Goal: Task Accomplishment & Management: Complete application form

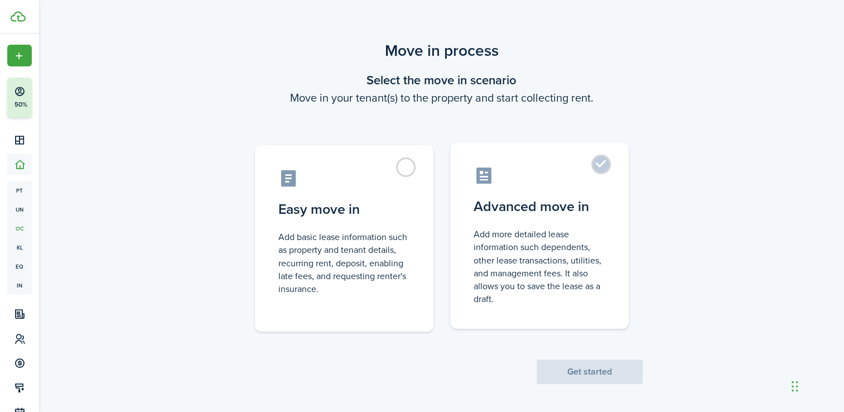
click at [597, 167] on label "Advanced move in Add more detailed lease information such dependents, other lea…" at bounding box center [539, 235] width 178 height 186
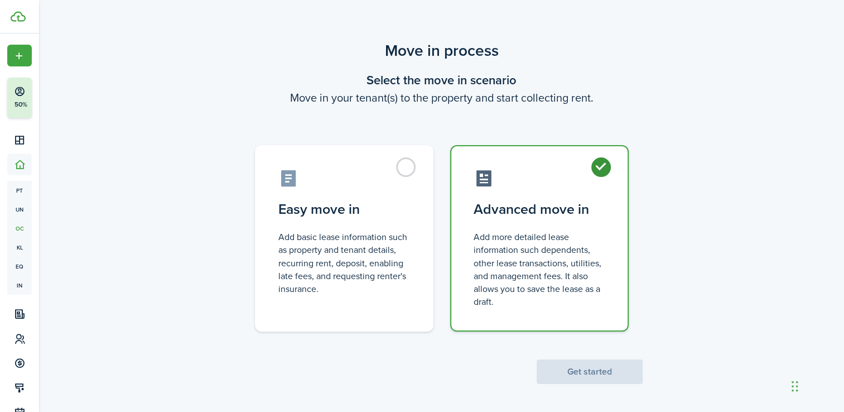
radio input "true"
click at [582, 369] on button "Get started" at bounding box center [590, 371] width 106 height 25
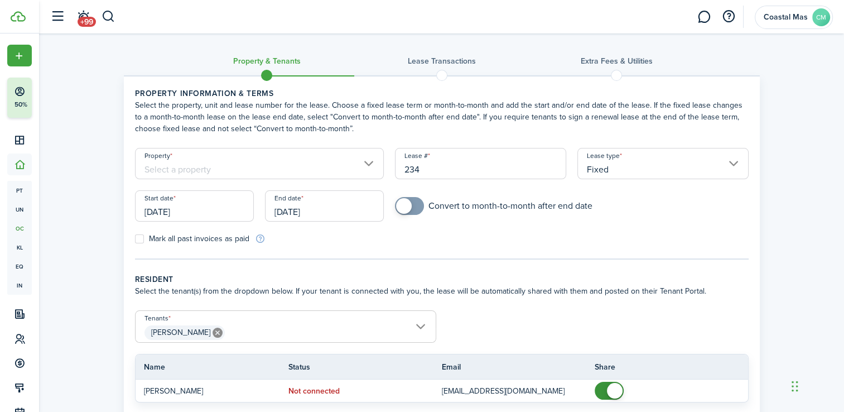
click at [366, 165] on input "Property" at bounding box center [259, 163] width 249 height 31
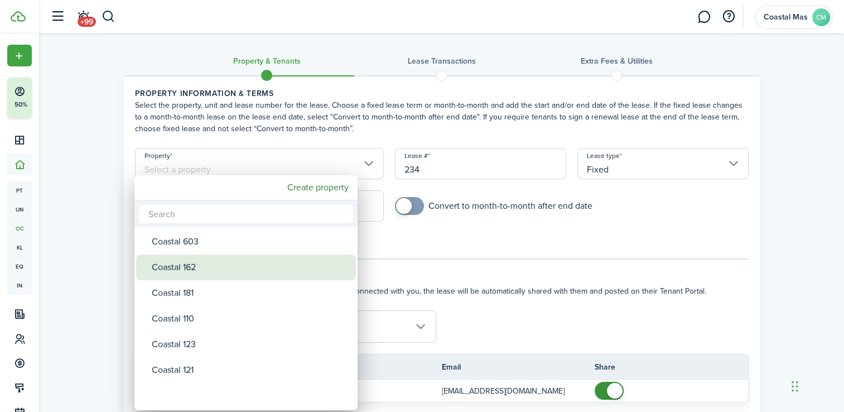
click at [260, 271] on div "Coastal 162" at bounding box center [250, 267] width 197 height 26
type input "Coastal 162"
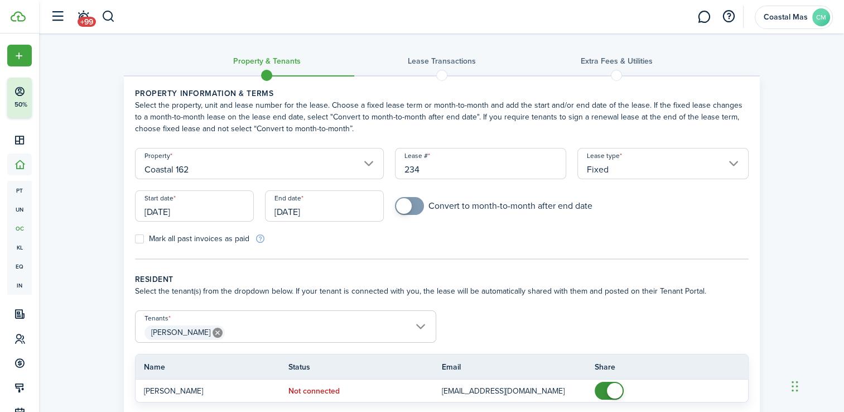
click at [224, 215] on input "[DATE]" at bounding box center [194, 205] width 119 height 31
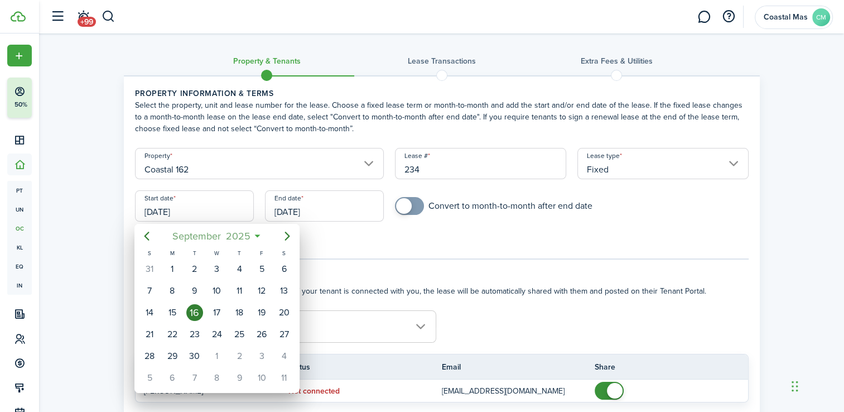
click at [257, 233] on mbsc-button "[DATE]" at bounding box center [211, 236] width 92 height 20
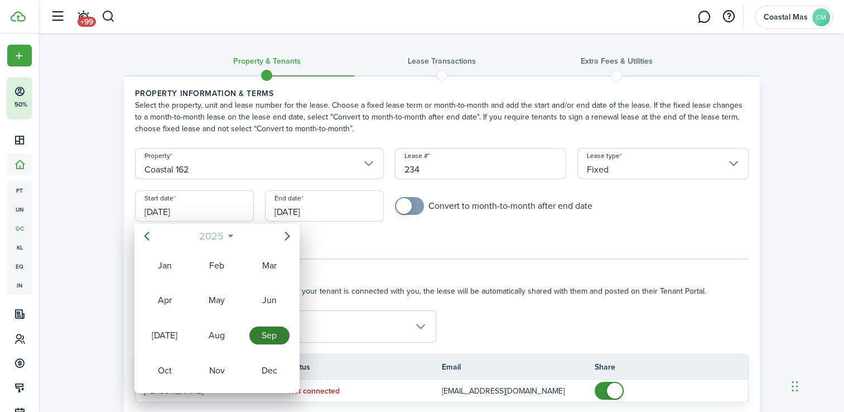
click at [226, 234] on mbsc-button "2025" at bounding box center [211, 236] width 38 height 20
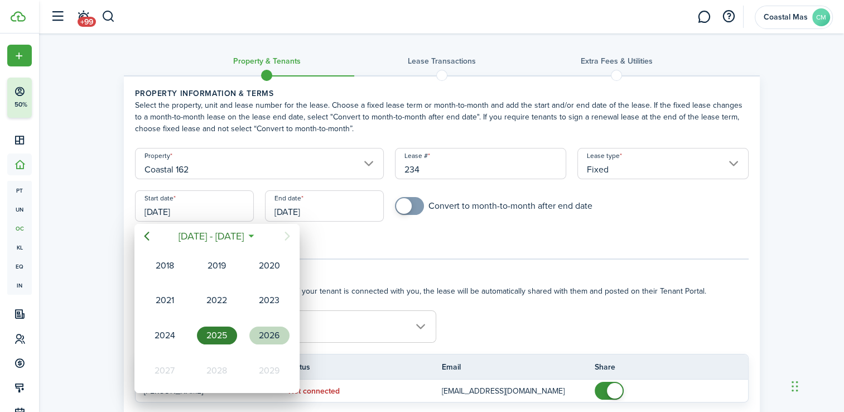
click at [268, 327] on div "2026" at bounding box center [269, 335] width 40 height 18
click at [221, 322] on div "Aug" at bounding box center [217, 334] width 45 height 33
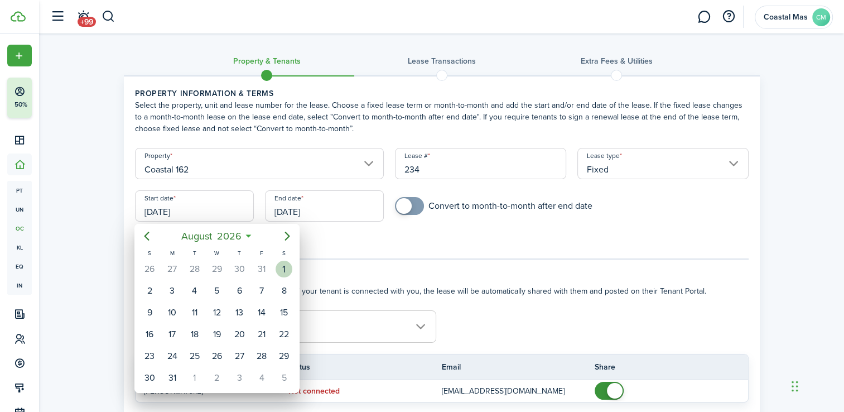
click at [281, 272] on div "1" at bounding box center [284, 268] width 17 height 17
type input "[DATE]"
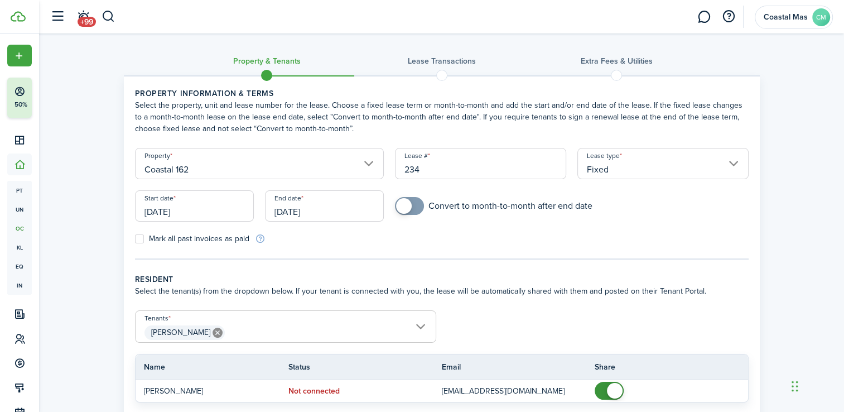
click at [329, 212] on input "[DATE]" at bounding box center [324, 205] width 119 height 31
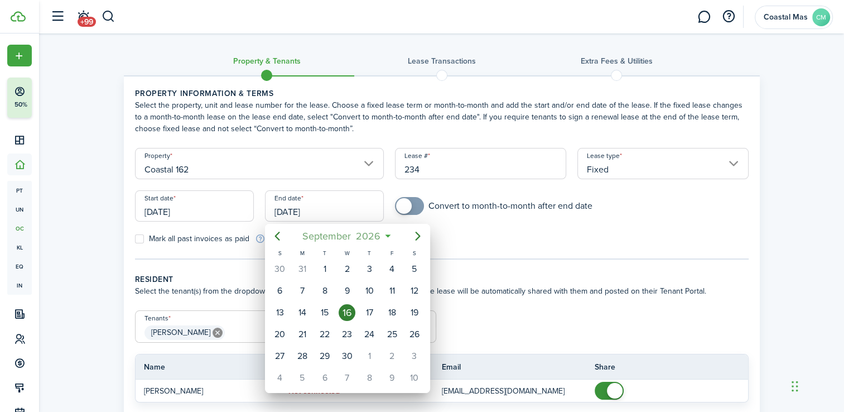
click at [387, 234] on mbsc-button "[DATE]" at bounding box center [342, 236] width 92 height 20
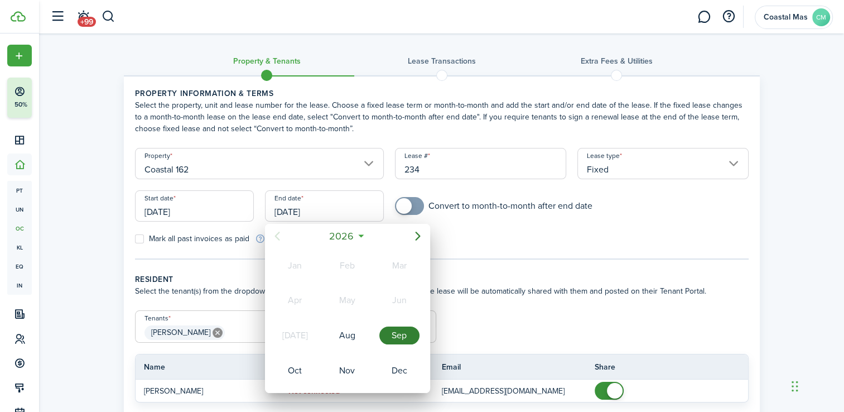
click at [361, 235] on icon at bounding box center [361, 235] width 12 height 11
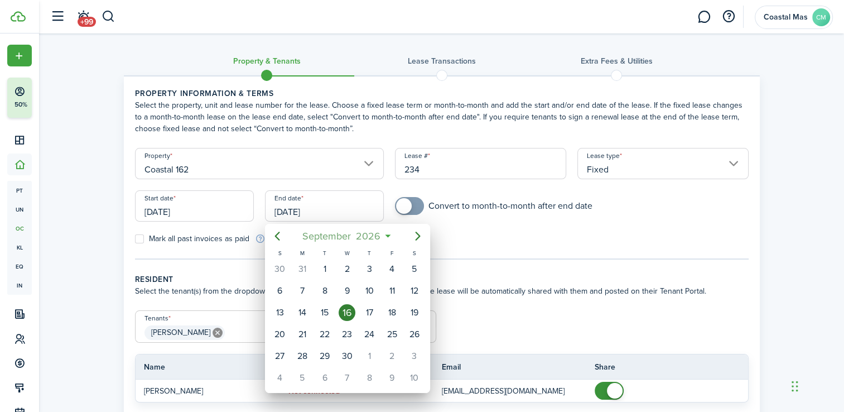
click at [386, 234] on mbsc-button "[DATE]" at bounding box center [342, 236] width 92 height 20
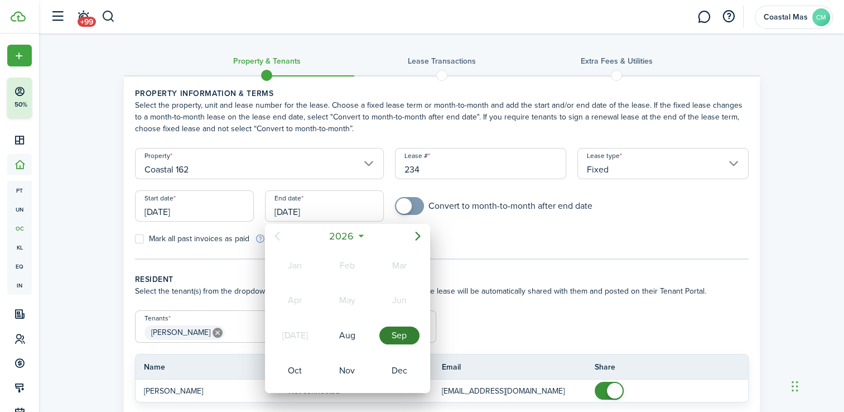
click at [364, 235] on icon at bounding box center [361, 235] width 12 height 11
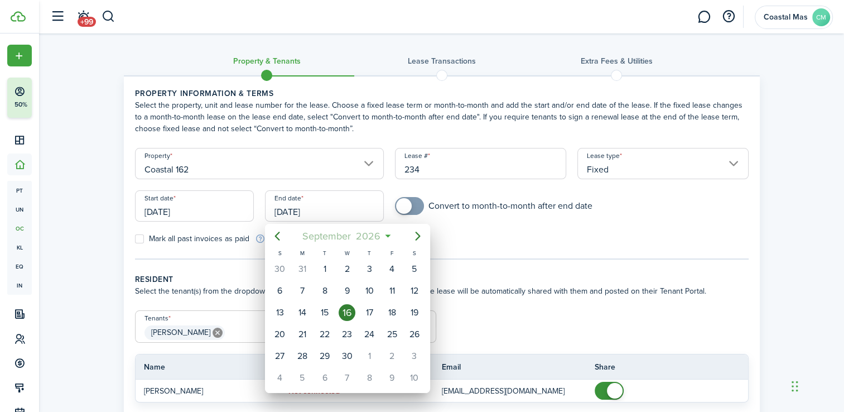
click at [387, 234] on mbsc-button "[DATE]" at bounding box center [342, 236] width 92 height 20
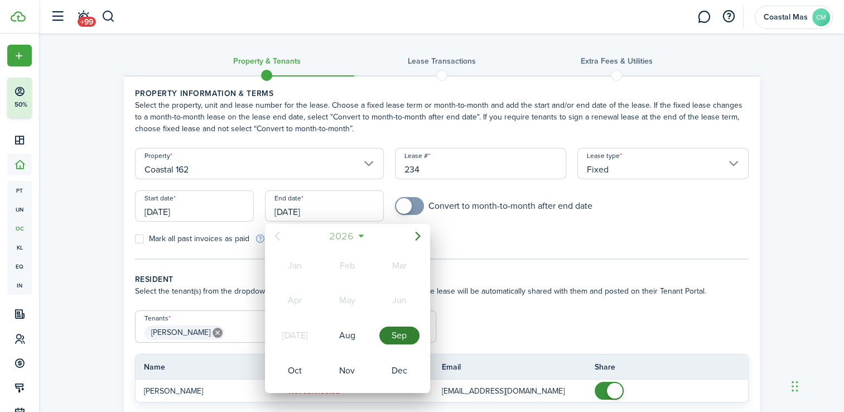
click at [345, 234] on span "2026" at bounding box center [342, 236] width 30 height 20
click at [376, 234] on icon at bounding box center [381, 235] width 12 height 11
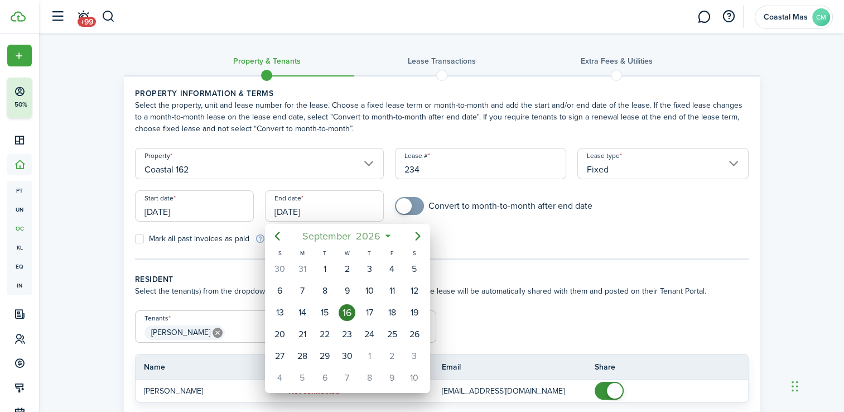
click at [376, 234] on span "2026" at bounding box center [369, 236] width 30 height 20
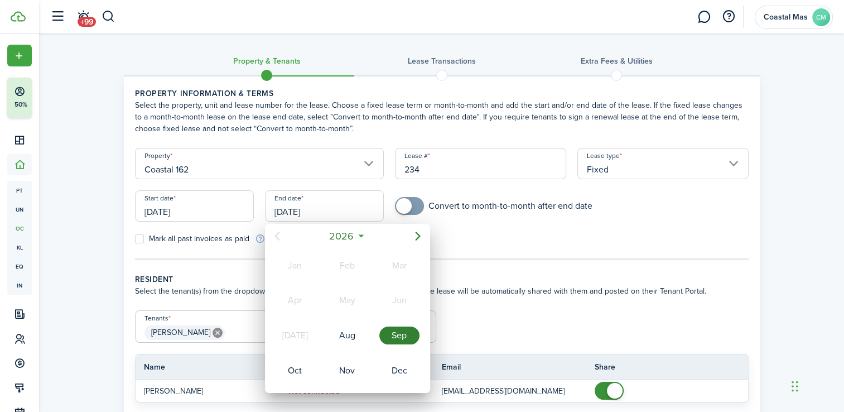
click at [376, 234] on div "2026" at bounding box center [347, 236] width 118 height 20
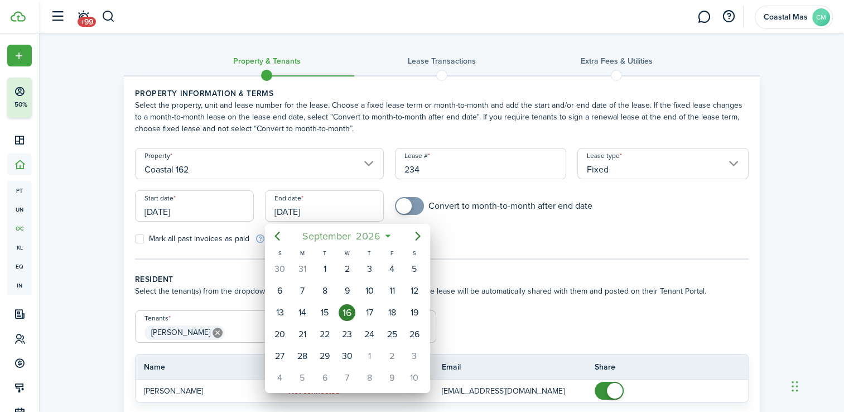
click at [384, 234] on mbsc-button "[DATE]" at bounding box center [342, 236] width 92 height 20
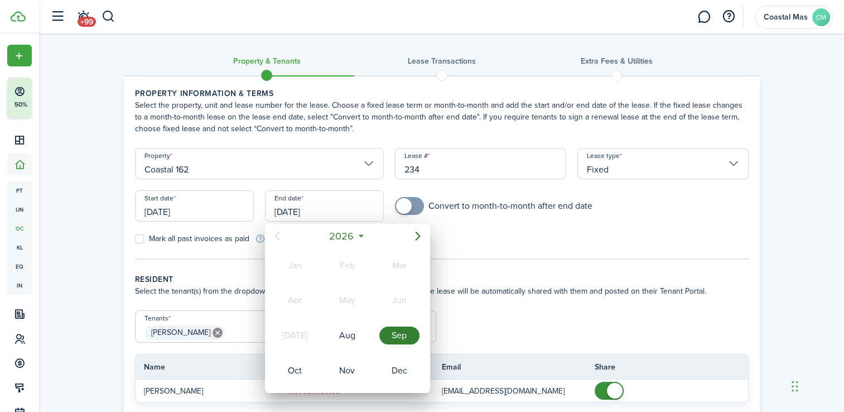
click at [384, 234] on div "2026" at bounding box center [347, 236] width 118 height 20
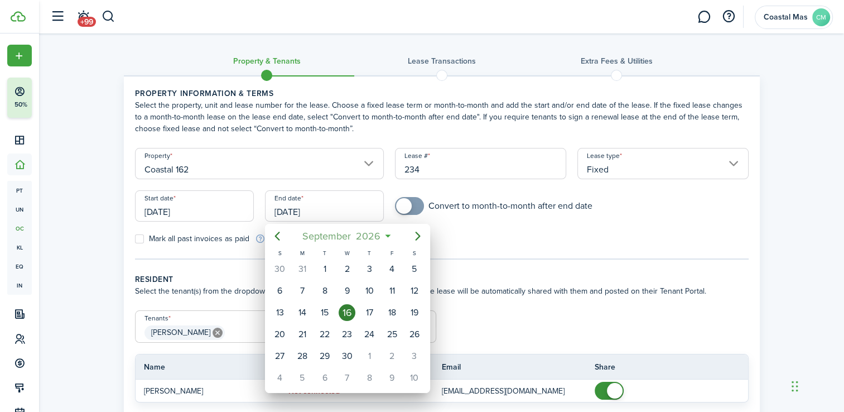
click at [387, 233] on mbsc-button "[DATE]" at bounding box center [342, 236] width 92 height 20
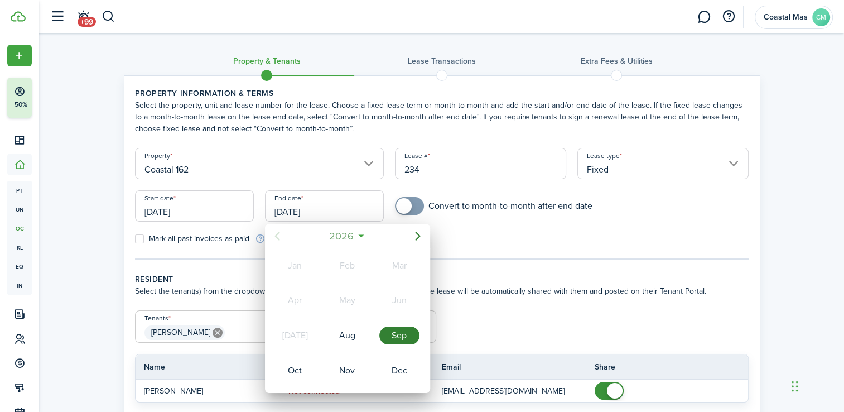
click at [354, 234] on span "2026" at bounding box center [342, 236] width 30 height 20
click at [295, 368] on div "2027" at bounding box center [295, 370] width 40 height 18
click at [297, 333] on div "[DATE]" at bounding box center [295, 335] width 40 height 18
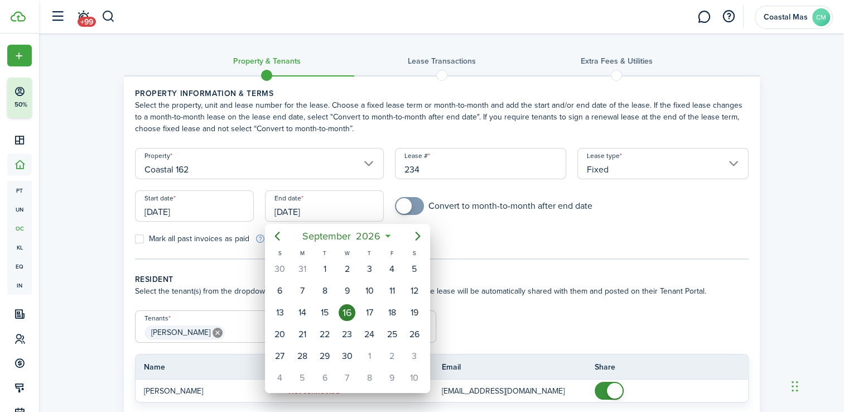
click at [390, 233] on icon at bounding box center [388, 235] width 12 height 11
click at [384, 234] on mbsc-button "[DATE]" at bounding box center [342, 236] width 92 height 20
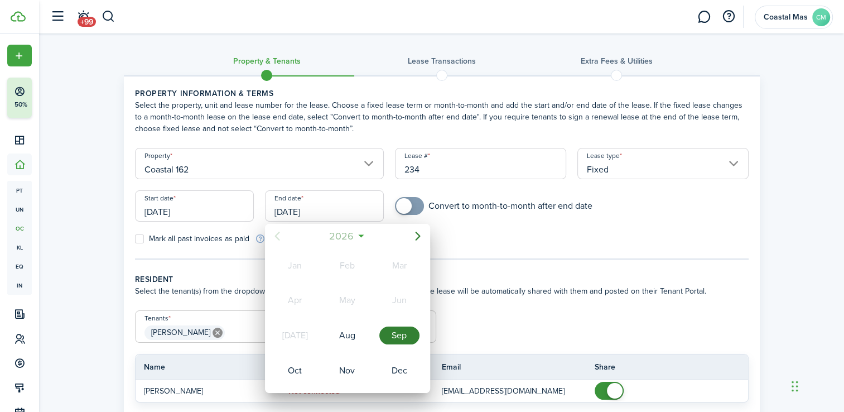
click at [360, 239] on mbsc-button "2026" at bounding box center [341, 236] width 38 height 20
click at [298, 370] on div "2027" at bounding box center [295, 370] width 40 height 18
click at [298, 370] on div "Oct" at bounding box center [295, 370] width 45 height 33
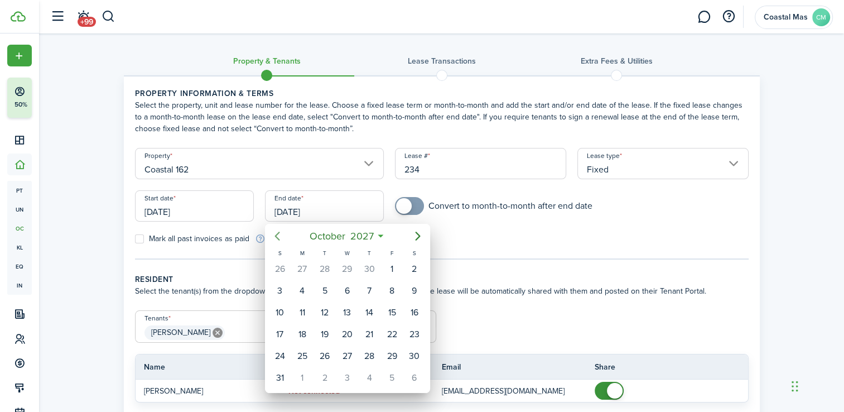
click at [278, 240] on icon "Previous page" at bounding box center [277, 235] width 13 height 13
click at [281, 240] on icon "Previous page" at bounding box center [277, 235] width 13 height 13
click at [279, 235] on icon "Previous page" at bounding box center [277, 235] width 13 height 13
click at [285, 351] on div "25" at bounding box center [280, 355] width 17 height 17
type input "[DATE]"
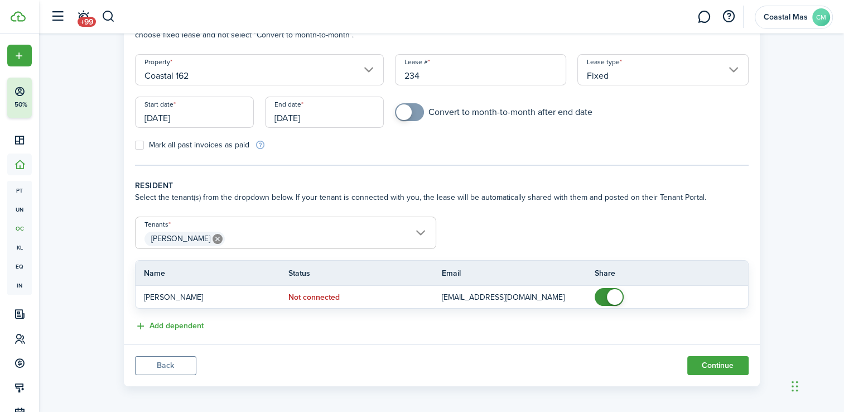
scroll to position [97, 0]
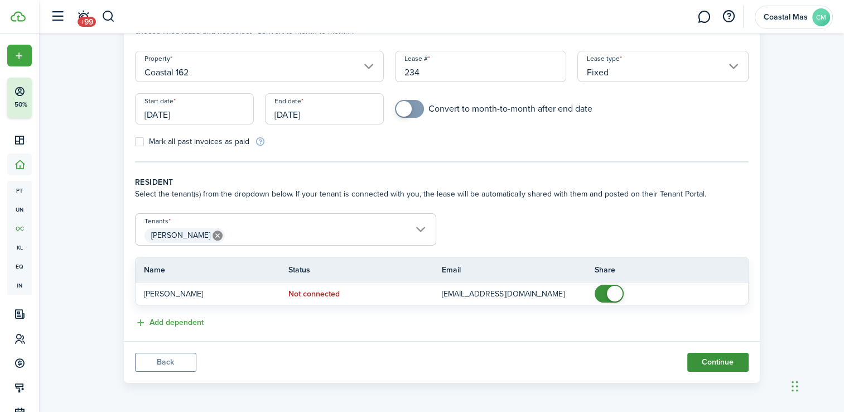
click at [727, 360] on button "Continue" at bounding box center [717, 362] width 61 height 19
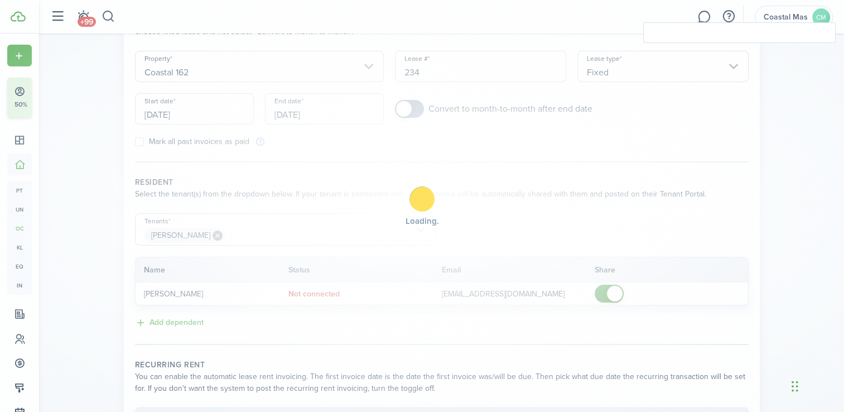
checkbox input "true"
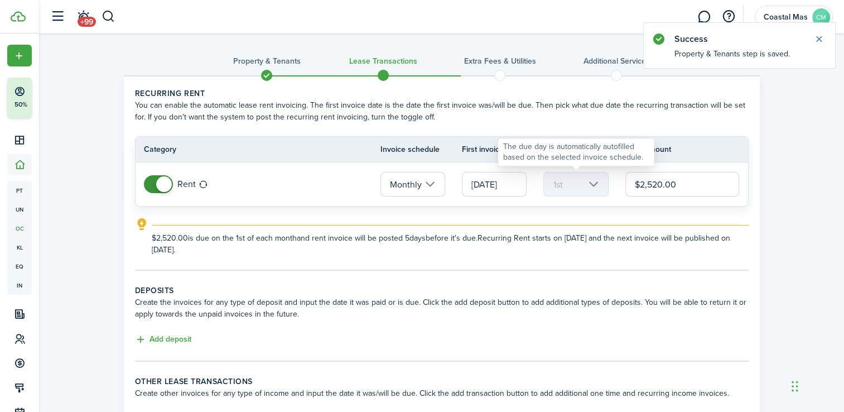
drag, startPoint x: 684, startPoint y: 184, endPoint x: 605, endPoint y: 171, distance: 80.1
click at [605, 171] on tr "Rent Monthly [DATE] 1st $2,520.00" at bounding box center [442, 184] width 612 height 44
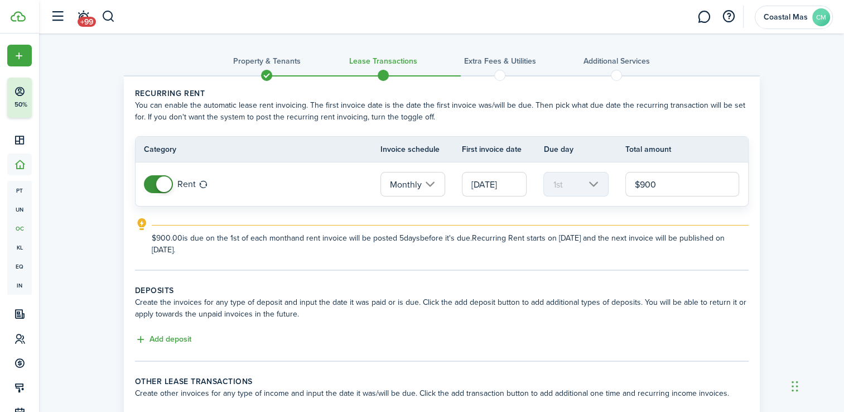
click at [674, 182] on input "$900" at bounding box center [682, 184] width 114 height 25
type input "$900.00"
click at [799, 140] on div "Property & Tenants Lease Transactions Extra fees & Utilities Additional Service…" at bounding box center [441, 258] width 805 height 451
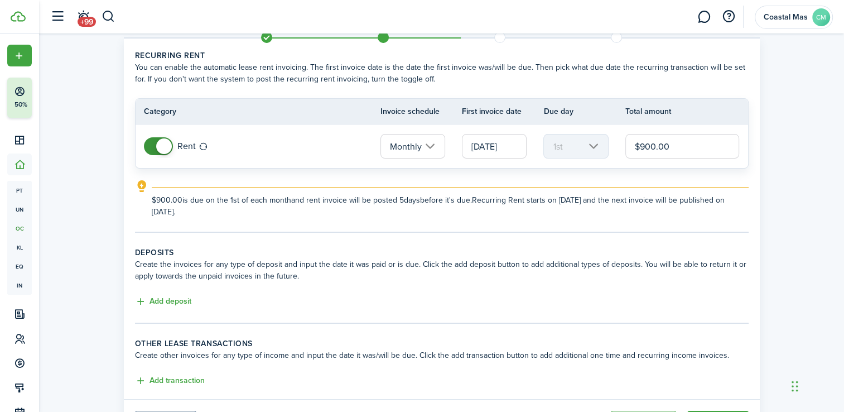
scroll to position [49, 0]
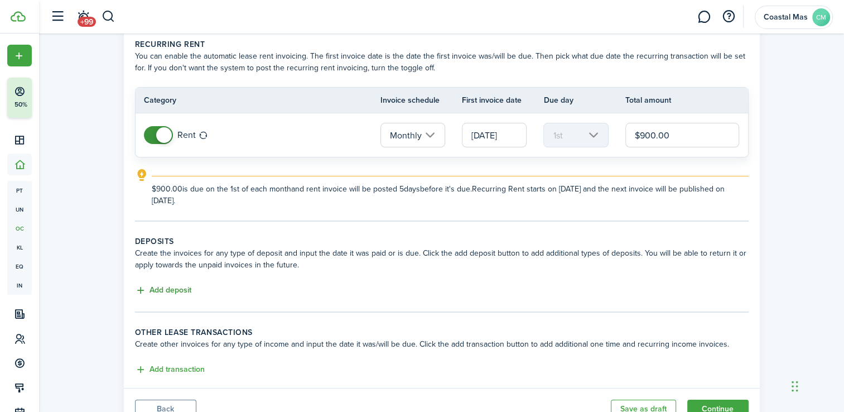
click at [181, 289] on button "Add deposit" at bounding box center [163, 290] width 56 height 13
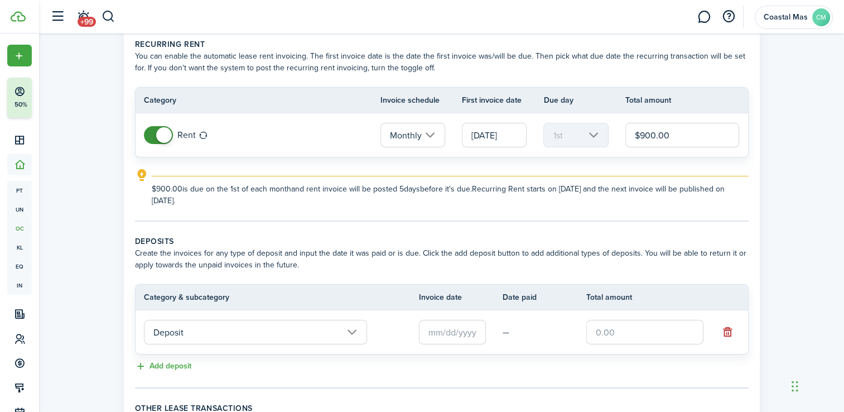
click at [350, 327] on input "Deposit" at bounding box center [255, 332] width 223 height 25
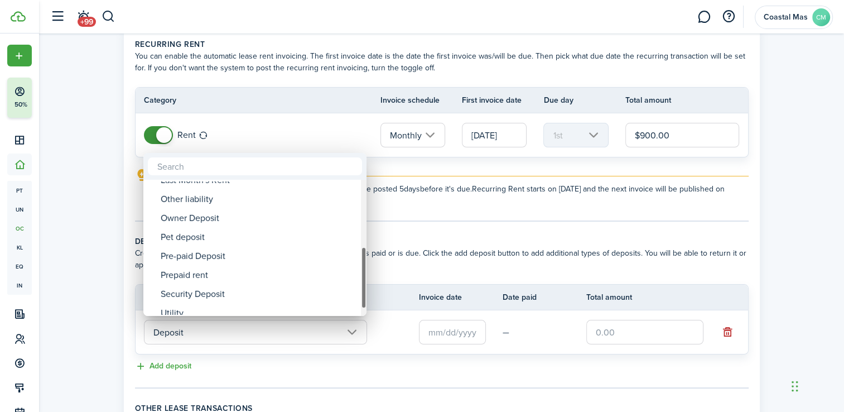
drag, startPoint x: 363, startPoint y: 217, endPoint x: 366, endPoint y: 287, distance: 69.8
click at [366, 287] on div "Deposit Deposit Cleaning Deposit Deposit Interest Gym & Facility Holding Key La…" at bounding box center [422, 206] width 844 height 412
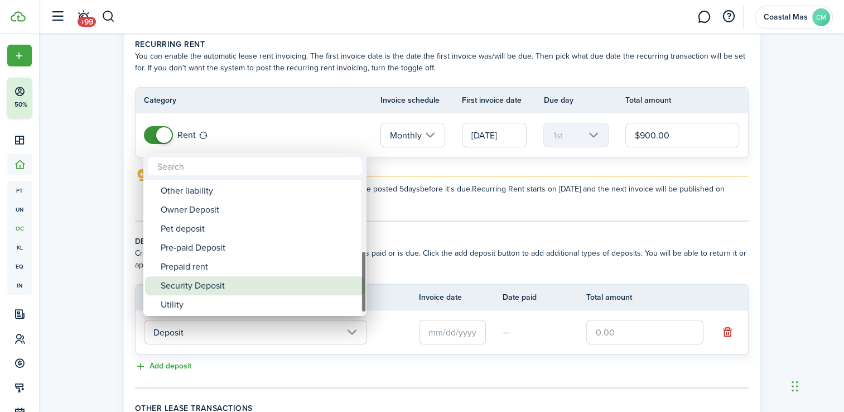
click at [283, 286] on div "Security Deposit" at bounding box center [259, 285] width 197 height 19
type input "Deposit / Security Deposit"
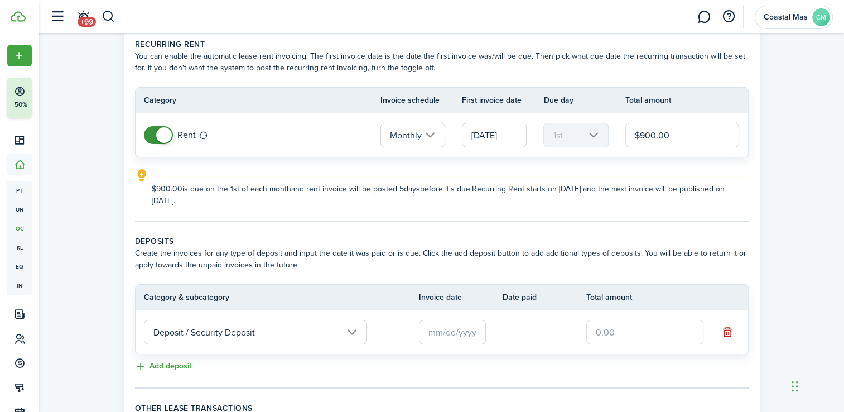
click at [477, 334] on input "text" at bounding box center [452, 332] width 67 height 25
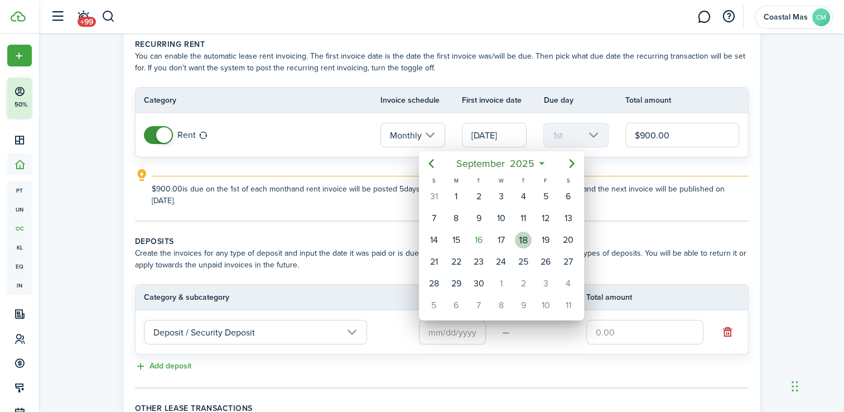
click at [518, 236] on div "18" at bounding box center [523, 239] width 17 height 17
type input "[DATE]"
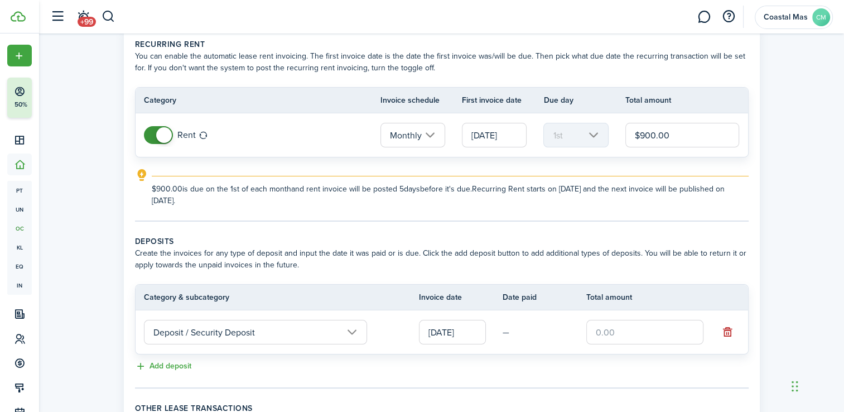
click at [650, 331] on input "text" at bounding box center [644, 332] width 117 height 25
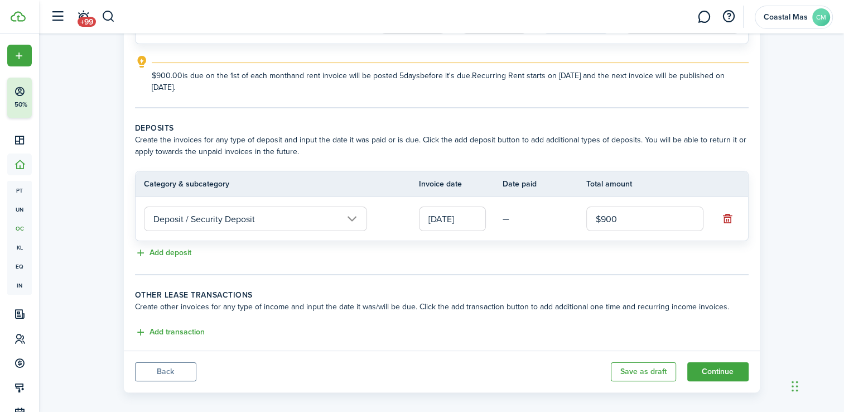
scroll to position [171, 0]
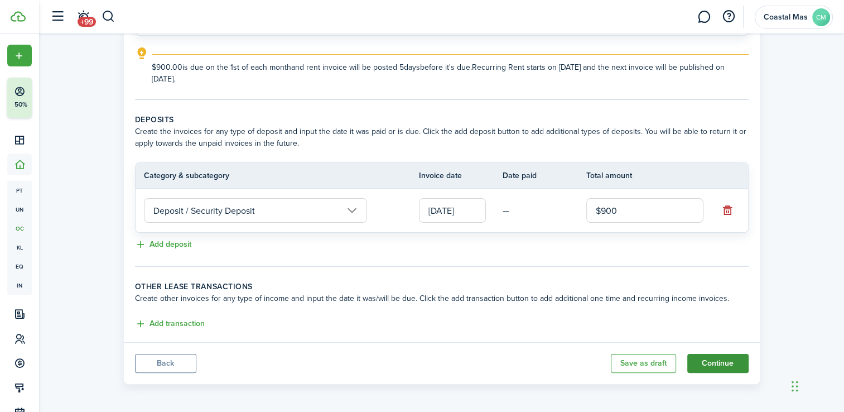
type input "$900.00"
click at [727, 363] on button "Continue" at bounding box center [717, 363] width 61 height 19
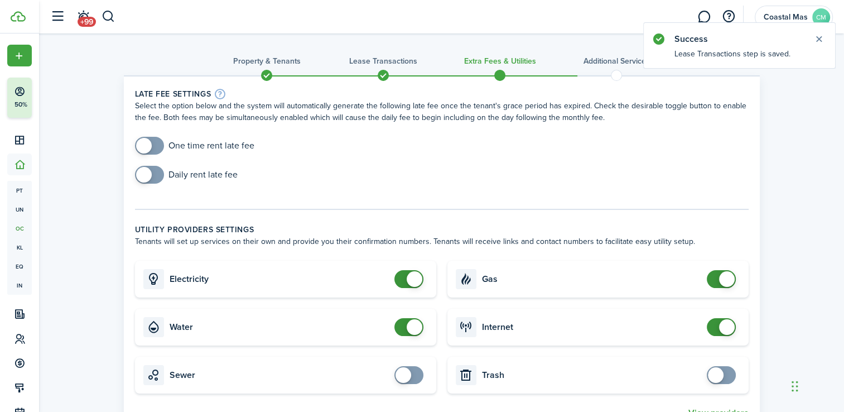
checkbox input "true"
click at [155, 175] on span at bounding box center [149, 175] width 11 height 18
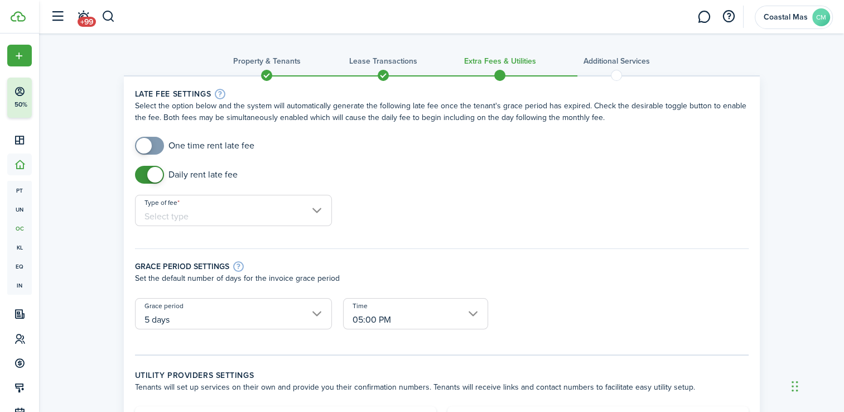
click at [183, 209] on input "Type of fee" at bounding box center [233, 210] width 197 height 31
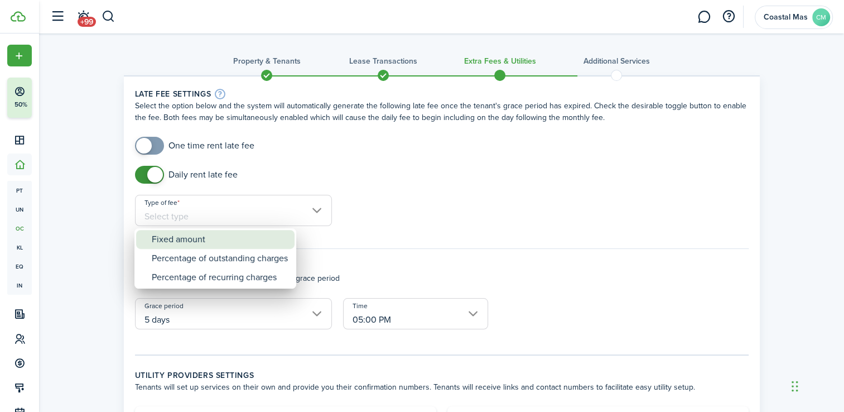
click at [190, 241] on div "Fixed amount" at bounding box center [220, 239] width 136 height 19
type input "Fixed amount"
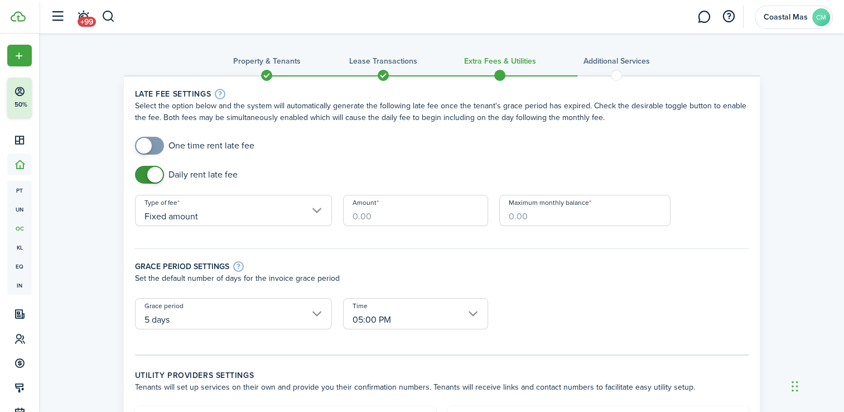
click at [368, 219] on input "Amount" at bounding box center [415, 210] width 145 height 31
type input "$25.00"
type input "$200.00"
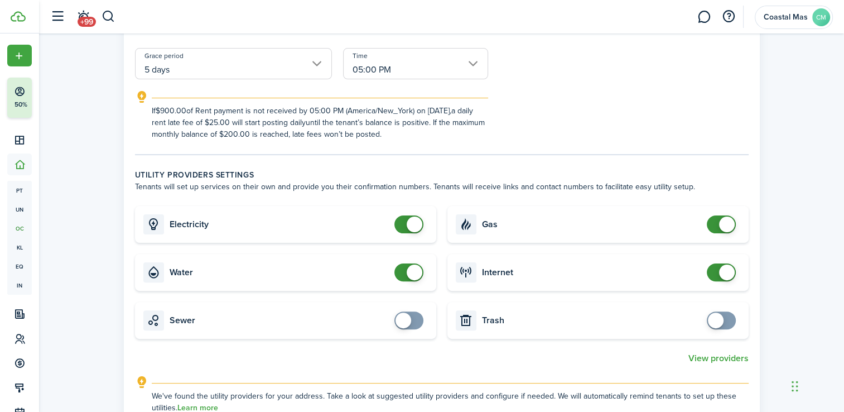
scroll to position [248, 0]
checkbox input "false"
click at [716, 225] on span at bounding box center [721, 226] width 11 height 18
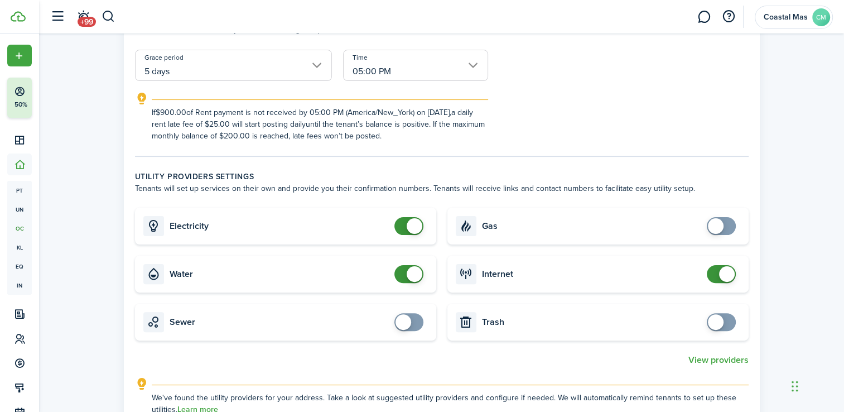
checkbox input "true"
click at [414, 321] on span at bounding box center [408, 322] width 11 height 18
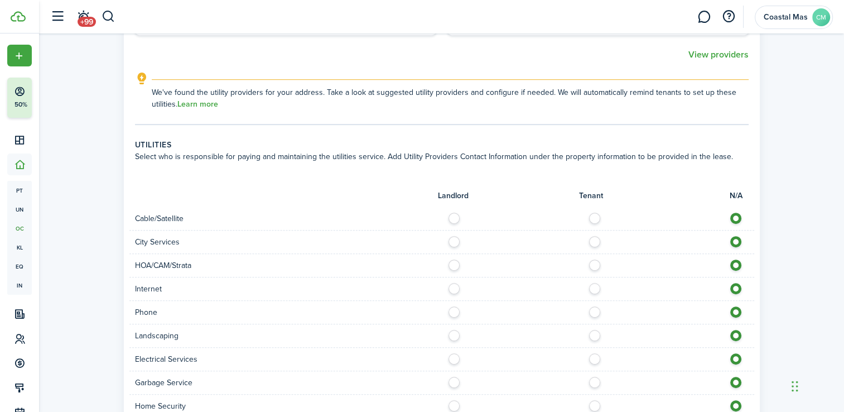
scroll to position [573, 0]
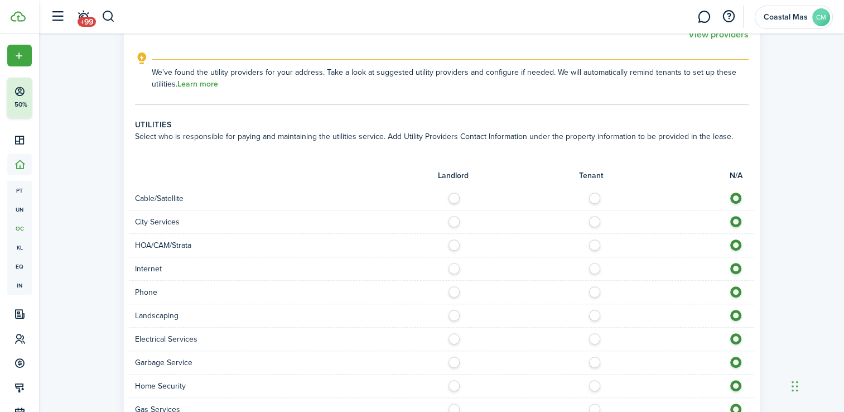
click at [455, 320] on div "Landscaping" at bounding box center [441, 315] width 625 height 23
click at [455, 315] on label at bounding box center [457, 313] width 20 height 6
radio input "true"
click at [453, 361] on label at bounding box center [457, 359] width 20 height 6
radio input "true"
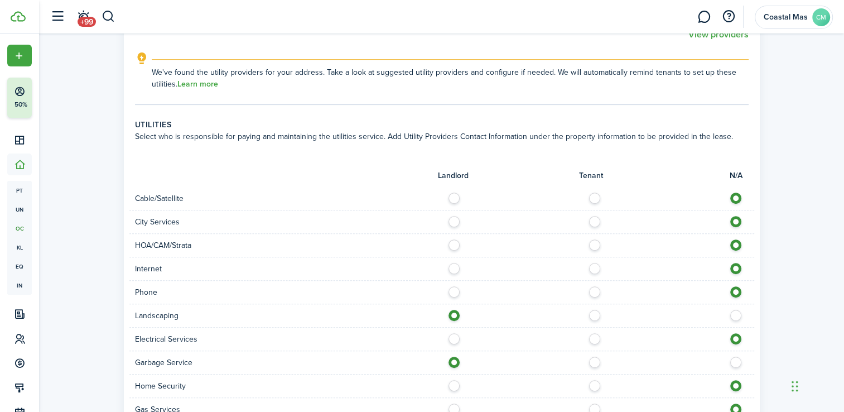
click at [594, 268] on label at bounding box center [598, 266] width 20 height 6
radio input "true"
click at [596, 339] on label at bounding box center [598, 336] width 20 height 6
radio input "true"
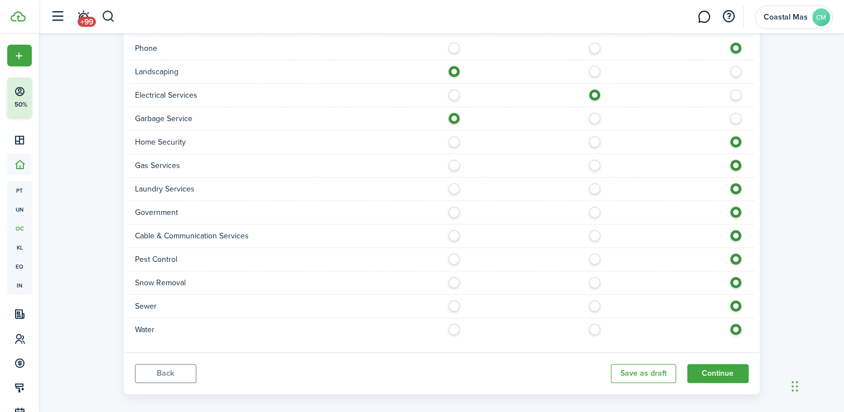
scroll to position [827, 0]
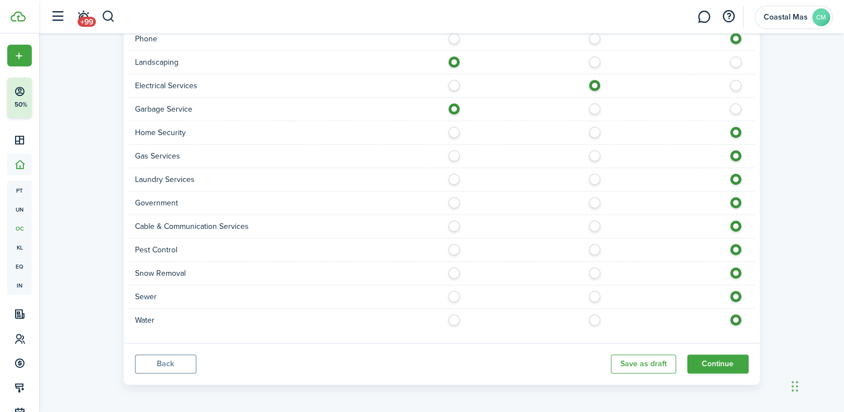
click at [593, 296] on label at bounding box center [598, 294] width 20 height 6
radio input "true"
click at [592, 314] on label at bounding box center [598, 317] width 20 height 6
radio input "true"
click at [713, 360] on button "Continue" at bounding box center [717, 363] width 61 height 19
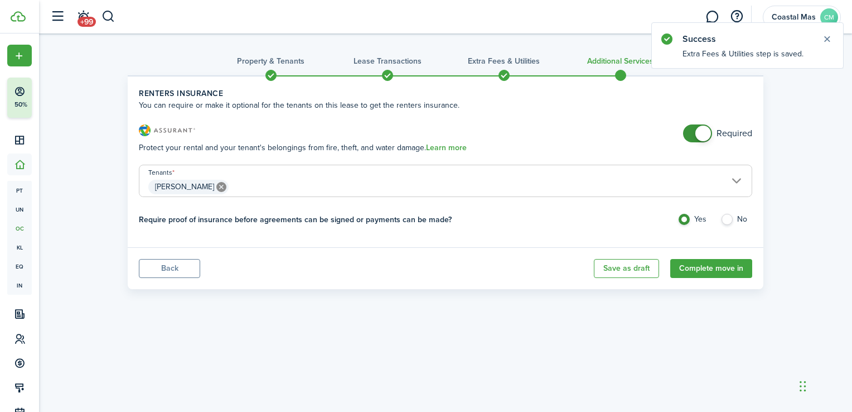
checkbox input "false"
click at [692, 131] on span at bounding box center [697, 133] width 11 height 18
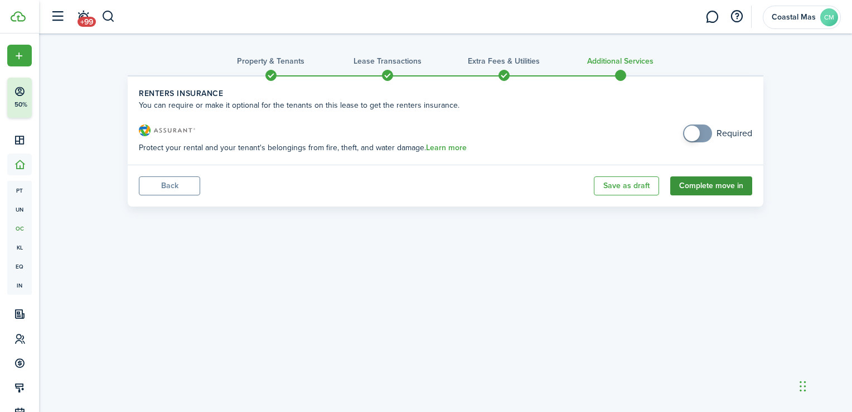
click at [713, 184] on button "Complete move in" at bounding box center [711, 185] width 82 height 19
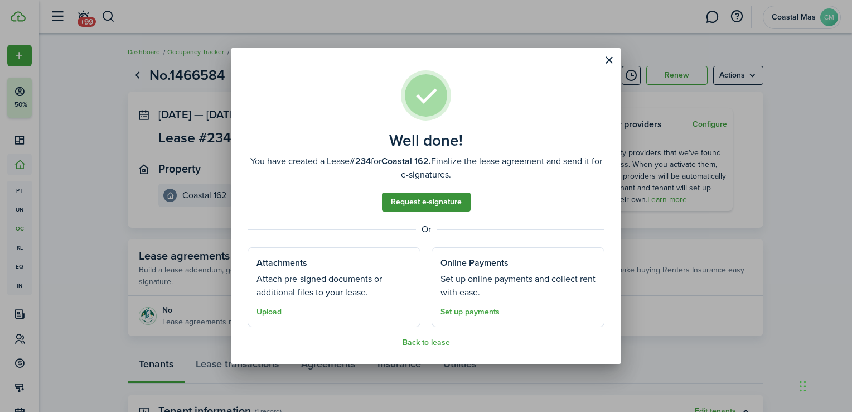
click at [413, 201] on link "Request e-signature" at bounding box center [426, 201] width 89 height 19
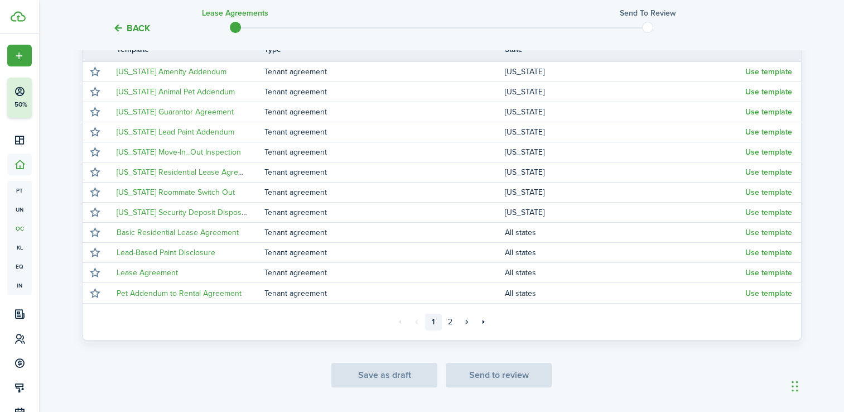
scroll to position [221, 0]
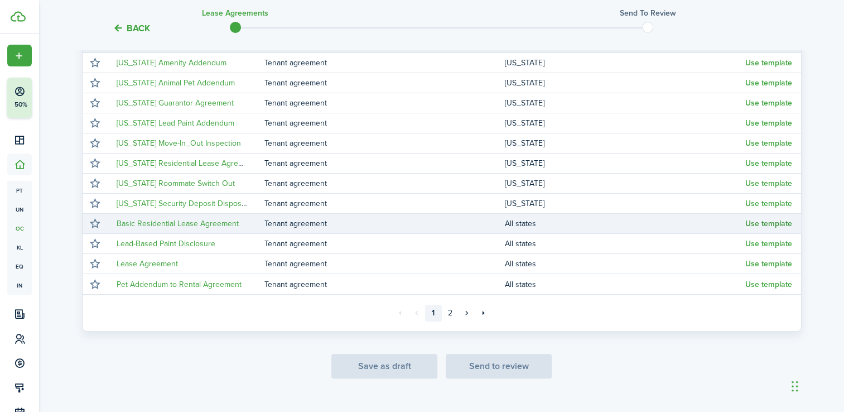
click at [762, 220] on button "Use template" at bounding box center [768, 223] width 47 height 9
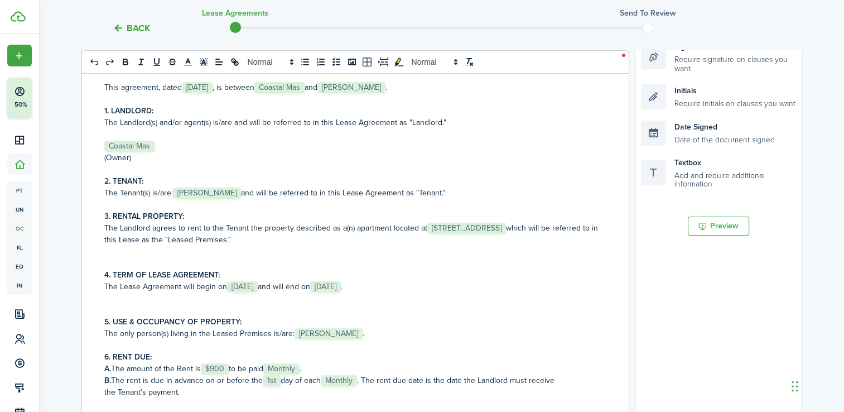
click at [305, 85] on span "Coastal Mas" at bounding box center [279, 87] width 50 height 11
click at [152, 145] on span "Coastal Mas" at bounding box center [129, 146] width 50 height 11
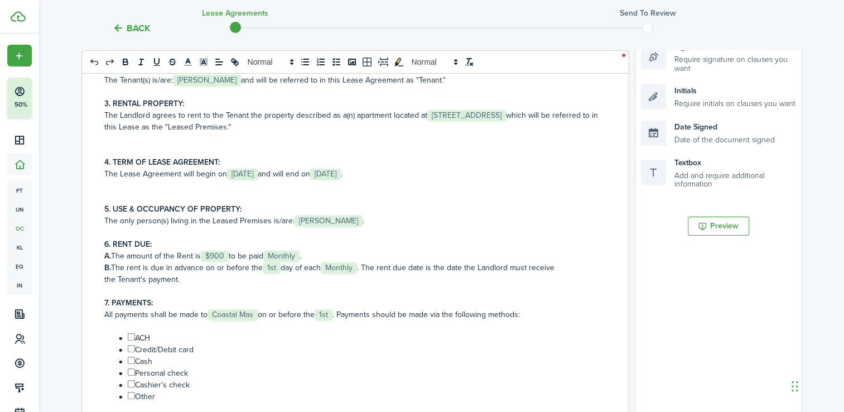
scroll to position [123, 0]
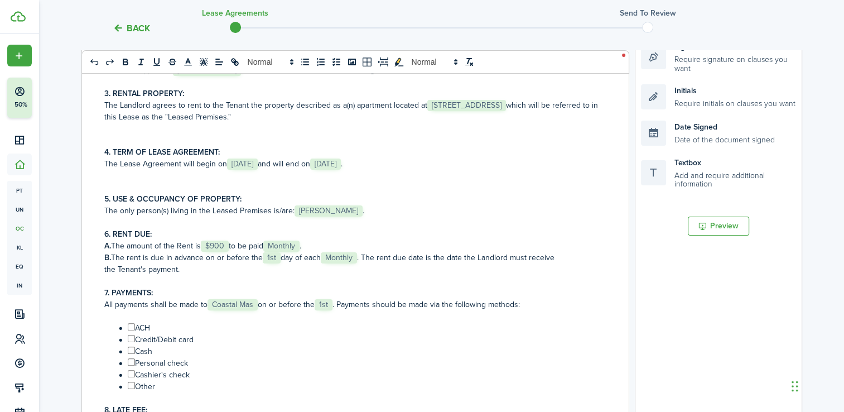
click at [255, 302] on span "Coastal Mas" at bounding box center [232, 304] width 50 height 11
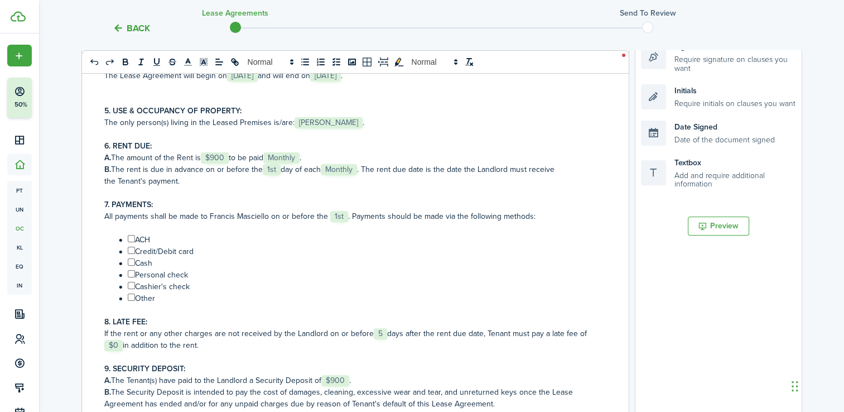
scroll to position [214, 0]
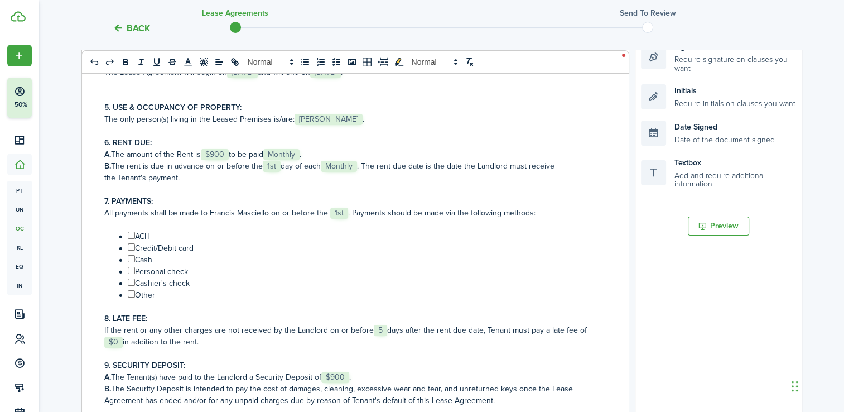
click at [119, 343] on span "$0" at bounding box center [113, 341] width 18 height 11
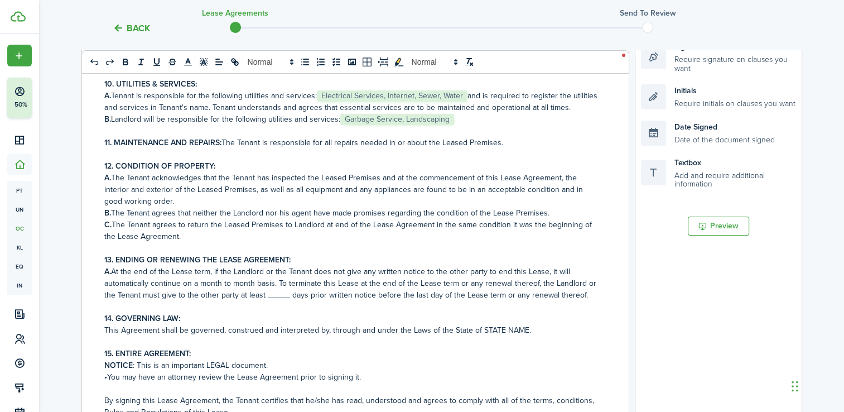
scroll to position [577, 0]
click at [538, 333] on p "This Agreement shall be governed, construed and interpreted by, through and und…" at bounding box center [351, 330] width 494 height 12
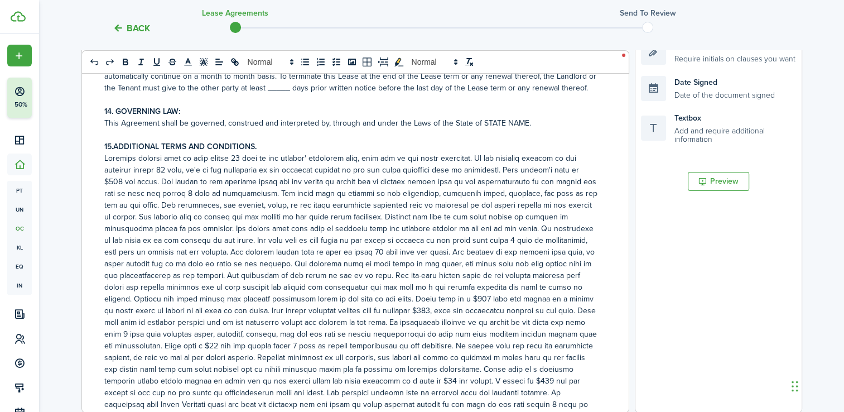
scroll to position [727, 0]
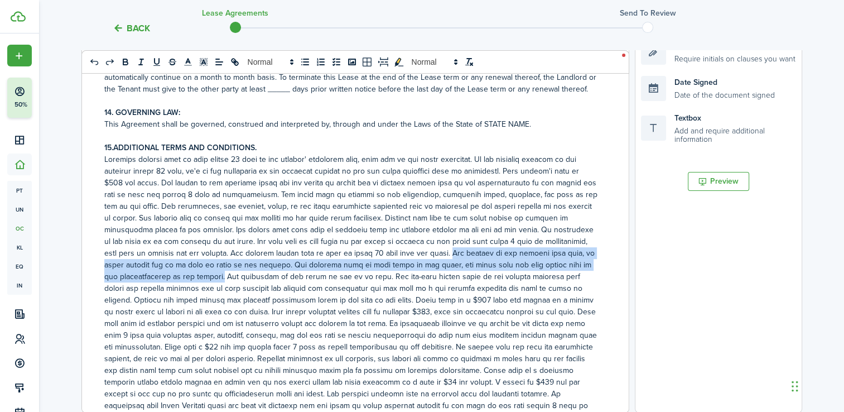
drag, startPoint x: 144, startPoint y: 290, endPoint x: 399, endPoint y: 267, distance: 256.0
click at [399, 267] on p at bounding box center [351, 299] width 494 height 293
drag, startPoint x: 298, startPoint y: 290, endPoint x: 402, endPoint y: 259, distance: 107.7
click at [402, 259] on p at bounding box center [351, 299] width 494 height 293
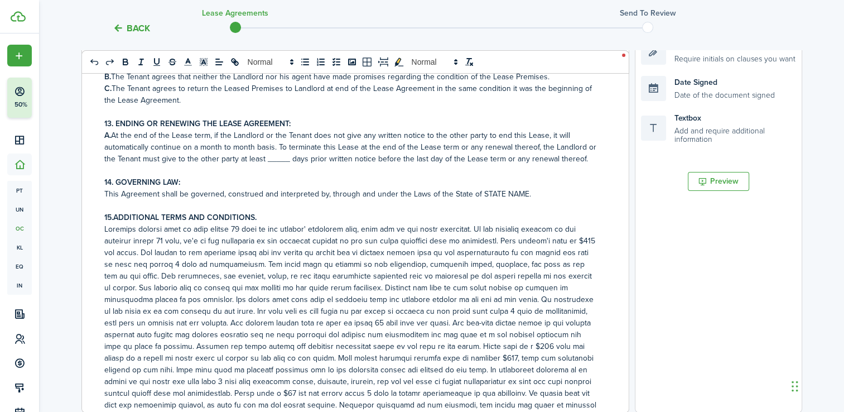
scroll to position [905, 0]
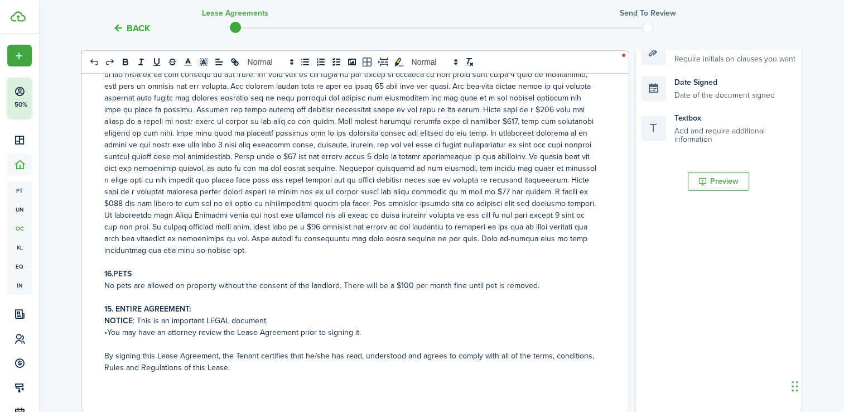
click at [111, 308] on strong "15. ENTIRE AGREEMENT:" at bounding box center [147, 309] width 86 height 12
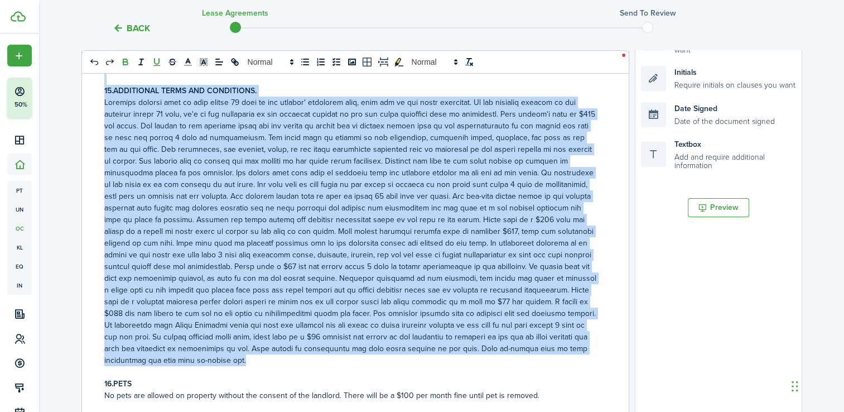
scroll to position [755, 0]
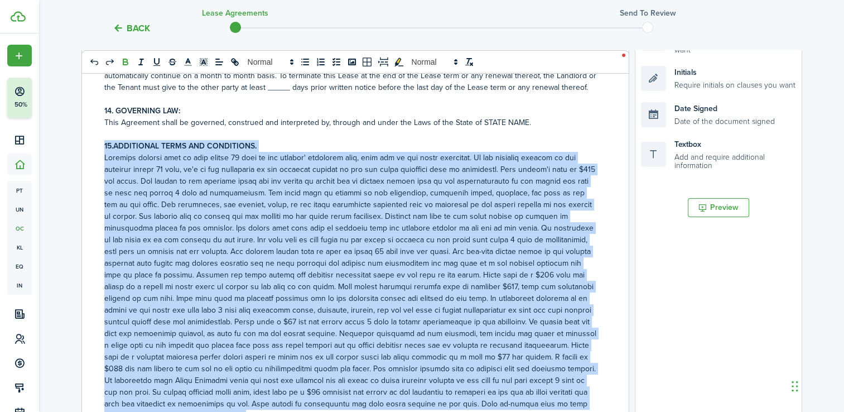
drag, startPoint x: 141, startPoint y: 249, endPoint x: 93, endPoint y: 154, distance: 106.5
click at [93, 154] on div "RESIDENTIAL LEASE AGREEMENT This agreement, dated ﻿ [DATE] ﻿, is between ﻿[PERS…" at bounding box center [351, 220] width 538 height 438
copy div "15.ADDITIONAL TERMS AND CONDITIONS. Security deposit must be paid [DATE] of the…"
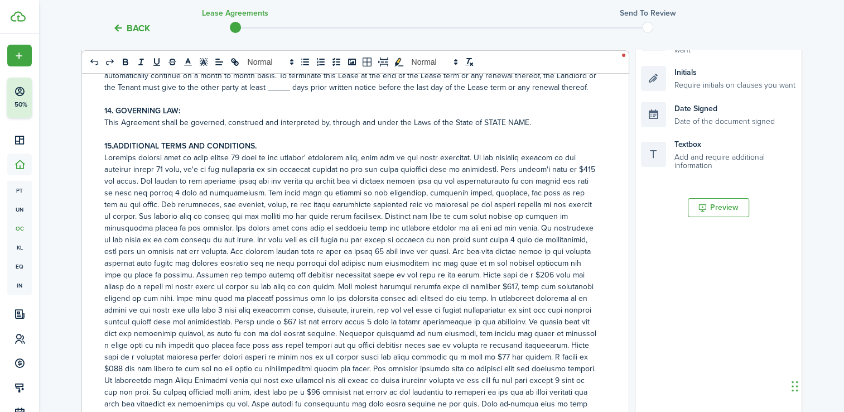
click at [337, 140] on p at bounding box center [351, 134] width 494 height 12
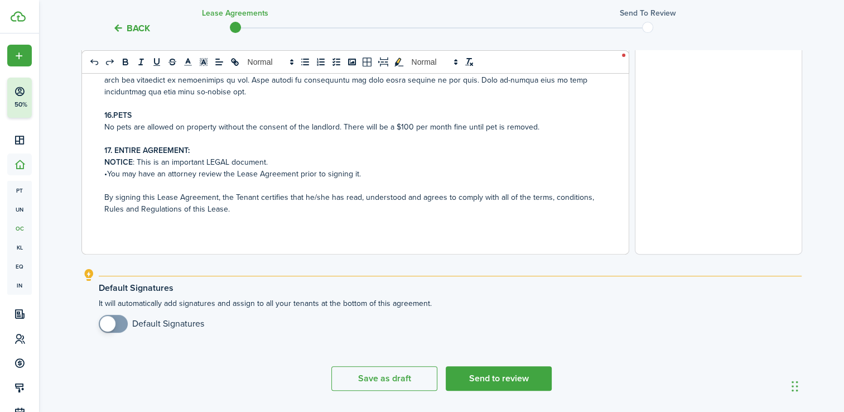
scroll to position [455, 0]
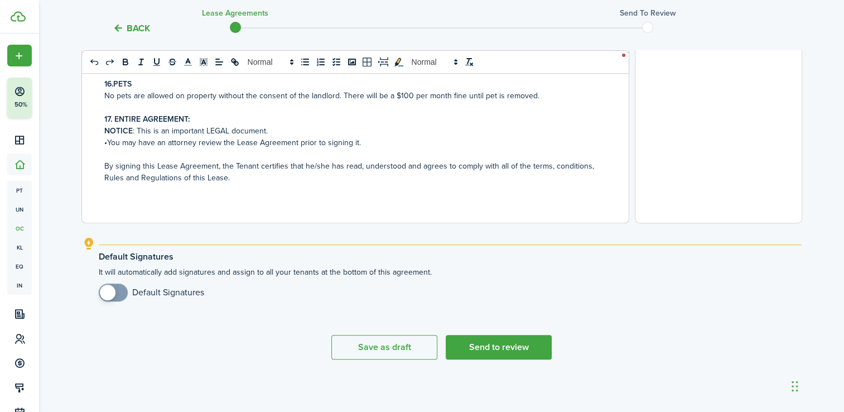
checkbox input "true"
click at [119, 291] on span at bounding box center [113, 292] width 11 height 18
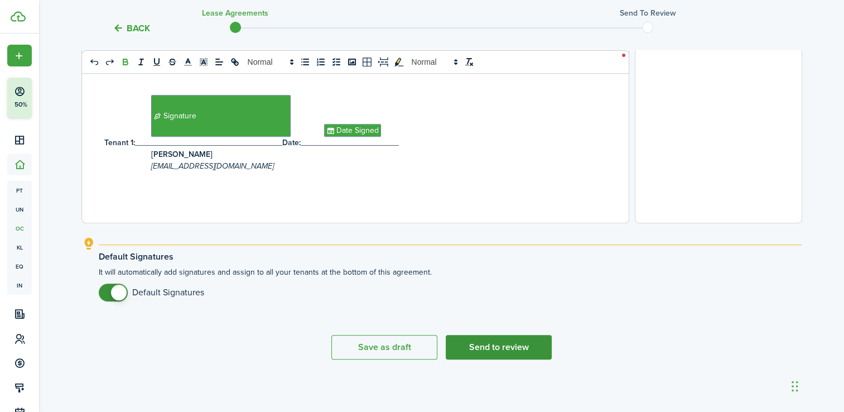
click at [506, 346] on button "Send to review" at bounding box center [499, 347] width 106 height 25
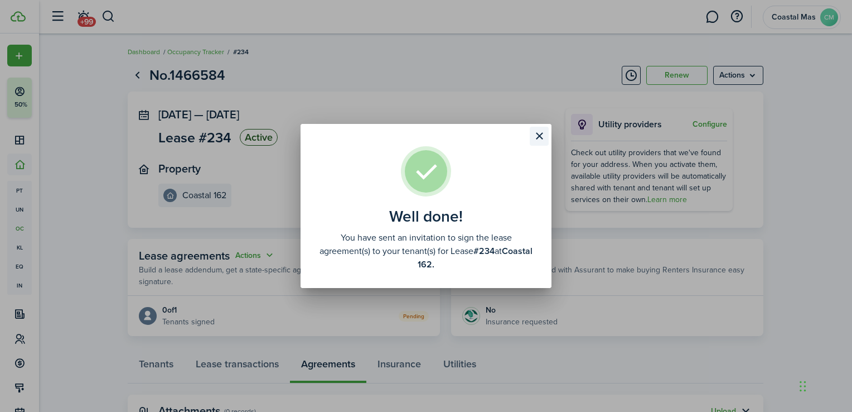
click at [544, 131] on button "Close modal" at bounding box center [539, 136] width 19 height 19
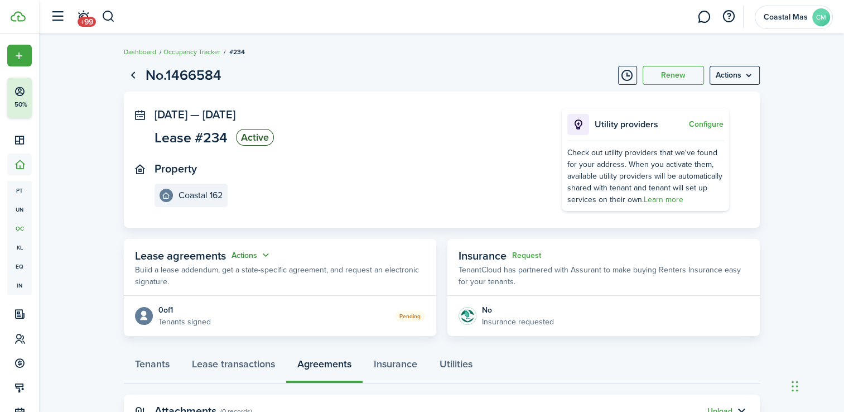
click at [264, 254] on button "Actions" at bounding box center [251, 255] width 40 height 13
click at [186, 277] on link "Edit" at bounding box center [224, 277] width 98 height 20
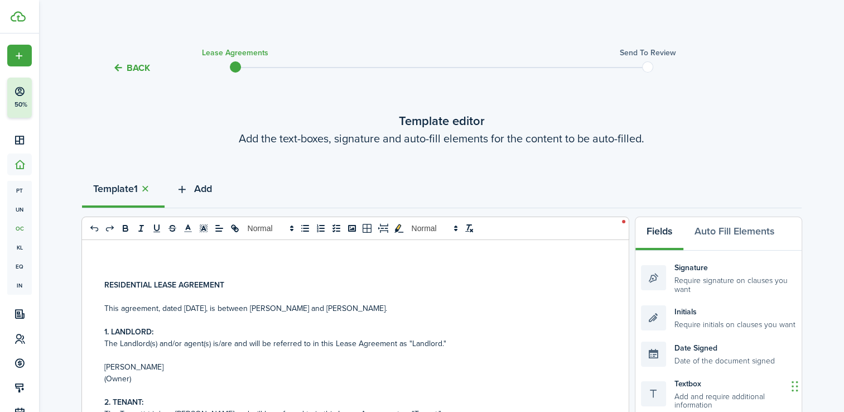
click at [210, 185] on span "Add" at bounding box center [203, 188] width 18 height 15
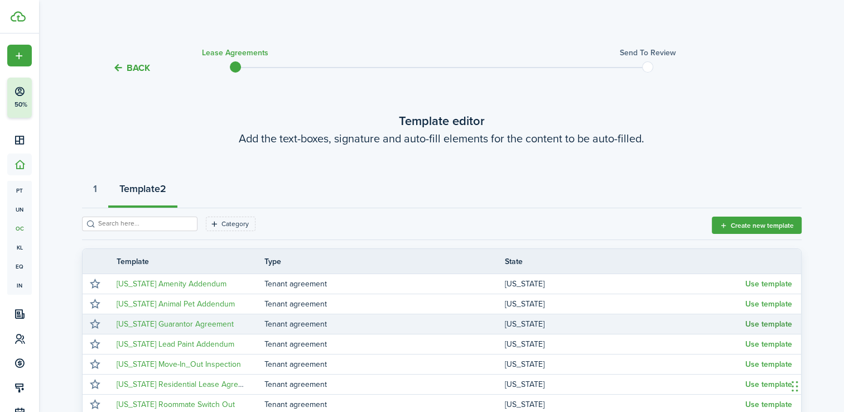
click at [759, 324] on button "Use template" at bounding box center [768, 324] width 47 height 9
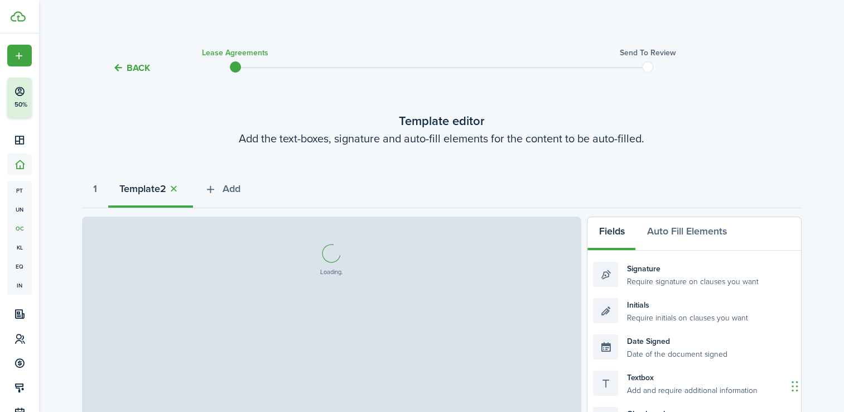
select select "fit"
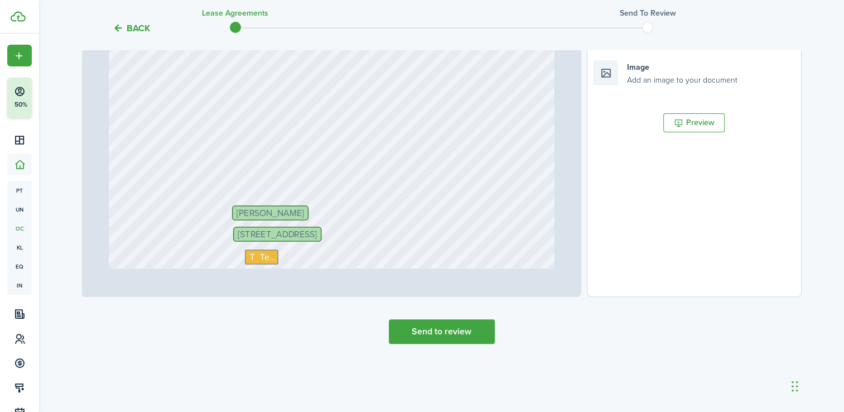
scroll to position [384, 0]
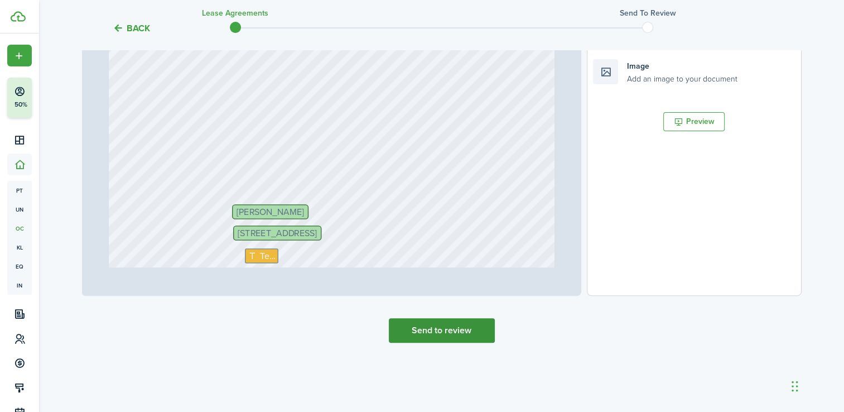
click at [449, 331] on button "Send to review" at bounding box center [442, 330] width 106 height 25
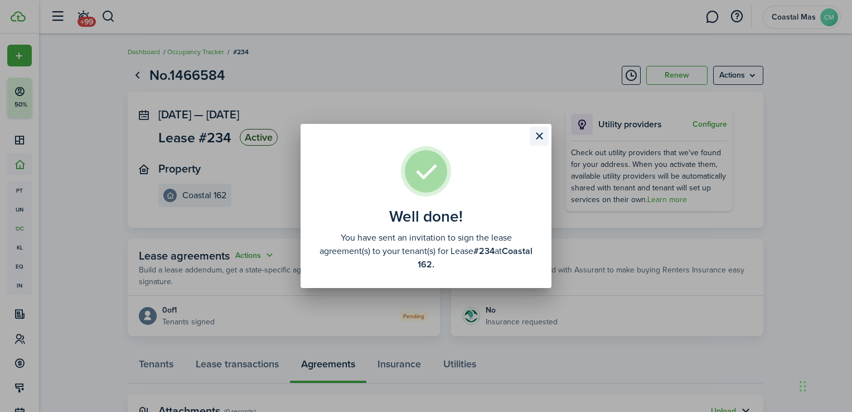
click at [540, 134] on button "Close modal" at bounding box center [539, 136] width 19 height 19
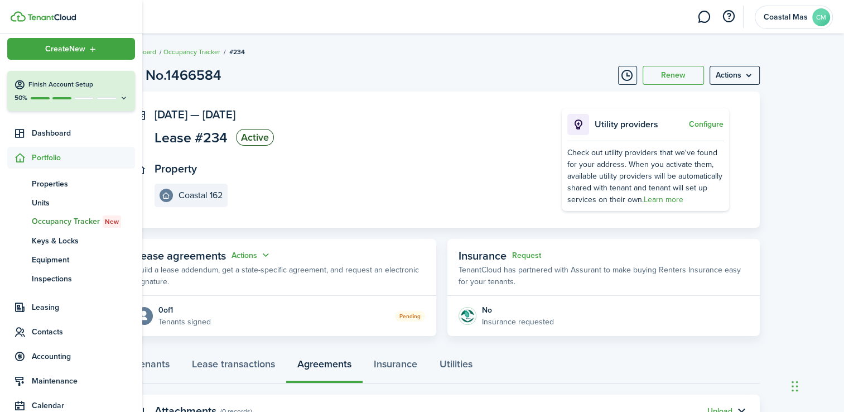
scroll to position [6, 0]
click at [52, 336] on span "Contacts" at bounding box center [83, 332] width 103 height 12
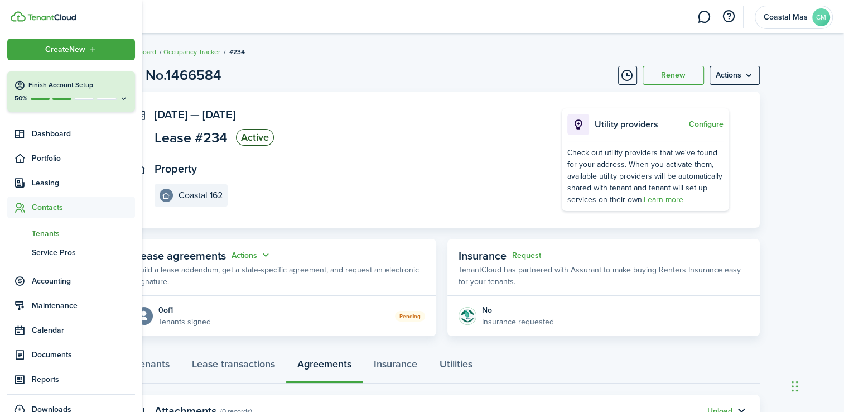
click at [50, 231] on span "Tenants" at bounding box center [83, 234] width 103 height 12
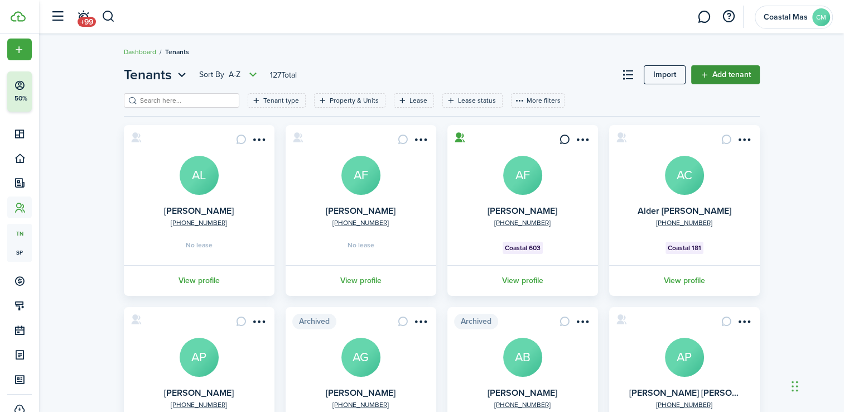
click at [720, 74] on link "Add tenant" at bounding box center [725, 74] width 69 height 19
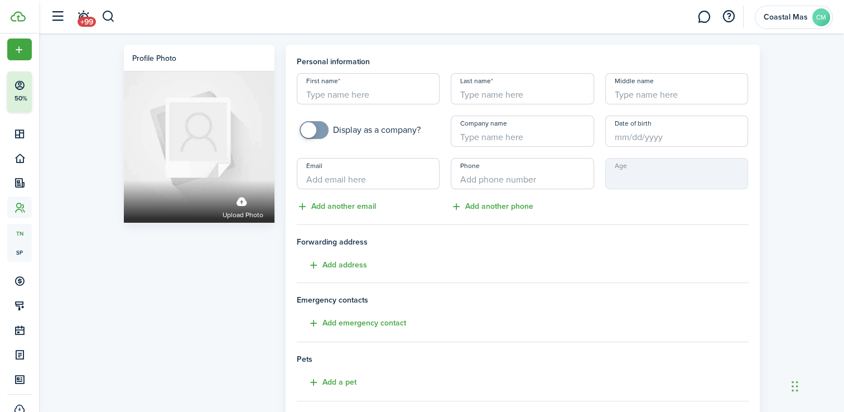
click at [351, 98] on input "First name" at bounding box center [368, 88] width 143 height 31
type input "Caitlin"
click at [477, 96] on input "Last name" at bounding box center [522, 88] width 143 height 31
type input "[PERSON_NAME]"
click at [361, 181] on input "Email" at bounding box center [368, 173] width 143 height 31
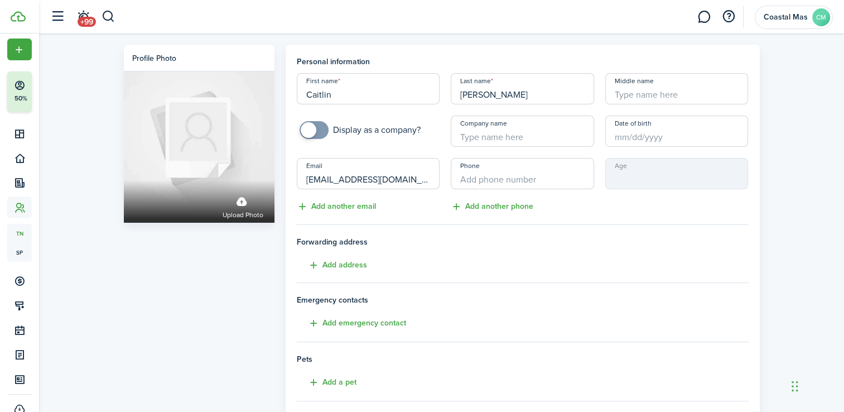
type input "[EMAIL_ADDRESS][DOMAIN_NAME]"
click at [473, 173] on input "+1" at bounding box center [522, 173] width 143 height 31
type input "[PHONE_NUMBER]"
click at [482, 206] on button "Add another phone" at bounding box center [492, 206] width 83 height 13
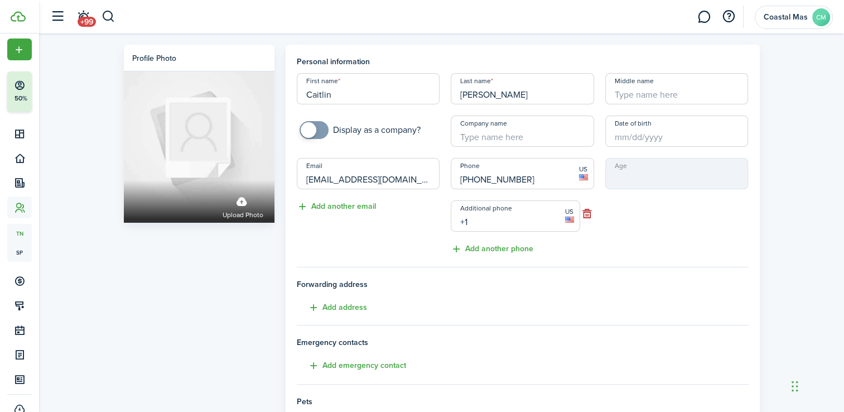
click at [484, 216] on input "+1" at bounding box center [515, 215] width 129 height 31
type input "[PHONE_NUMBER]"
click at [542, 330] on tenant-form "Personal information First name [PERSON_NAME] Last name [PERSON_NAME] Middle na…" at bounding box center [523, 313] width 452 height 514
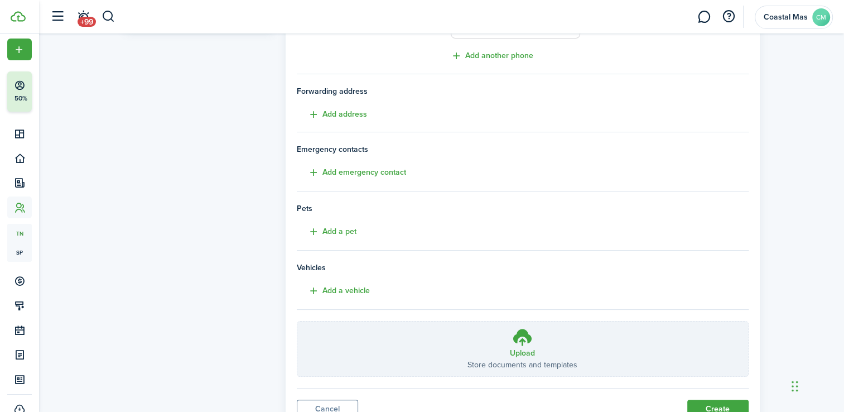
scroll to position [239, 0]
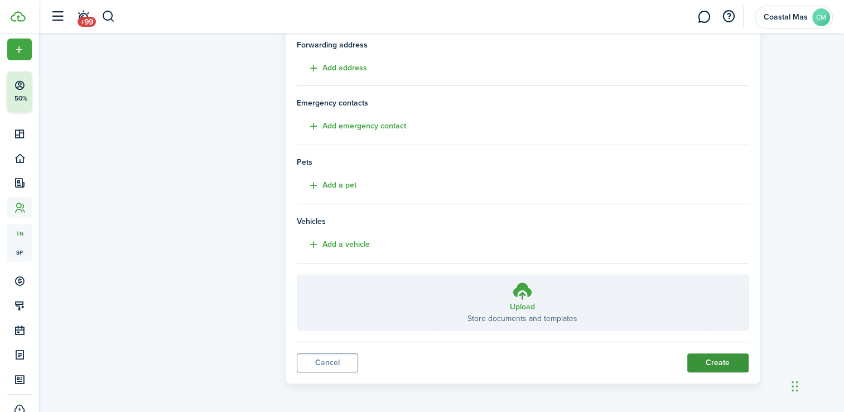
click at [713, 359] on button "Create" at bounding box center [717, 362] width 61 height 19
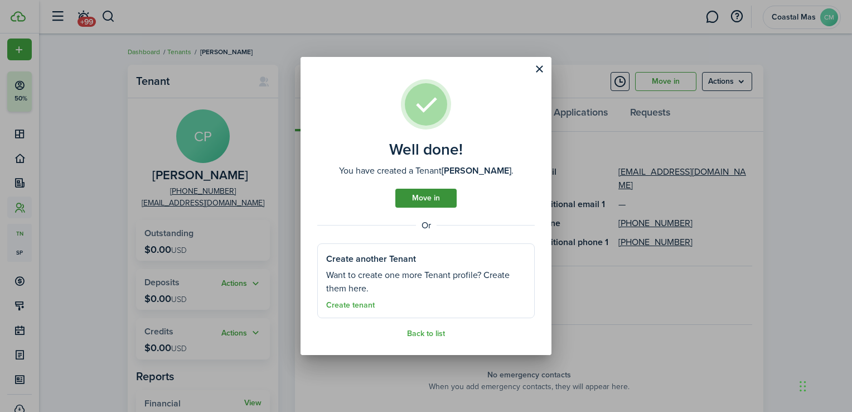
click at [411, 199] on link "Move in" at bounding box center [425, 198] width 61 height 19
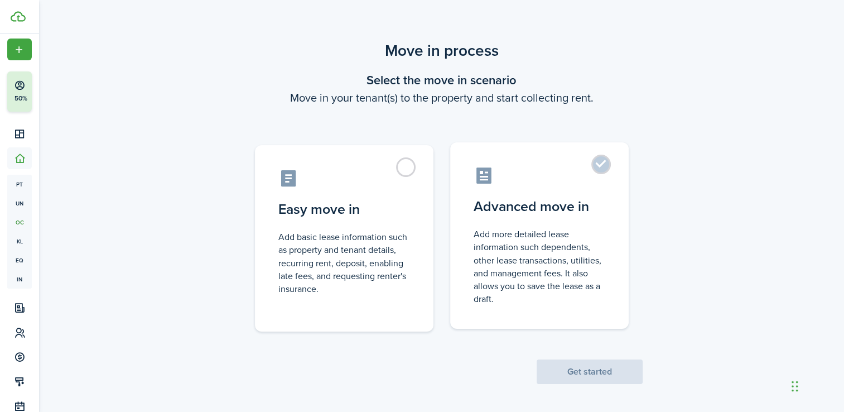
click at [601, 165] on label "Advanced move in Add more detailed lease information such dependents, other lea…" at bounding box center [539, 235] width 178 height 186
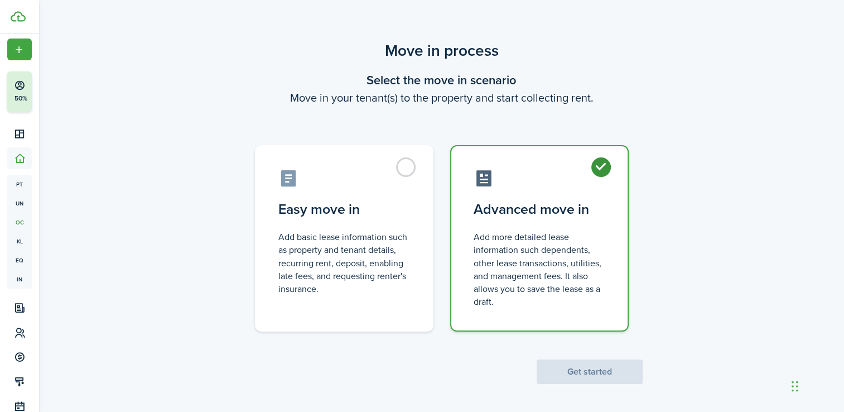
radio input "true"
click at [586, 369] on button "Get started" at bounding box center [590, 371] width 106 height 25
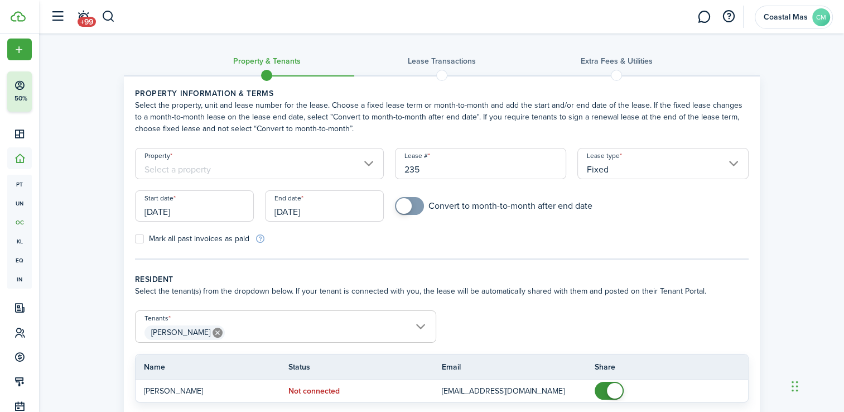
click at [368, 164] on input "Property" at bounding box center [259, 163] width 249 height 31
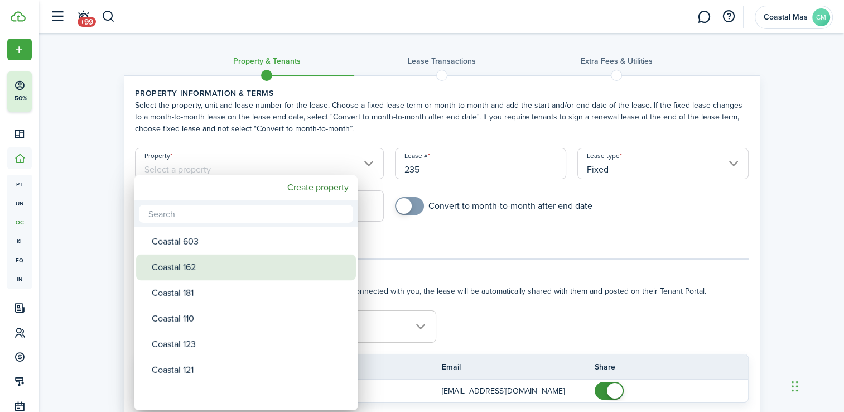
click at [259, 268] on div "Coastal 162" at bounding box center [250, 267] width 197 height 26
type input "Coastal 162"
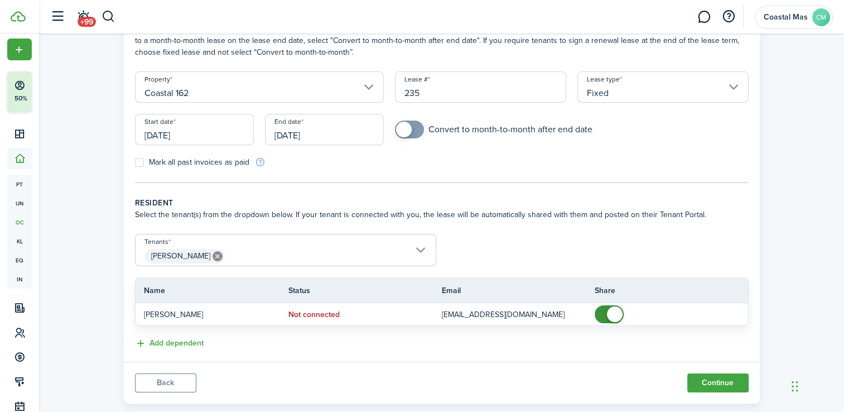
scroll to position [97, 0]
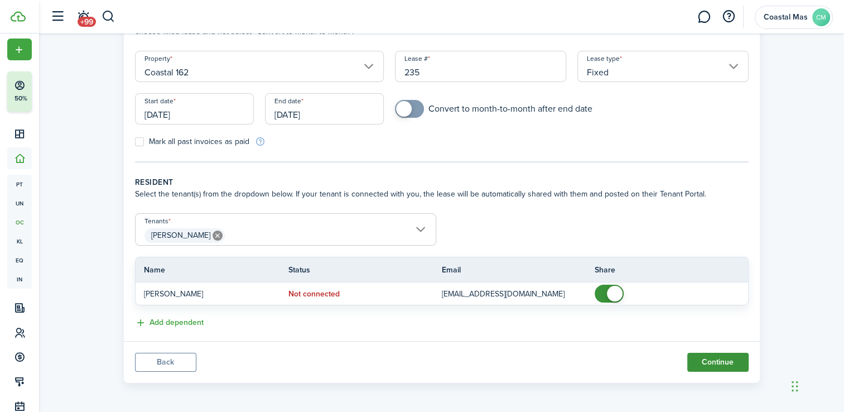
click at [707, 365] on button "Continue" at bounding box center [717, 362] width 61 height 19
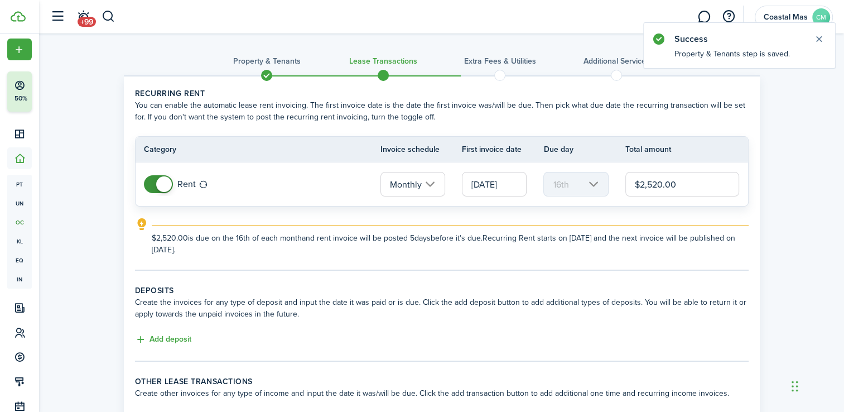
click at [682, 187] on input "$2,520.00" at bounding box center [682, 184] width 114 height 25
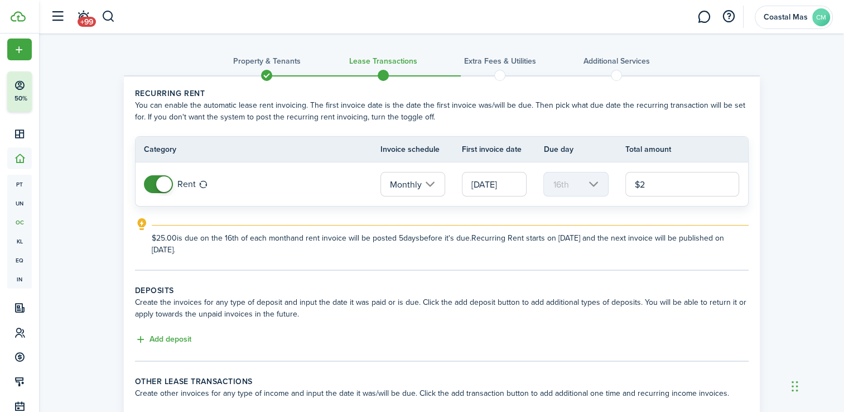
type input "$"
type input "$900.00"
click at [786, 196] on div "Property & Tenants Lease Transactions Extra fees & Utilities Additional Service…" at bounding box center [441, 258] width 805 height 451
click at [177, 340] on button "Add deposit" at bounding box center [163, 339] width 56 height 13
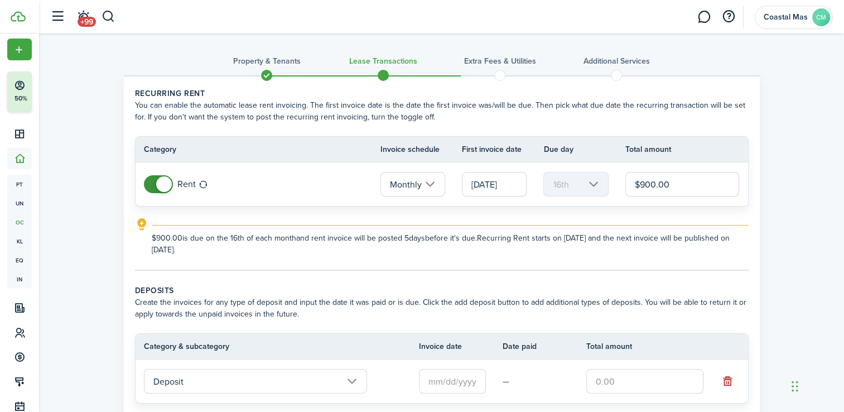
click at [349, 382] on input "Deposit" at bounding box center [255, 381] width 223 height 25
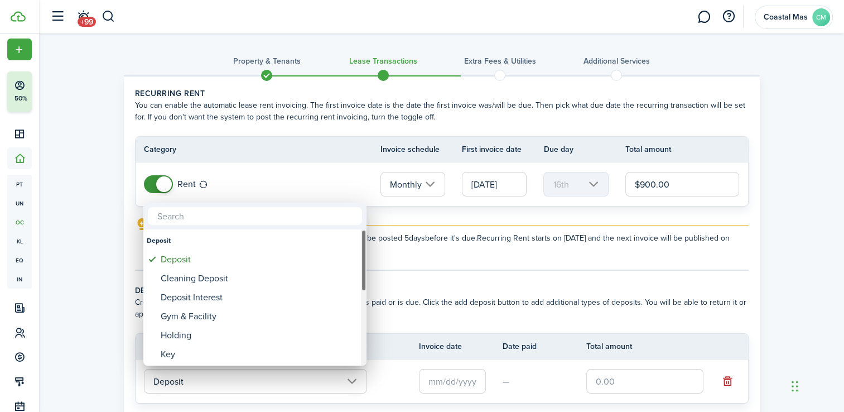
click at [361, 279] on div at bounding box center [364, 260] width 6 height 62
drag, startPoint x: 364, startPoint y: 277, endPoint x: 373, endPoint y: 378, distance: 101.4
click at [373, 378] on div "Deposit Deposit Cleaning Deposit Deposit Interest Gym & Facility Holding Key La…" at bounding box center [422, 206] width 844 height 412
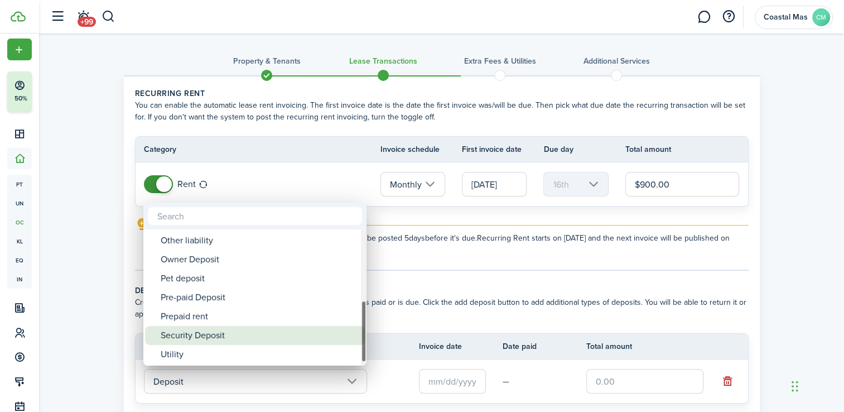
click at [290, 335] on div "Security Deposit" at bounding box center [259, 335] width 197 height 19
type input "Deposit / Security Deposit"
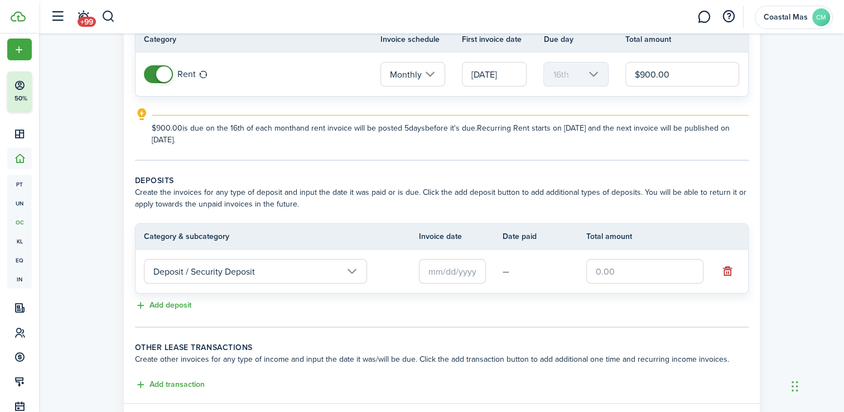
scroll to position [112, 0]
click at [466, 269] on input "text" at bounding box center [452, 269] width 67 height 25
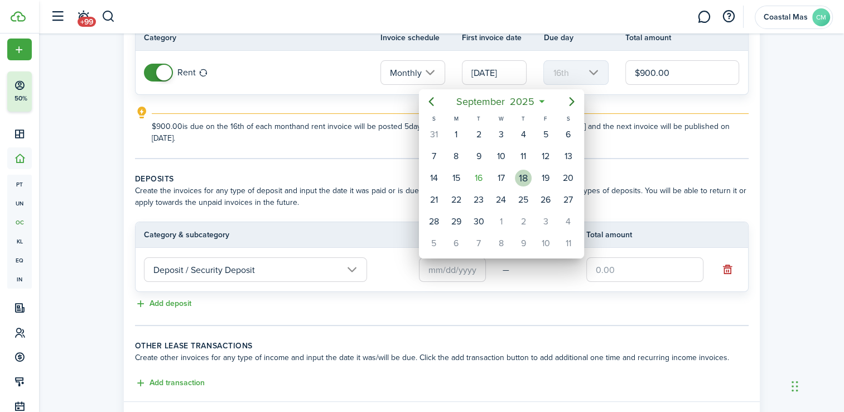
click at [518, 175] on div "18" at bounding box center [523, 178] width 17 height 17
type input "[DATE]"
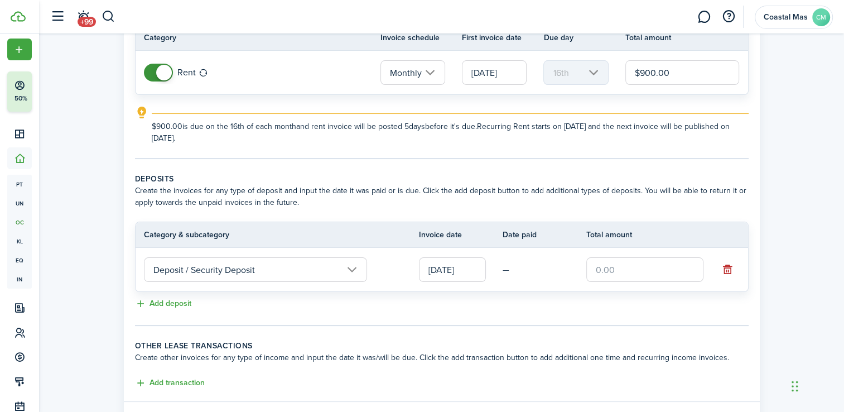
click at [612, 270] on input "text" at bounding box center [644, 269] width 117 height 25
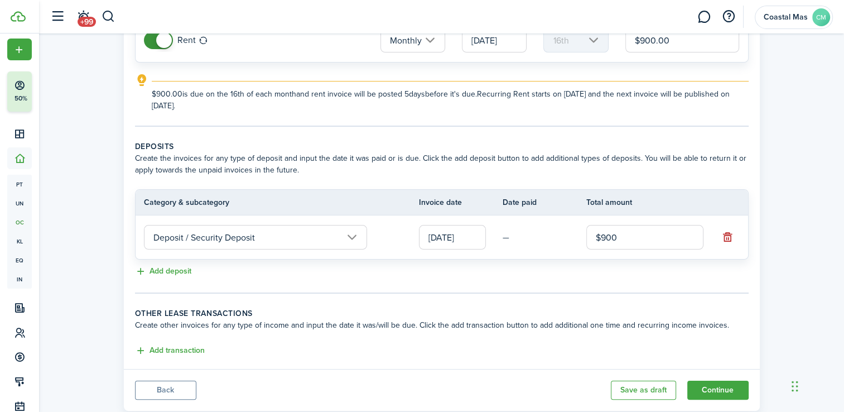
scroll to position [171, 0]
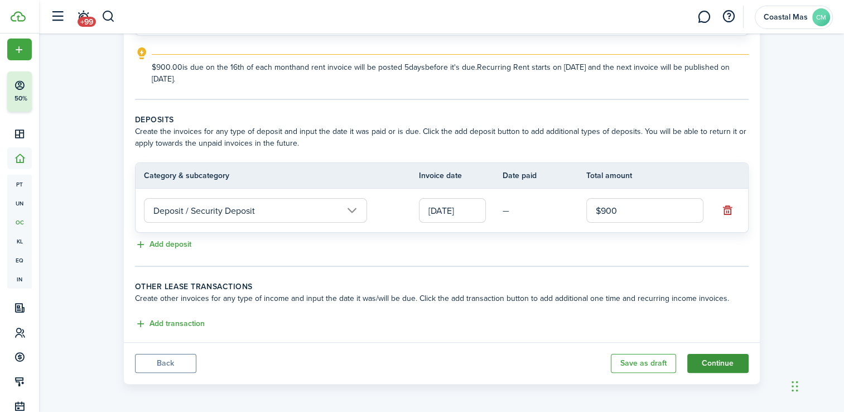
type input "$900.00"
click at [725, 363] on button "Continue" at bounding box center [717, 363] width 61 height 19
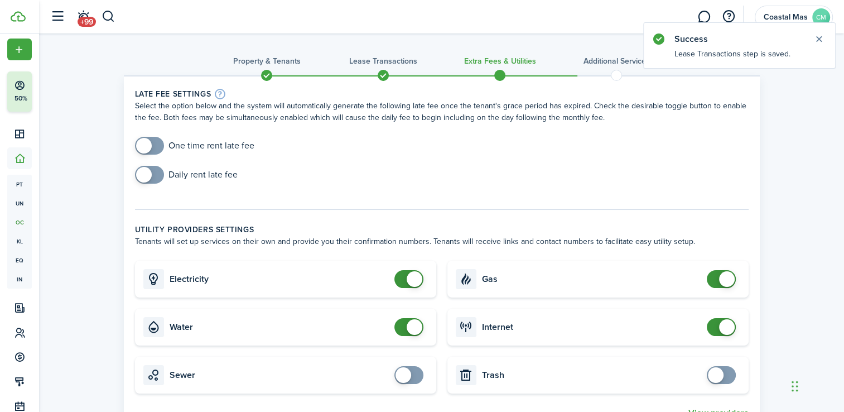
checkbox input "true"
click at [153, 170] on span at bounding box center [149, 175] width 11 height 18
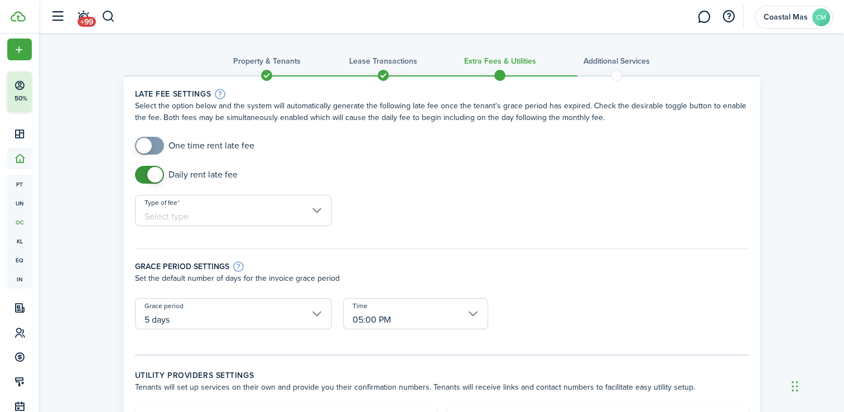
click at [308, 207] on input "Type of fee" at bounding box center [233, 210] width 197 height 31
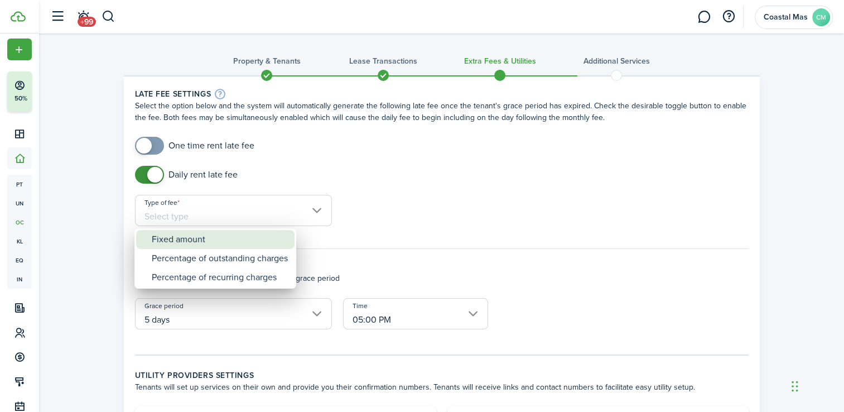
click at [254, 239] on div "Fixed amount" at bounding box center [220, 239] width 136 height 19
type input "Fixed amount"
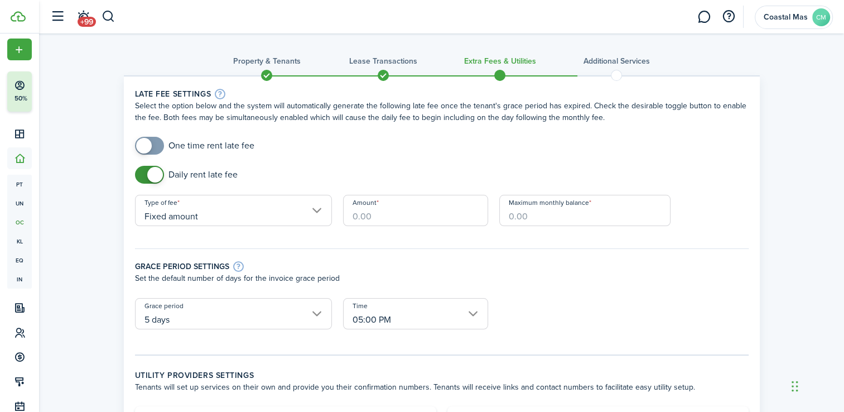
click at [380, 214] on input "Amount" at bounding box center [415, 210] width 145 height 31
type input "$25.00"
type input "$200.00"
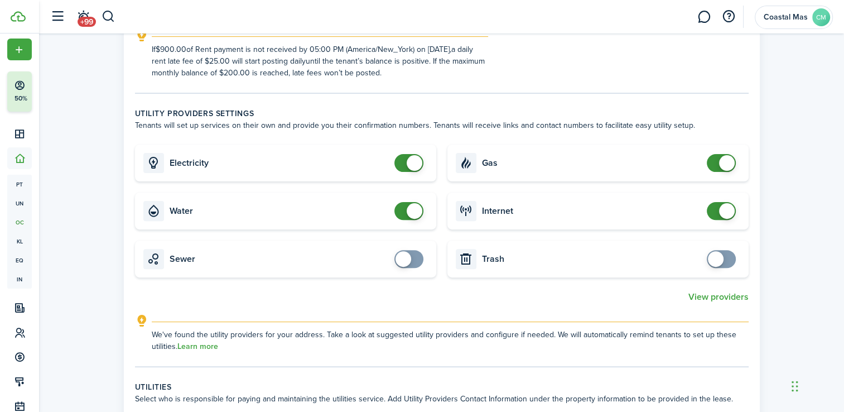
scroll to position [313, 0]
checkbox input "false"
click at [716, 159] on span at bounding box center [721, 161] width 11 height 18
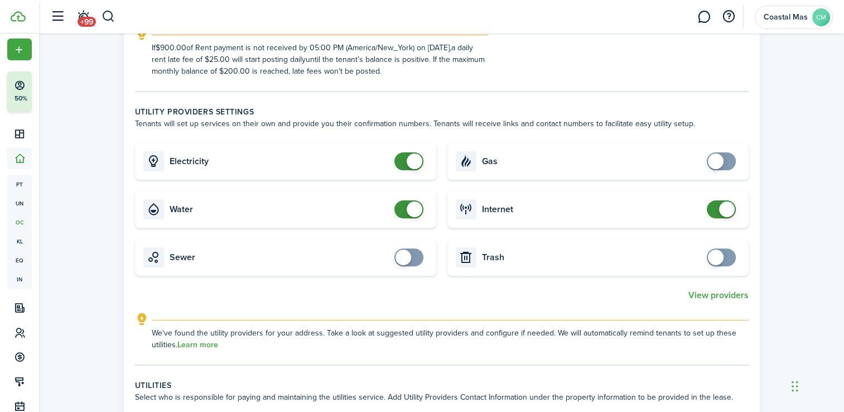
checkbox input "true"
click at [412, 254] on span at bounding box center [408, 257] width 11 height 18
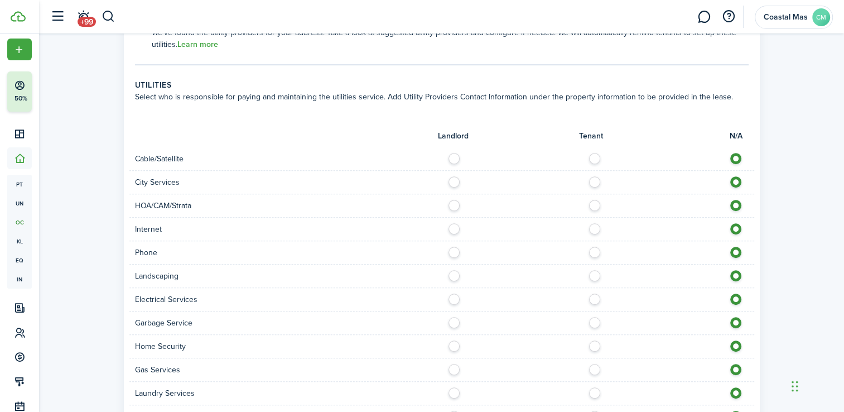
scroll to position [625, 0]
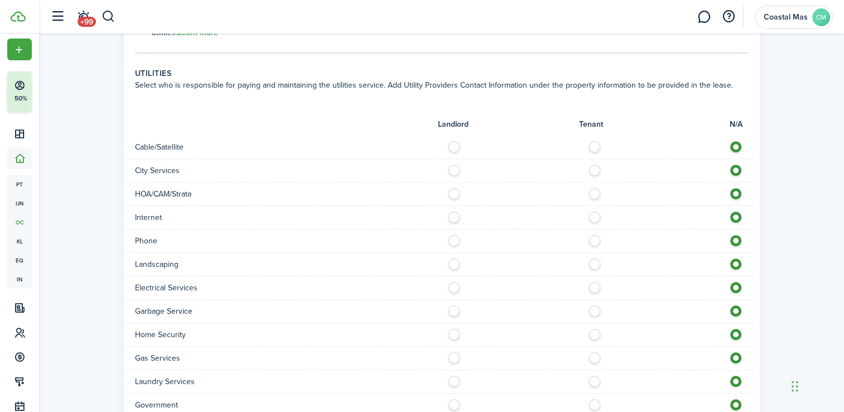
click at [453, 264] on label at bounding box center [457, 261] width 20 height 6
radio input "true"
click at [454, 307] on label at bounding box center [457, 308] width 20 height 6
radio input "true"
click at [593, 217] on label at bounding box center [598, 214] width 20 height 6
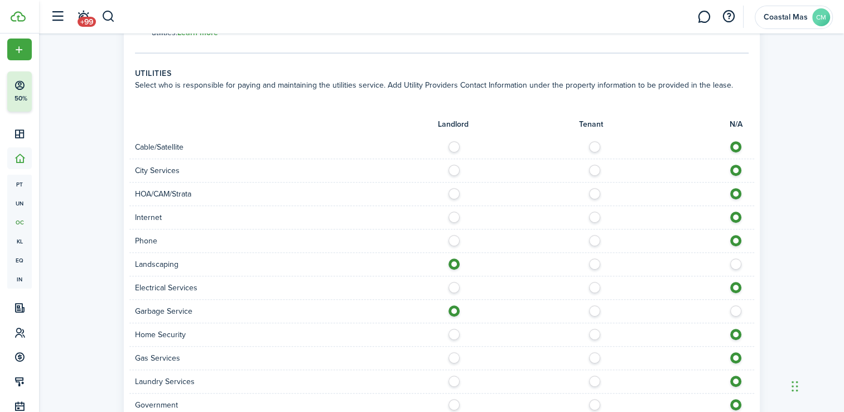
radio input "true"
click at [595, 284] on label at bounding box center [598, 285] width 20 height 6
radio input "true"
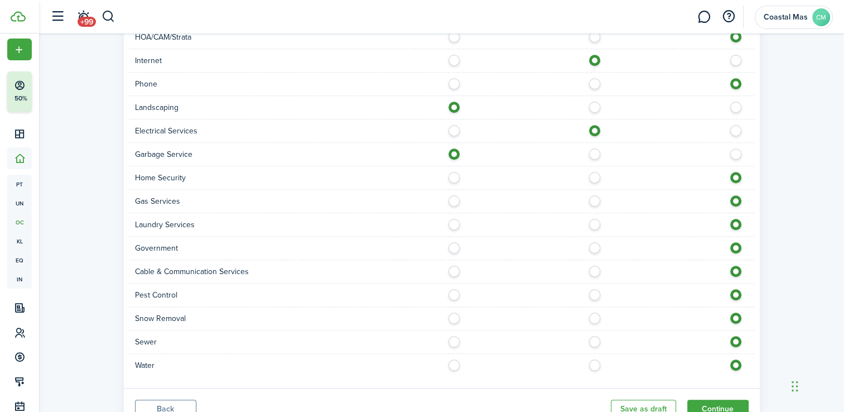
scroll to position [827, 0]
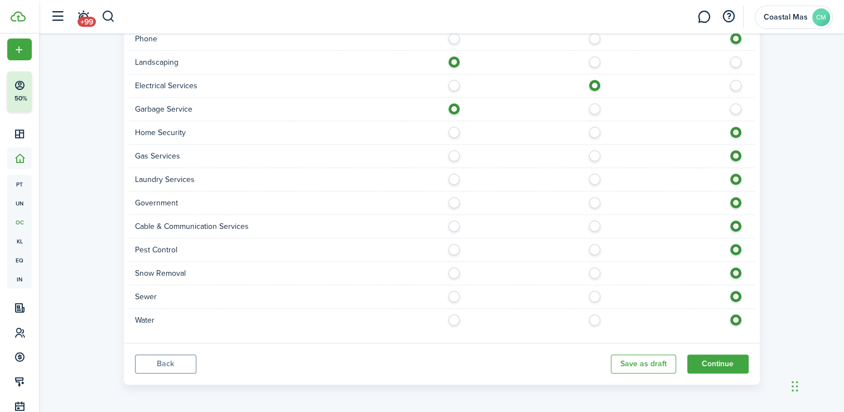
click at [593, 296] on label at bounding box center [598, 294] width 20 height 6
radio input "true"
click at [592, 320] on label at bounding box center [598, 317] width 20 height 6
radio input "true"
click at [723, 360] on button "Continue" at bounding box center [717, 363] width 61 height 19
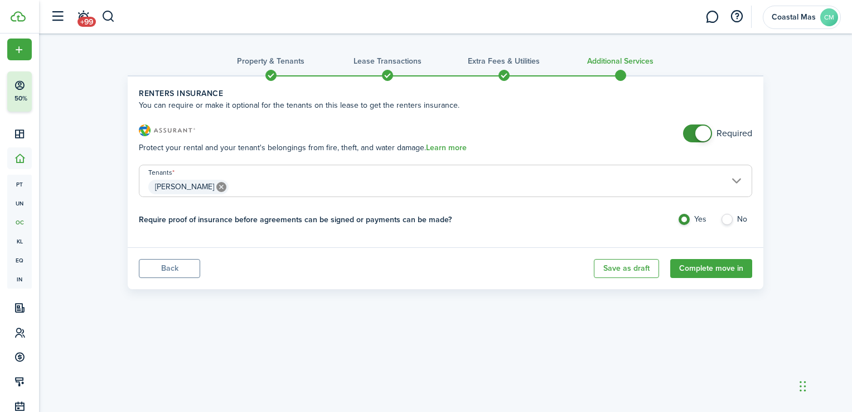
checkbox input "false"
click at [692, 135] on span at bounding box center [697, 133] width 11 height 18
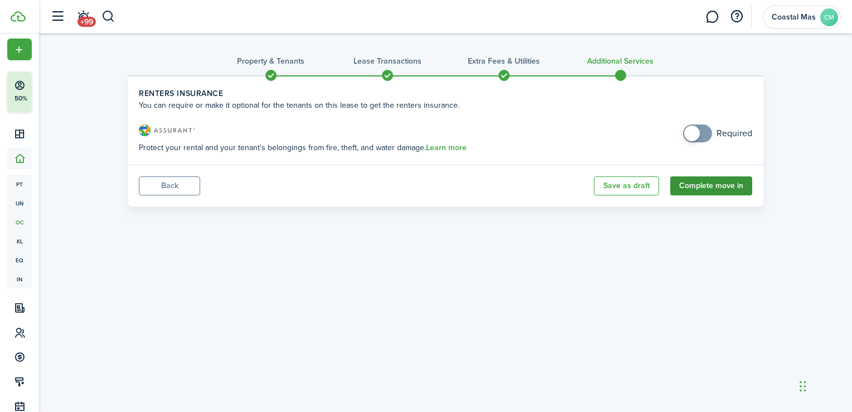
click at [699, 185] on button "Complete move in" at bounding box center [711, 185] width 82 height 19
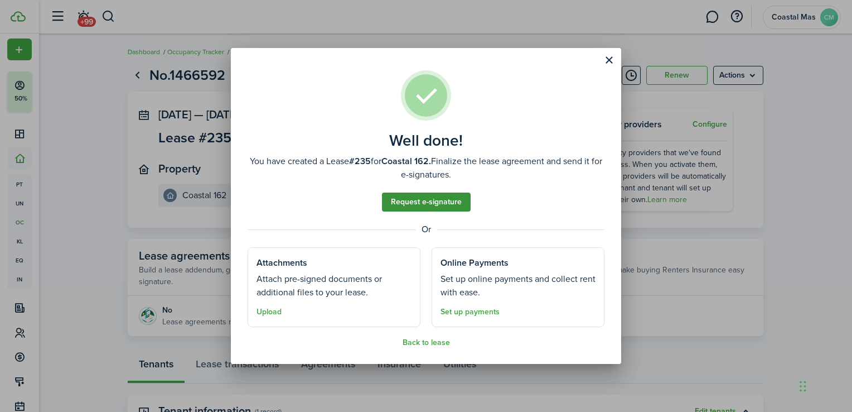
click at [420, 202] on link "Request e-signature" at bounding box center [426, 201] width 89 height 19
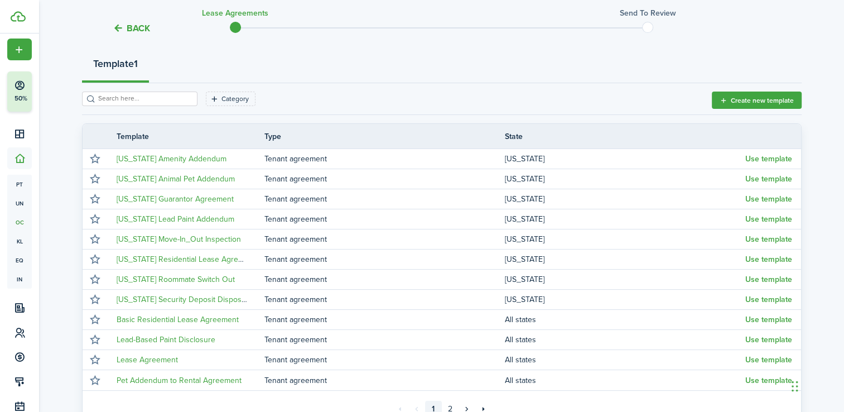
scroll to position [129, 0]
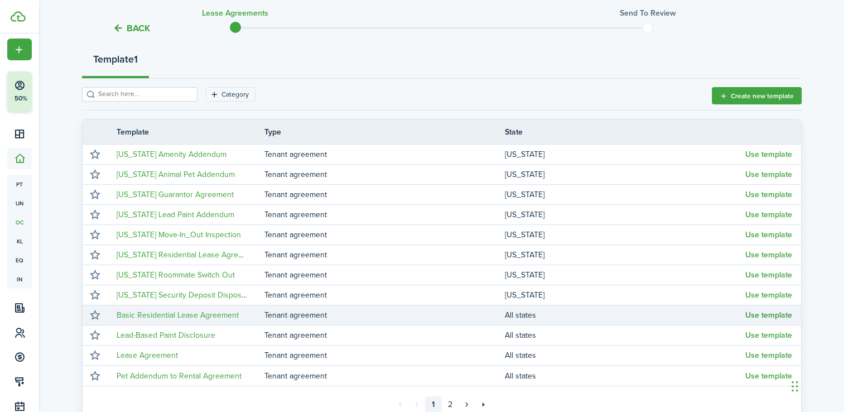
click at [762, 316] on button "Use template" at bounding box center [768, 315] width 47 height 9
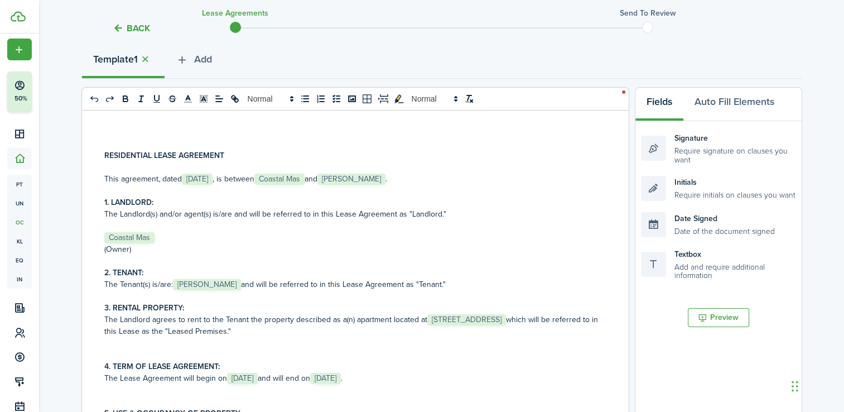
click at [305, 178] on span "Coastal Mas" at bounding box center [279, 178] width 50 height 11
click at [151, 232] on span "Coastal Mas" at bounding box center [129, 237] width 50 height 11
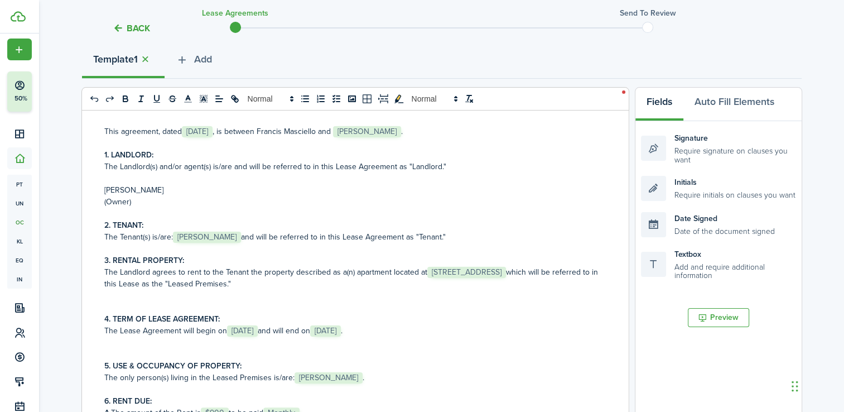
scroll to position [71, 0]
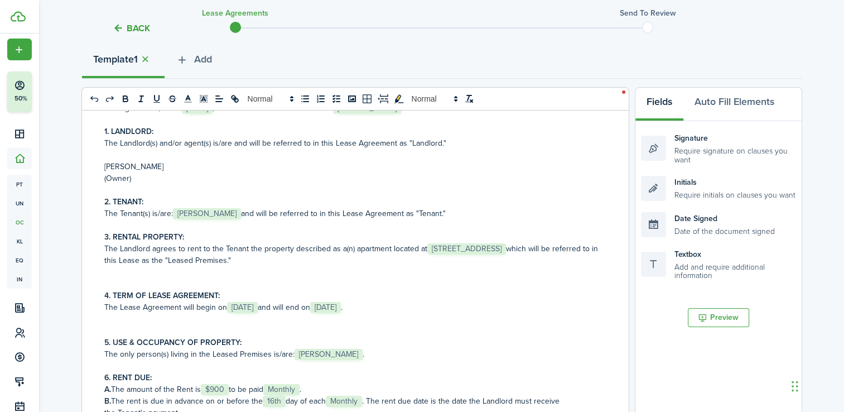
click at [258, 305] on span "[DATE]" at bounding box center [242, 307] width 31 height 11
click at [258, 307] on span "[DATE]" at bounding box center [242, 307] width 31 height 11
click at [258, 303] on span "[DATE]" at bounding box center [242, 307] width 31 height 11
click at [373, 307] on span "[DATE]" at bounding box center [357, 307] width 31 height 11
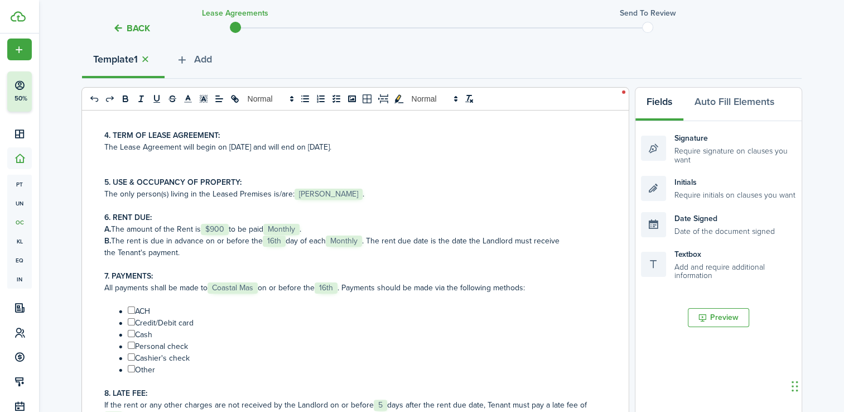
scroll to position [239, 0]
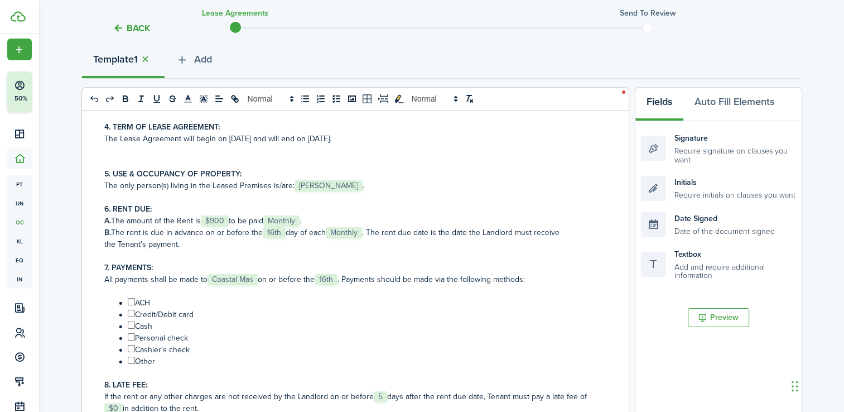
click at [257, 271] on p "7. PAYMENTS:" at bounding box center [351, 268] width 494 height 12
click at [258, 280] on span "Coastal Mas" at bounding box center [232, 279] width 50 height 11
click at [346, 278] on span "16th" at bounding box center [341, 279] width 23 height 11
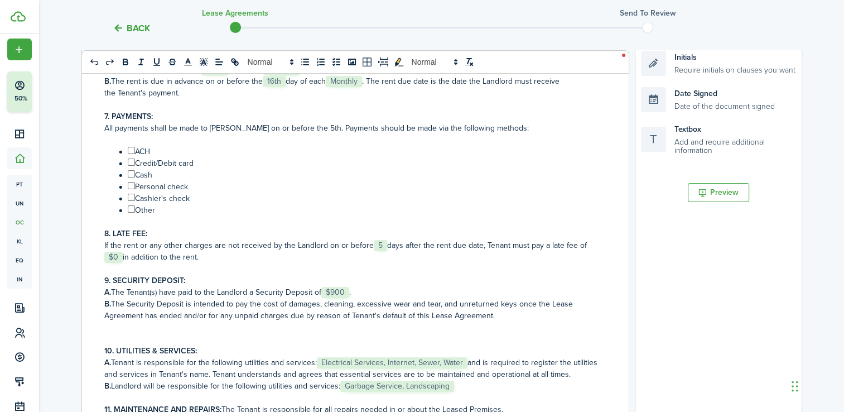
scroll to position [264, 0]
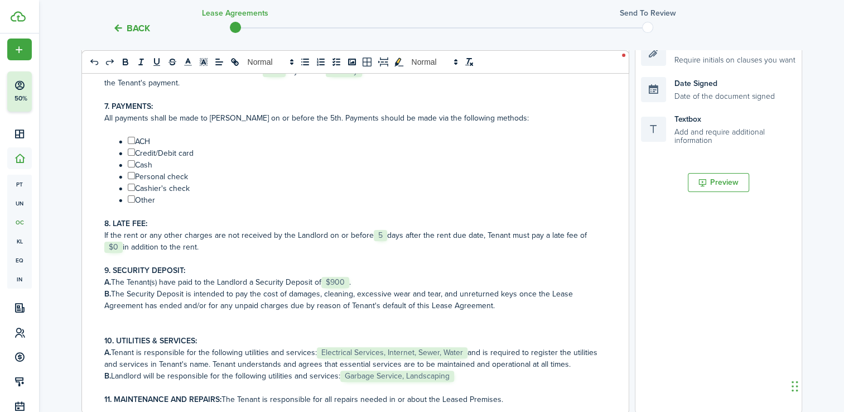
click at [121, 248] on span "$0" at bounding box center [113, 247] width 18 height 11
click at [120, 248] on span "$0" at bounding box center [113, 247] width 18 height 11
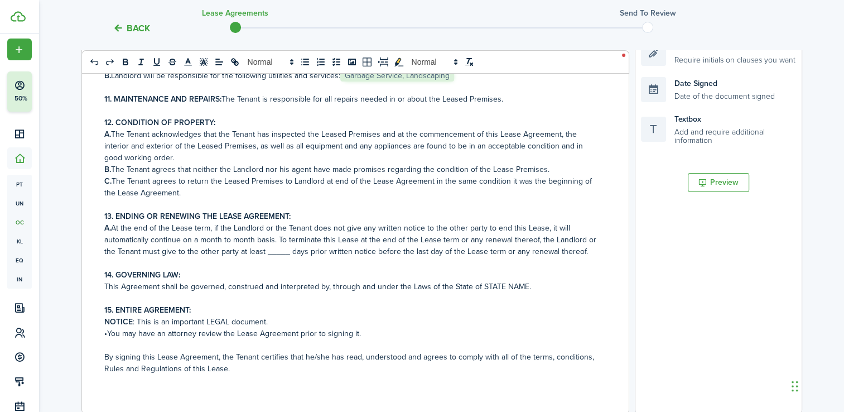
scroll to position [577, 0]
click at [528, 284] on p "This Agreement shall be governed, construed and interpreted by, through and und…" at bounding box center [351, 287] width 494 height 12
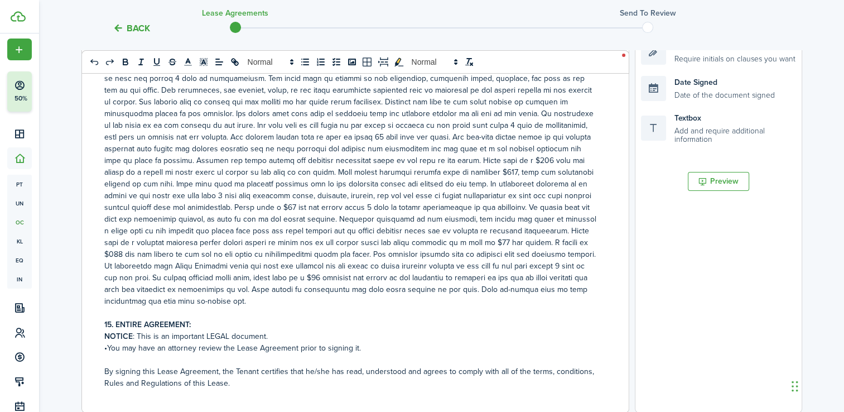
scroll to position [870, 0]
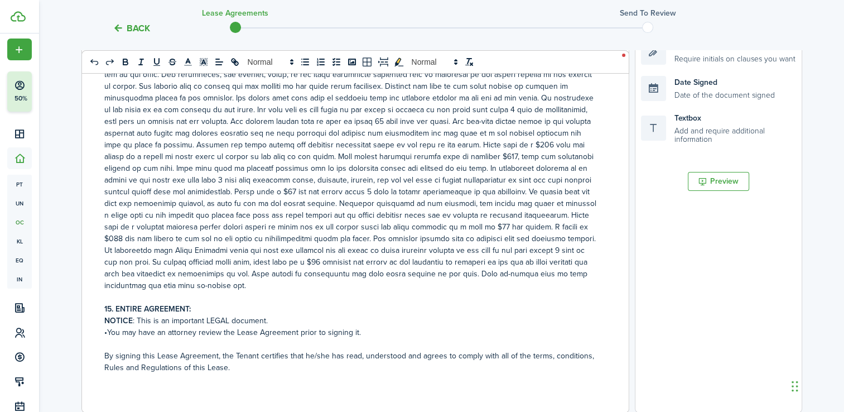
click at [109, 308] on strong "15. ENTIRE AGREEMENT:" at bounding box center [147, 309] width 86 height 12
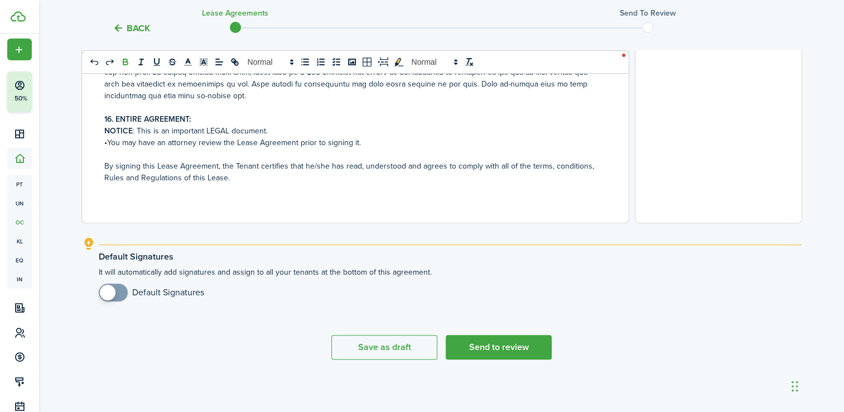
checkbox input "true"
click at [119, 289] on span at bounding box center [113, 292] width 11 height 18
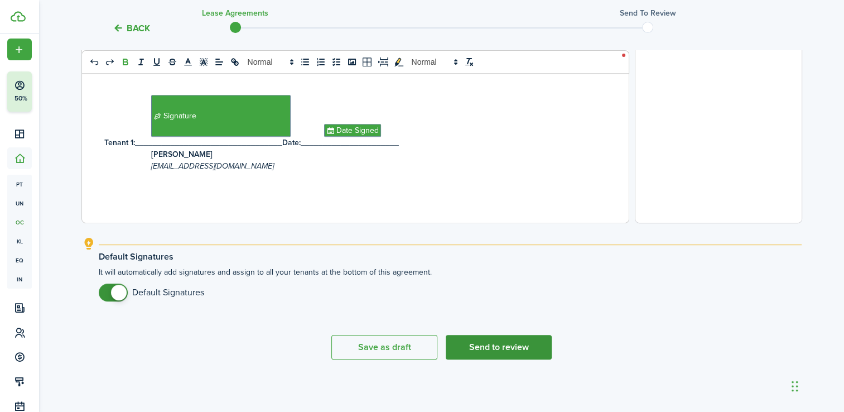
click at [498, 348] on button "Send to review" at bounding box center [499, 347] width 106 height 25
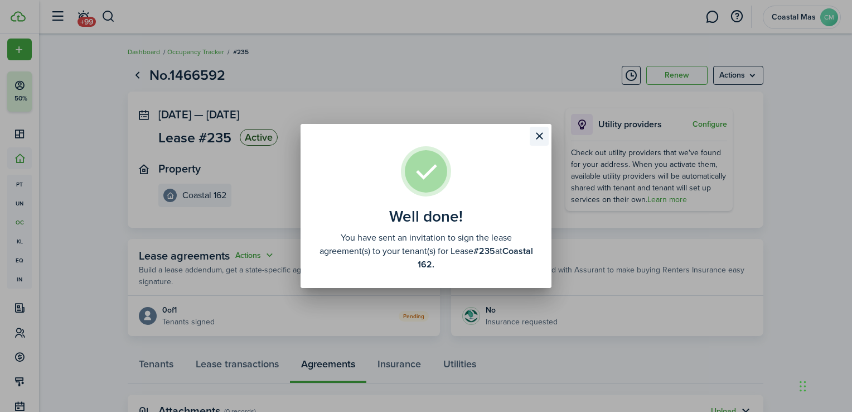
click at [539, 134] on button "Close modal" at bounding box center [539, 136] width 19 height 19
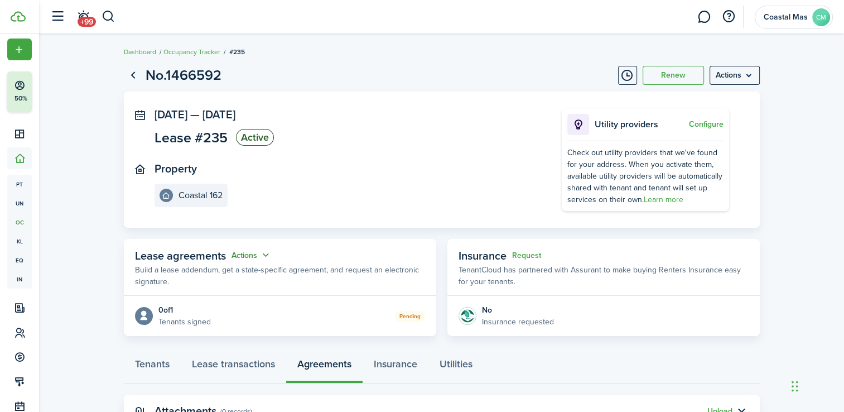
click at [265, 254] on button "Actions" at bounding box center [251, 255] width 40 height 13
click at [191, 276] on link "Edit" at bounding box center [224, 277] width 98 height 20
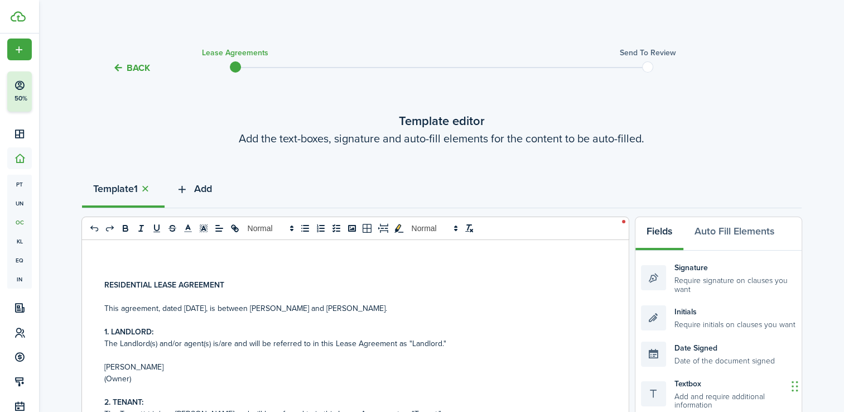
click at [207, 187] on span "Add" at bounding box center [203, 188] width 18 height 15
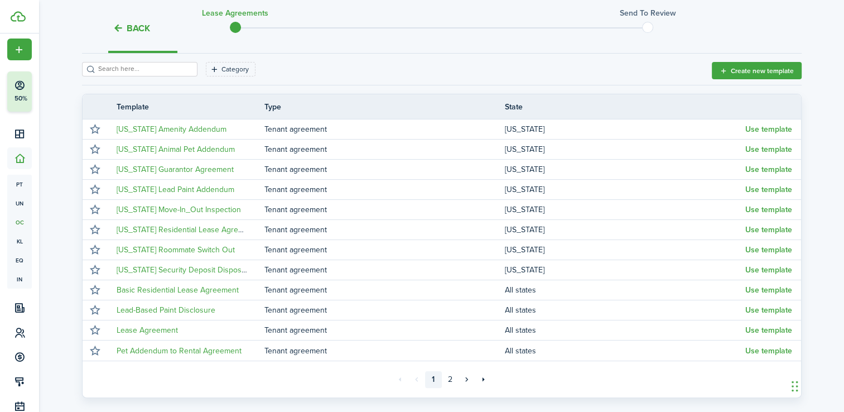
scroll to position [158, 0]
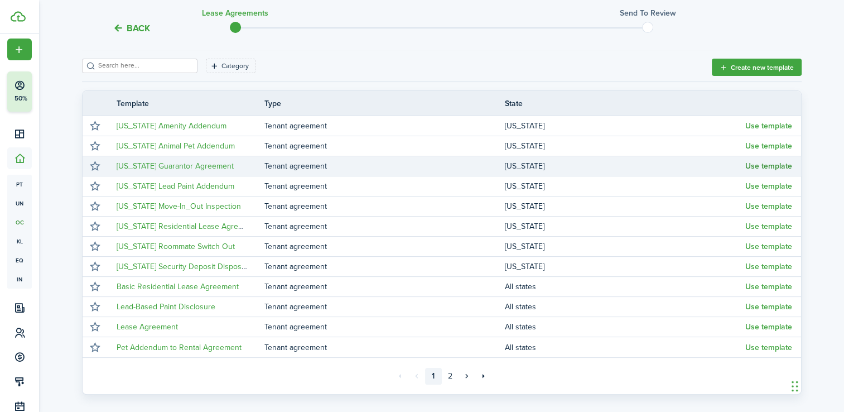
click at [779, 167] on button "Use template" at bounding box center [768, 166] width 47 height 9
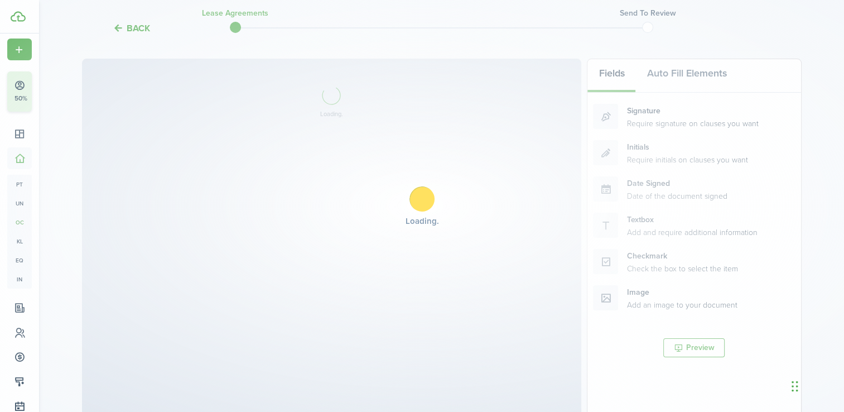
select select "fit"
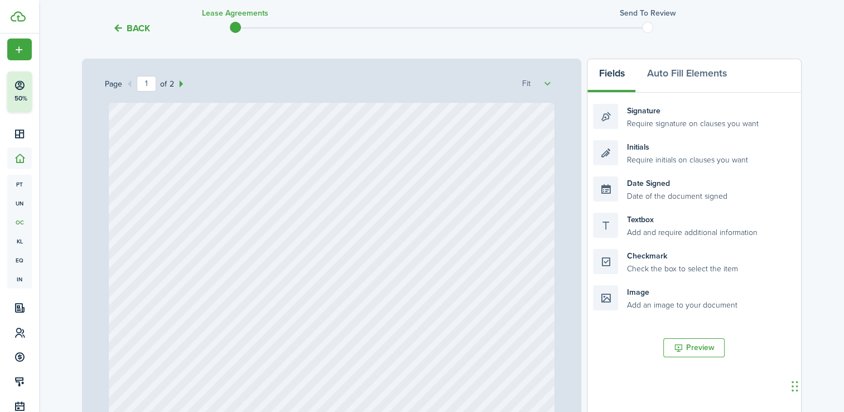
scroll to position [436, 0]
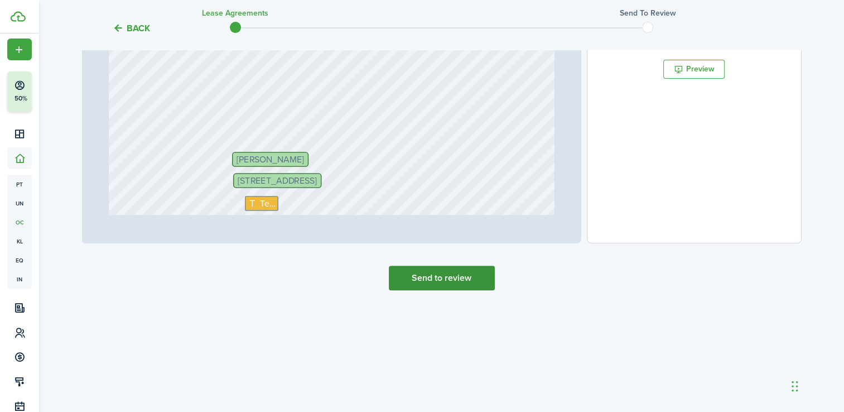
click at [453, 275] on button "Send to review" at bounding box center [442, 278] width 106 height 25
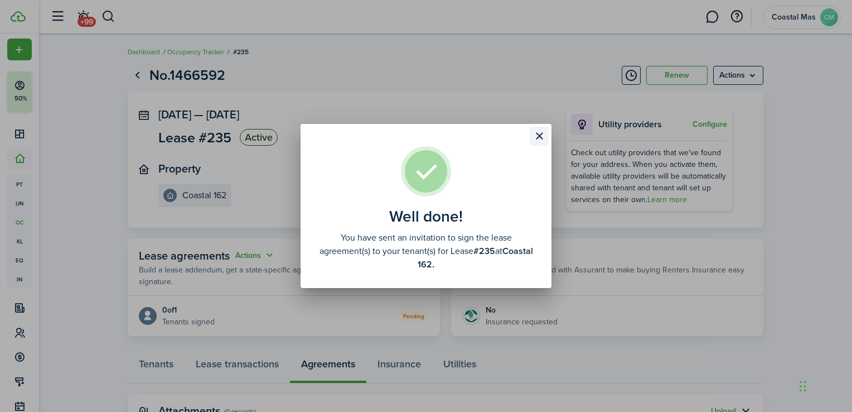
click at [536, 135] on button "Close modal" at bounding box center [539, 136] width 19 height 19
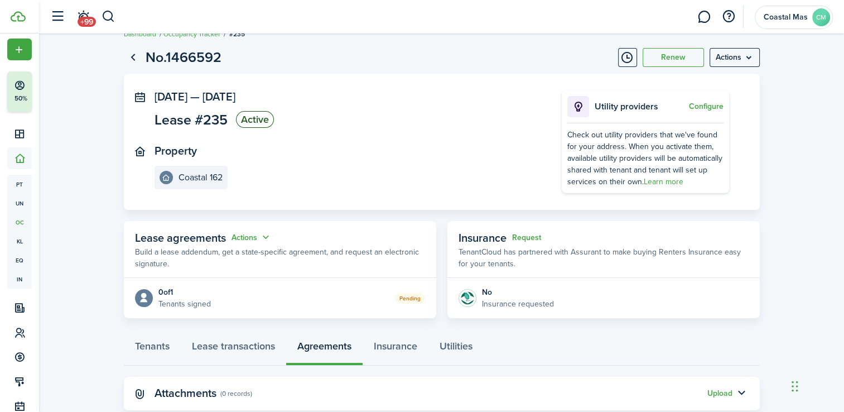
scroll to position [46, 0]
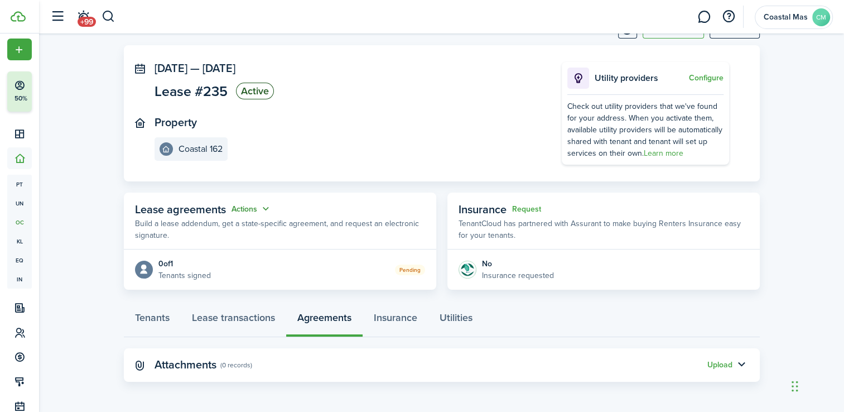
click at [260, 206] on button "Actions" at bounding box center [251, 208] width 40 height 13
click at [196, 228] on link "Edit" at bounding box center [224, 230] width 98 height 20
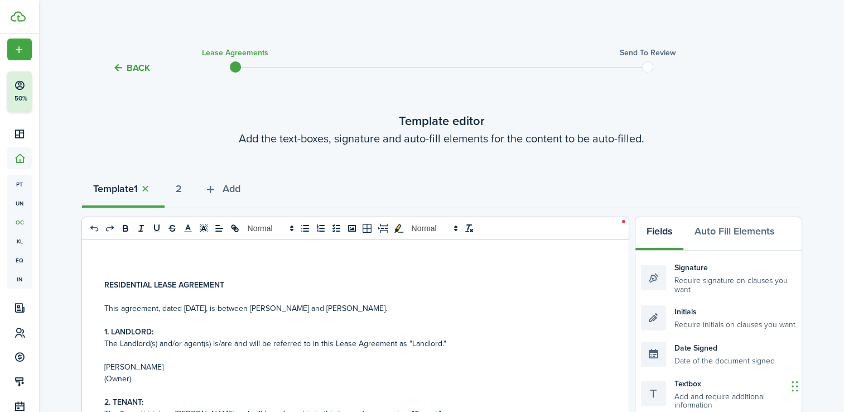
select select "fit"
click at [141, 67] on button "Back" at bounding box center [131, 68] width 37 height 12
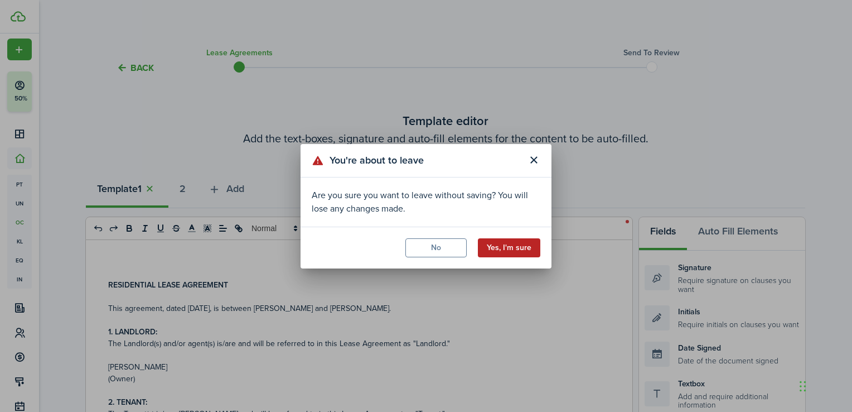
click at [503, 249] on button "Yes, I'm sure" at bounding box center [509, 247] width 62 height 19
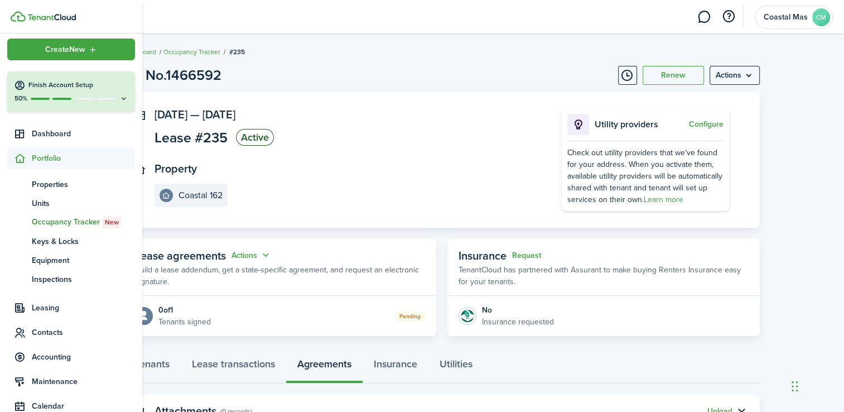
click at [43, 157] on span "Portfolio" at bounding box center [83, 158] width 103 height 12
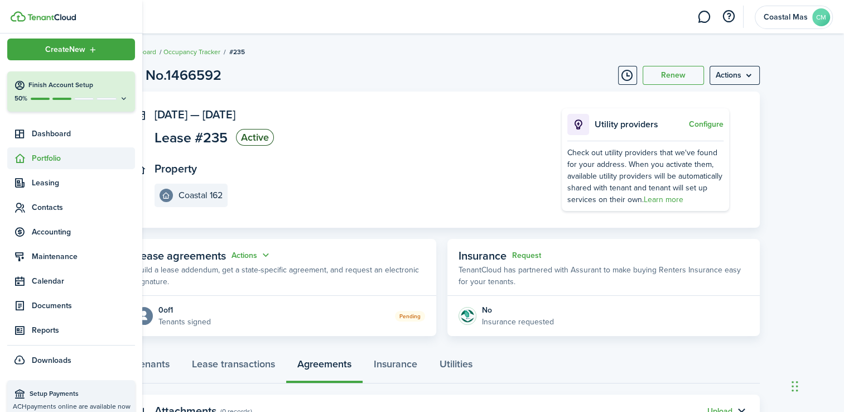
click at [56, 157] on span "Portfolio" at bounding box center [83, 158] width 103 height 12
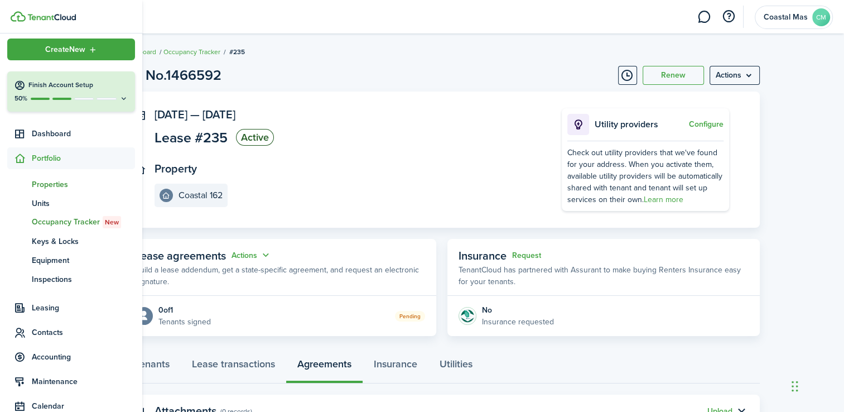
click at [47, 184] on span "Properties" at bounding box center [83, 184] width 103 height 12
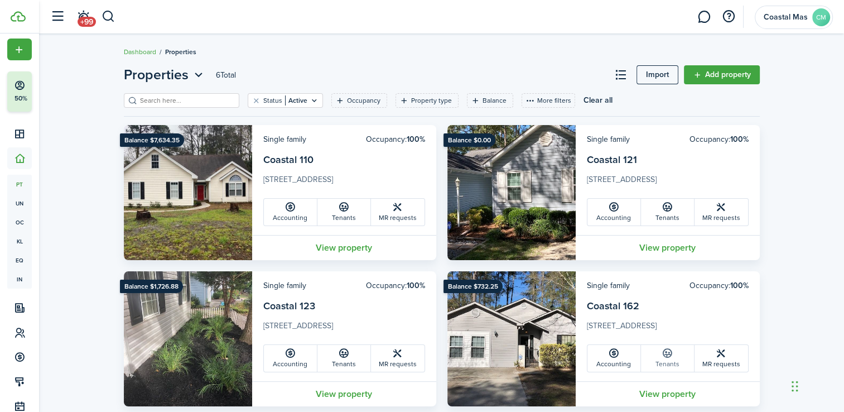
click at [665, 354] on icon at bounding box center [668, 352] width 12 height 11
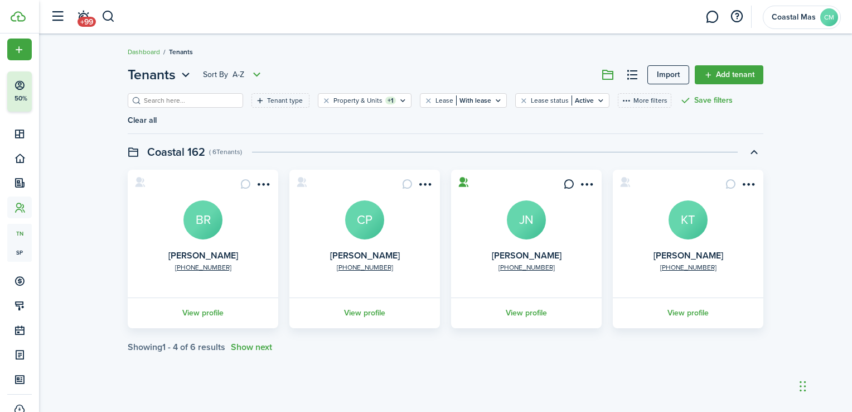
click at [375, 200] on avatar-text "CP" at bounding box center [364, 219] width 39 height 39
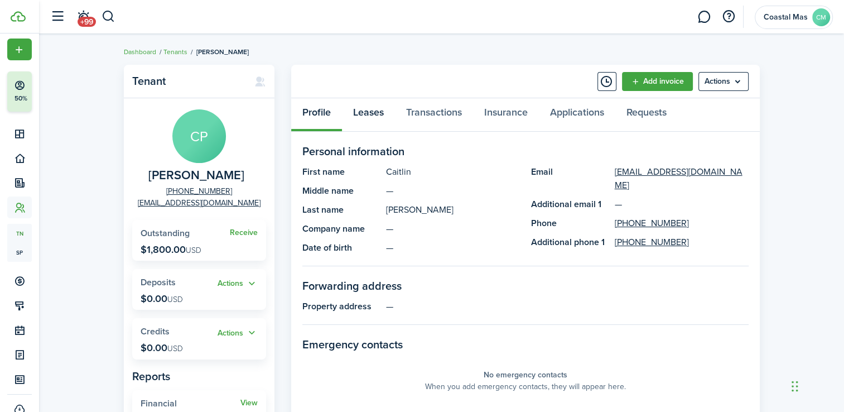
click at [363, 113] on link "Leases" at bounding box center [368, 114] width 53 height 33
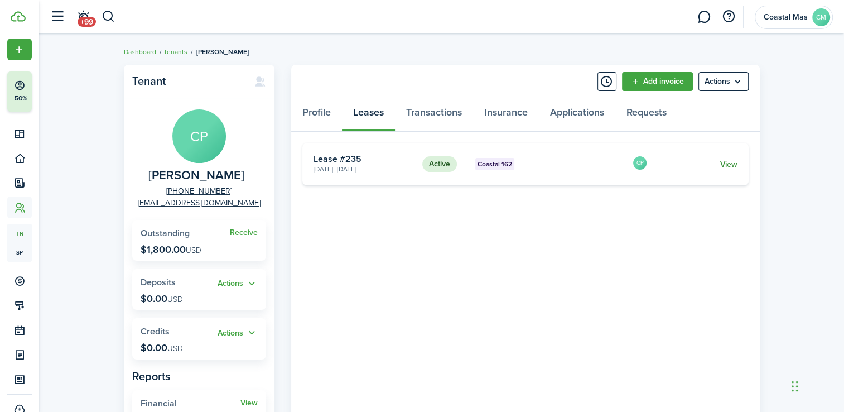
click at [727, 160] on link "View" at bounding box center [728, 164] width 17 height 12
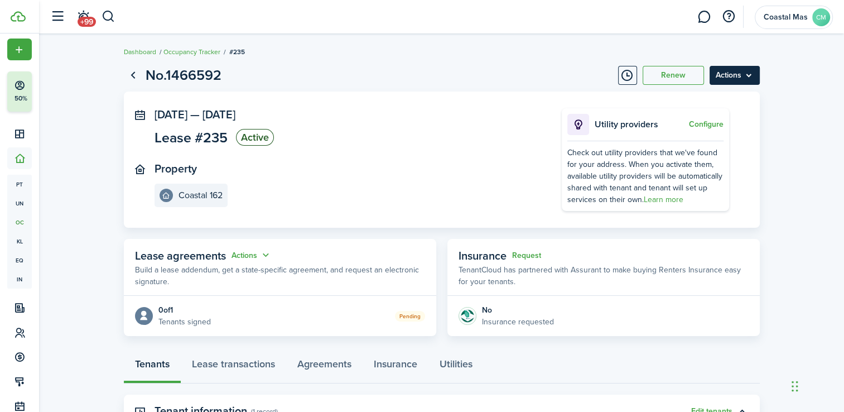
click at [747, 79] on menu-btn "Actions" at bounding box center [734, 75] width 50 height 19
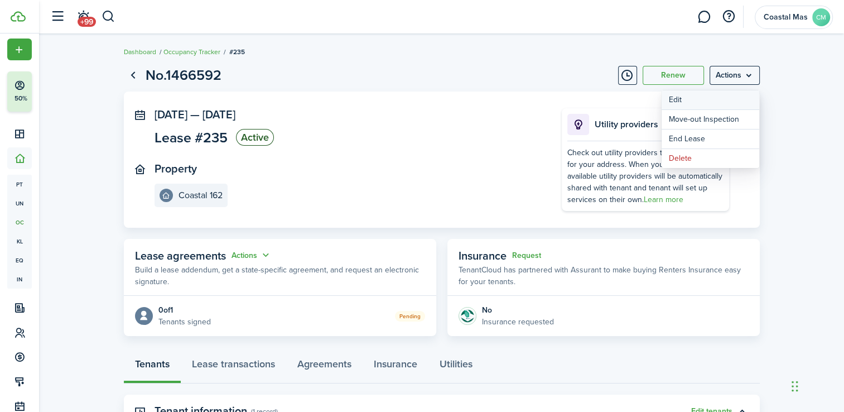
click at [680, 100] on button "Edit" at bounding box center [711, 99] width 98 height 19
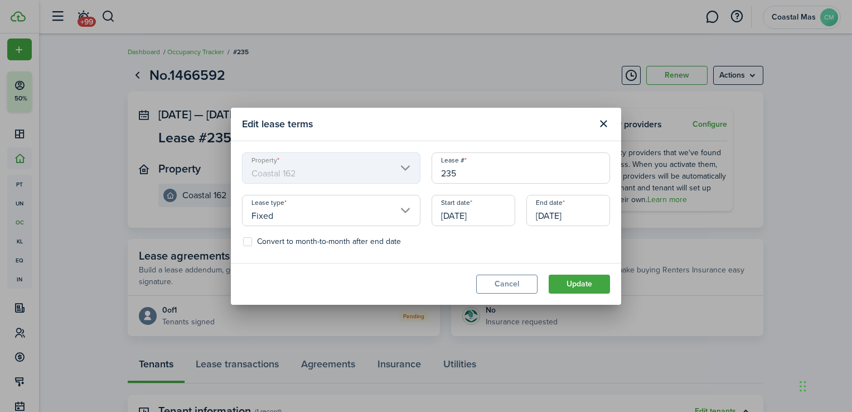
click at [489, 217] on input "[DATE]" at bounding box center [474, 210] width 84 height 31
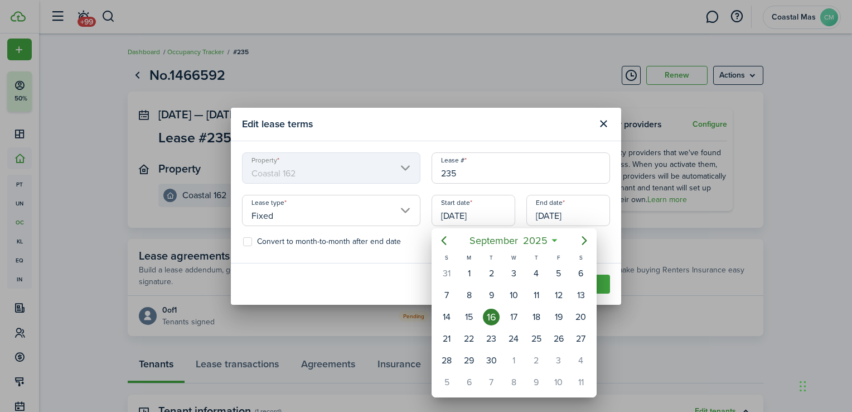
click at [554, 242] on icon at bounding box center [555, 240] width 12 height 11
click at [554, 238] on icon at bounding box center [555, 240] width 12 height 11
click at [583, 238] on icon "Next page" at bounding box center [584, 240] width 13 height 13
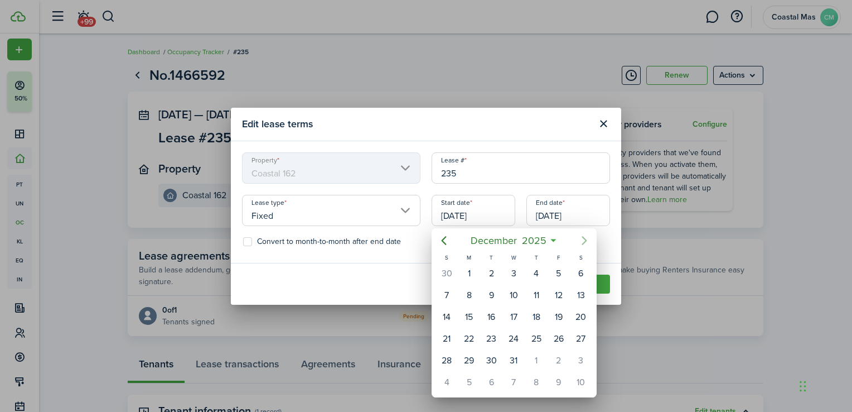
click at [583, 238] on icon "Next page" at bounding box center [584, 240] width 13 height 13
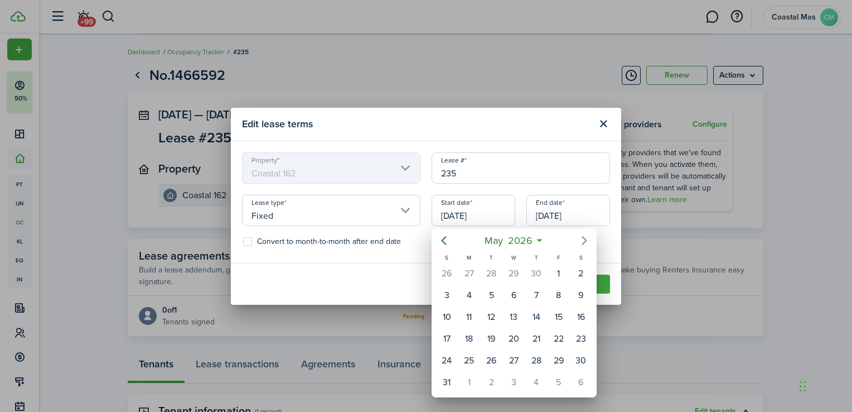
click at [583, 238] on icon "Next page" at bounding box center [584, 240] width 13 height 13
click at [578, 271] on div "1" at bounding box center [581, 273] width 17 height 17
type input "[DATE]"
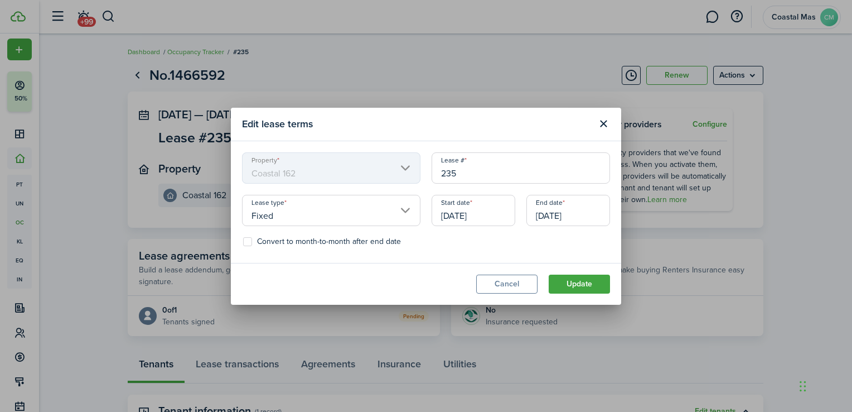
click at [588, 220] on input "[DATE]" at bounding box center [569, 210] width 84 height 31
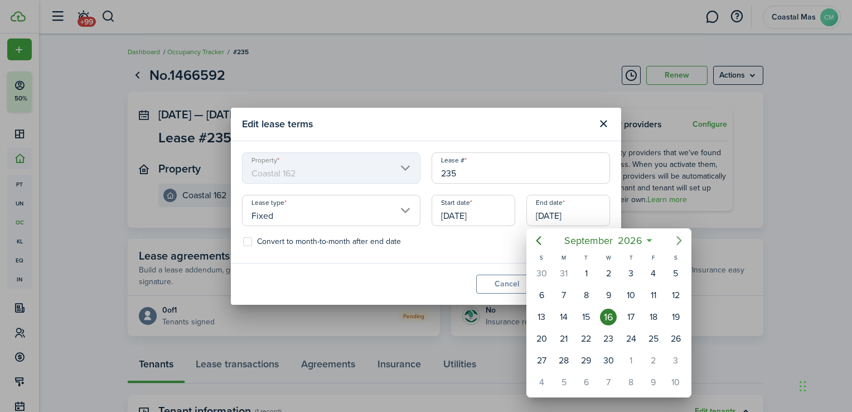
click at [676, 239] on icon "Next page" at bounding box center [679, 240] width 13 height 13
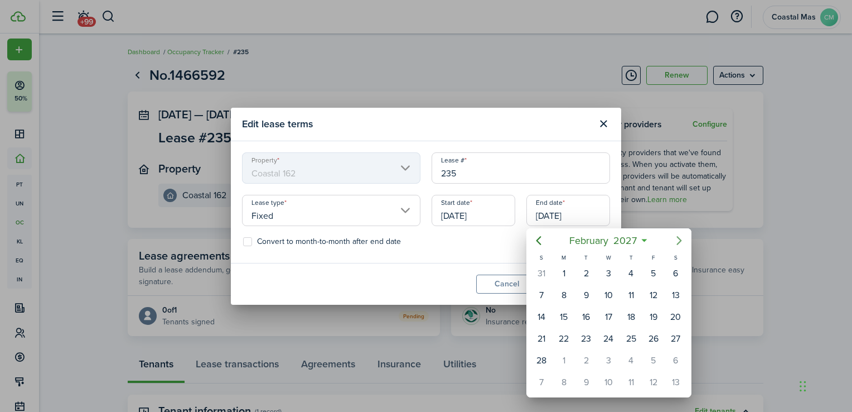
click at [676, 239] on icon "Next page" at bounding box center [679, 240] width 13 height 13
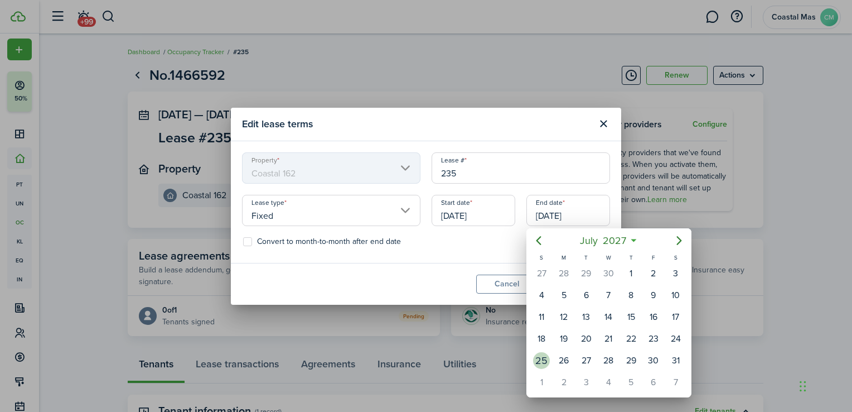
click at [538, 354] on div "25" at bounding box center [541, 360] width 17 height 17
type input "[DATE]"
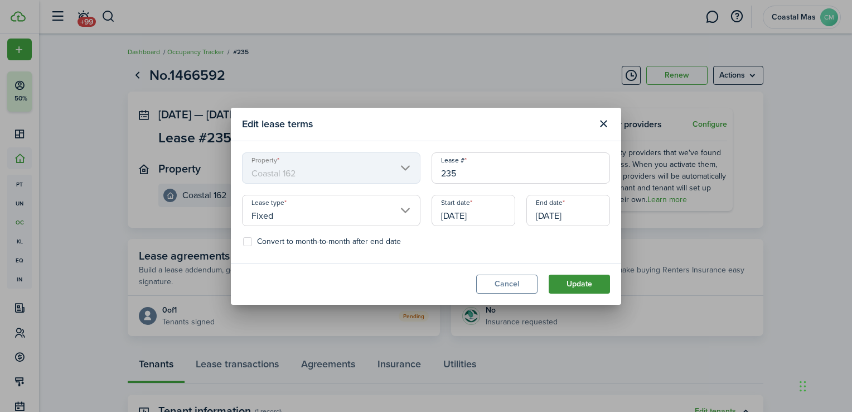
click at [586, 284] on button "Update" at bounding box center [579, 283] width 61 height 19
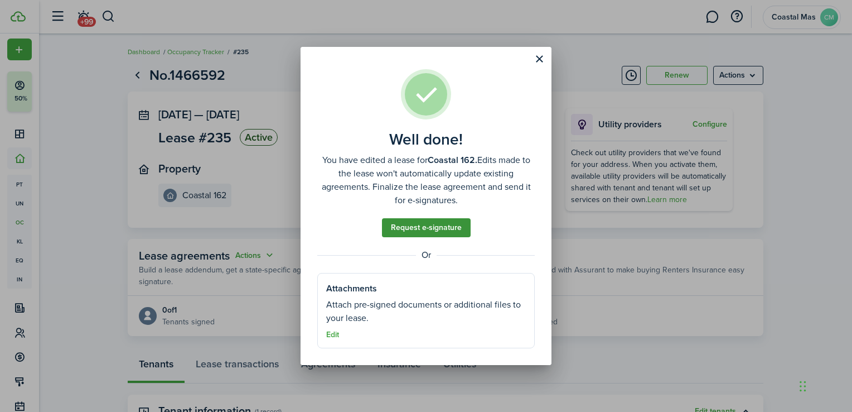
click at [416, 230] on link "Request e-signature" at bounding box center [426, 227] width 89 height 19
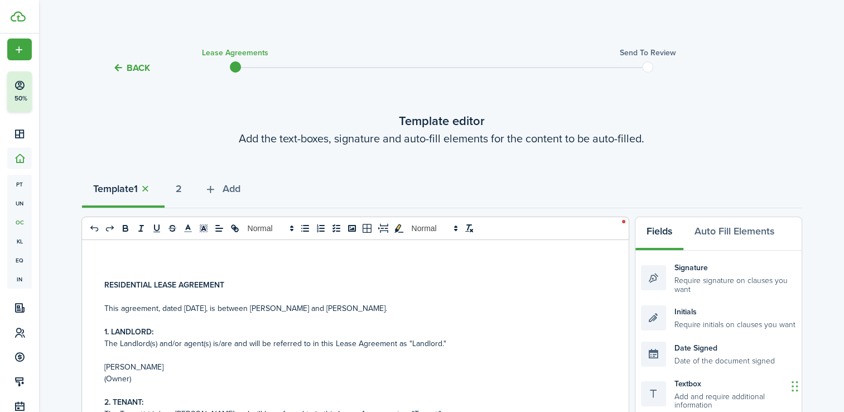
select select "fit"
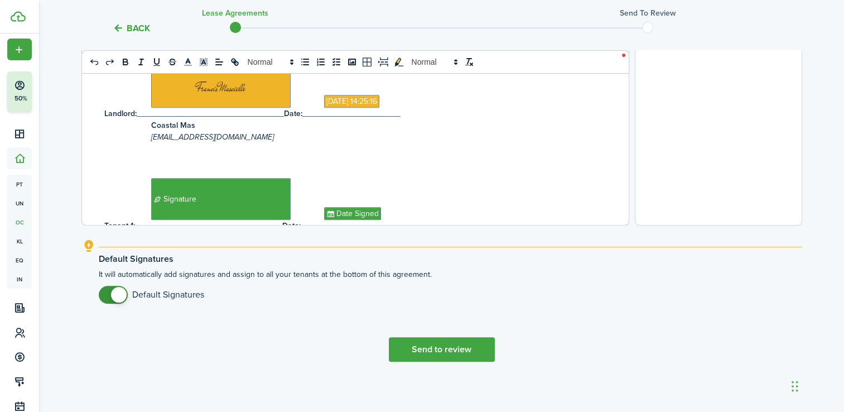
scroll to position [455, 0]
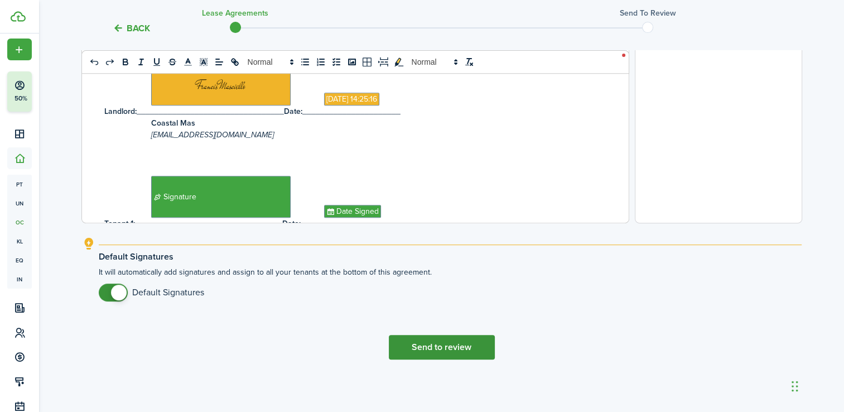
click at [448, 349] on button "Send to review" at bounding box center [442, 347] width 106 height 25
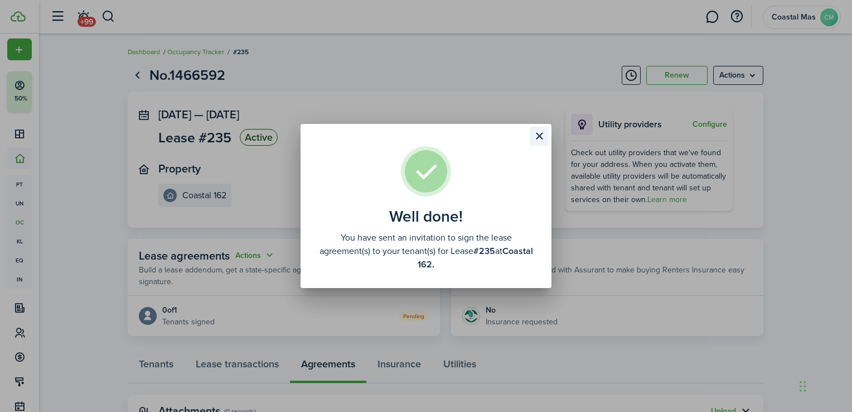
click at [538, 136] on button "Close modal" at bounding box center [539, 136] width 19 height 19
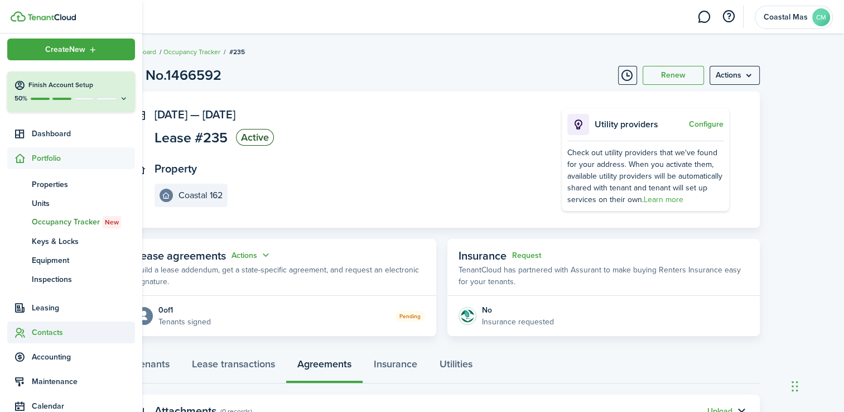
click at [40, 336] on span "Contacts" at bounding box center [83, 332] width 103 height 12
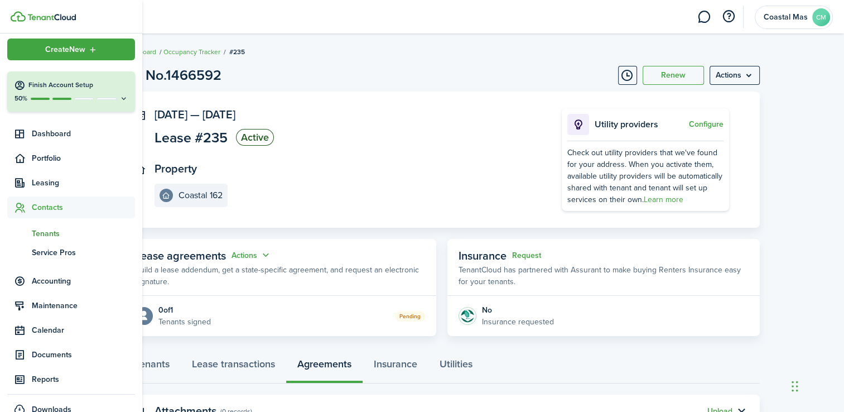
click at [55, 230] on span "Tenants" at bounding box center [83, 234] width 103 height 12
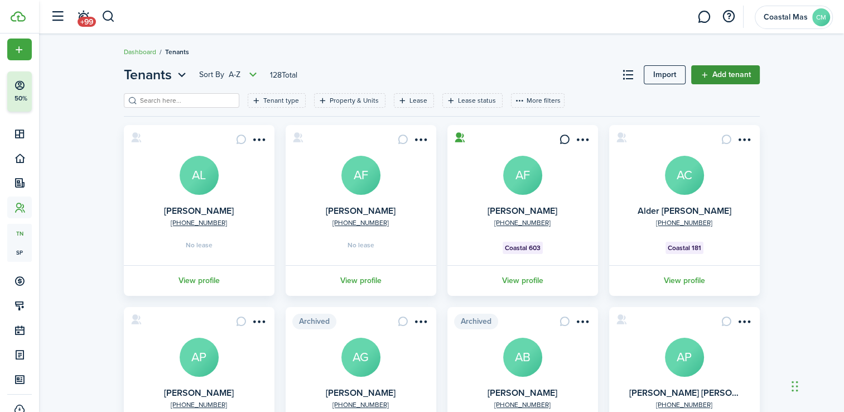
click at [725, 74] on link "Add tenant" at bounding box center [725, 74] width 69 height 19
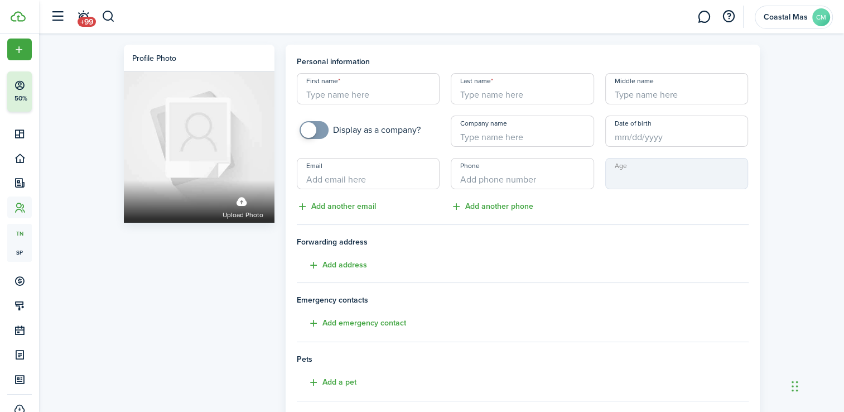
scroll to position [11, 0]
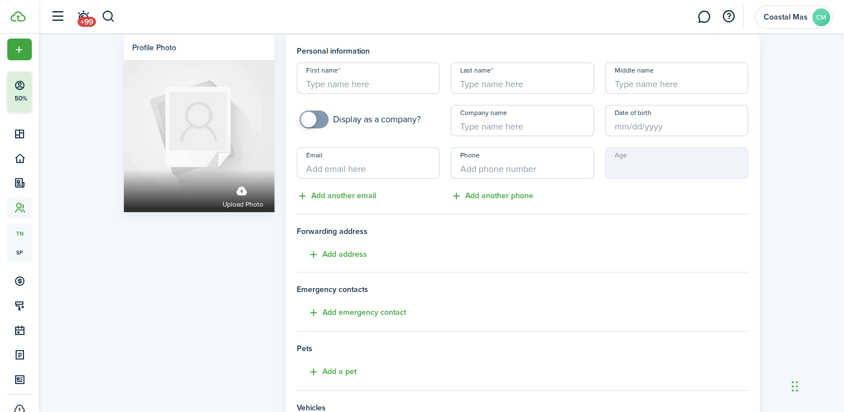
click at [383, 86] on input "First name" at bounding box center [368, 77] width 143 height 31
click at [507, 80] on input "Last name" at bounding box center [522, 77] width 143 height 31
click at [380, 87] on input "[PERSON_NAME]" at bounding box center [368, 77] width 143 height 31
type input "[PERSON_NAME] [PERSON_NAME]"
click at [525, 89] on input "Last name" at bounding box center [522, 77] width 143 height 31
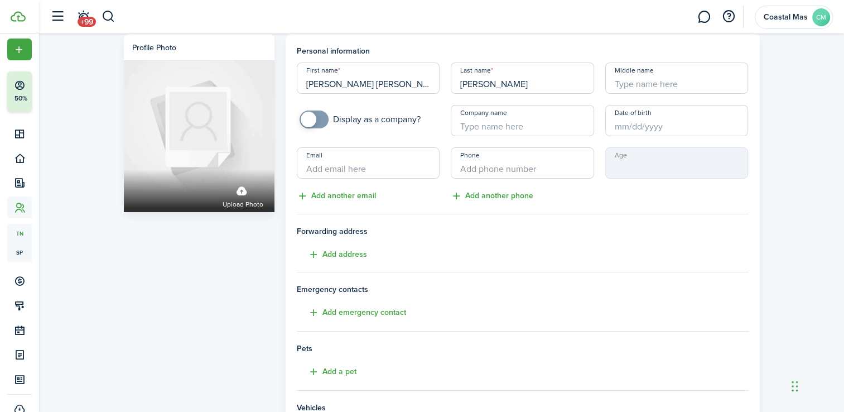
type input "[PERSON_NAME]"
click at [376, 165] on input "Email" at bounding box center [368, 162] width 143 height 31
type input "[EMAIL_ADDRESS][DOMAIN_NAME]"
click at [481, 165] on input "+1" at bounding box center [522, 162] width 143 height 31
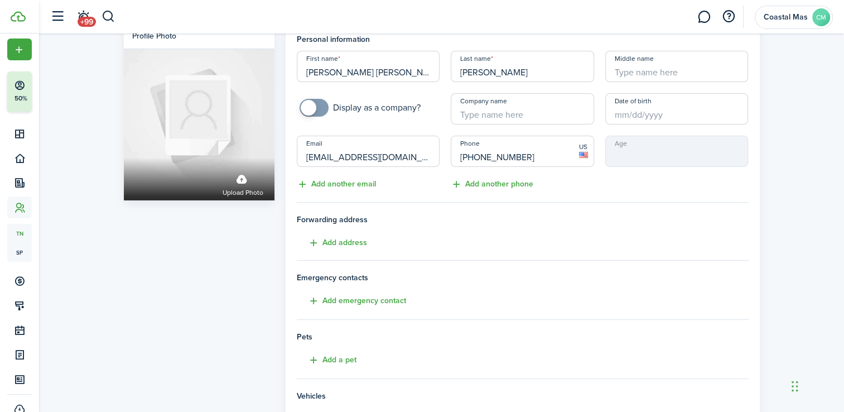
scroll to position [22, 0]
type input "[PHONE_NUMBER]"
click at [535, 184] on div "Phone [PHONE_NUMBER] US Add another phone" at bounding box center [522, 163] width 155 height 55
click at [520, 183] on button "Add another phone" at bounding box center [492, 184] width 83 height 13
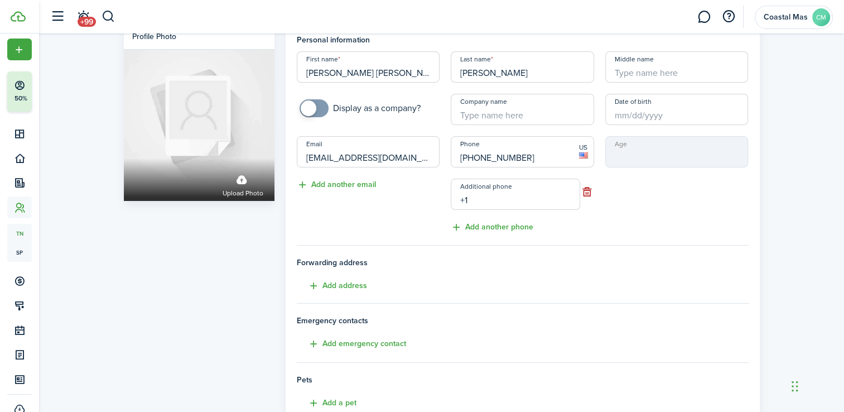
click at [513, 196] on input "+1" at bounding box center [515, 193] width 129 height 31
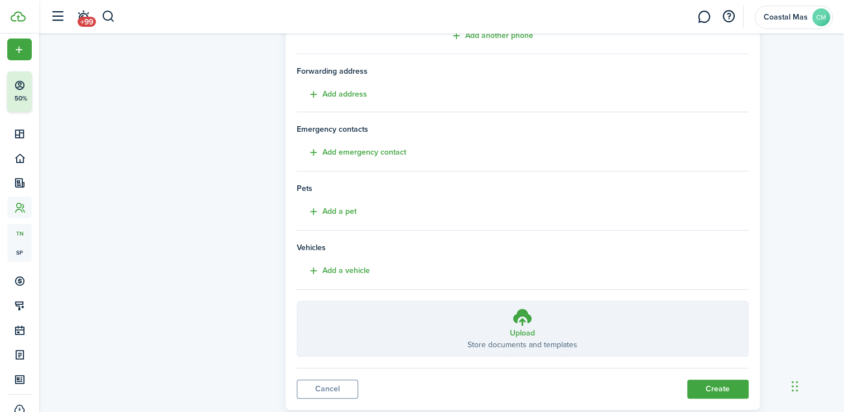
scroll to position [215, 0]
type input "[PHONE_NUMBER]"
click at [707, 394] on panel-main "Personal information First name [PERSON_NAME] [PERSON_NAME] Last name [PERSON_N…" at bounding box center [523, 119] width 474 height 578
click at [714, 384] on button "Create" at bounding box center [717, 387] width 61 height 19
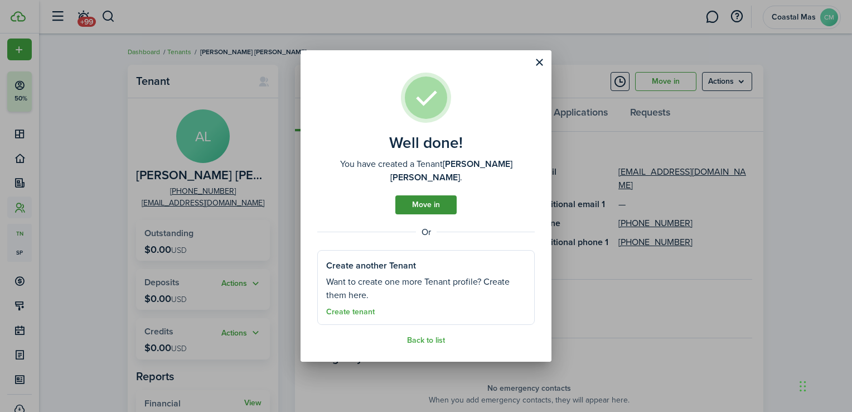
click at [428, 204] on link "Move in" at bounding box center [425, 204] width 61 height 19
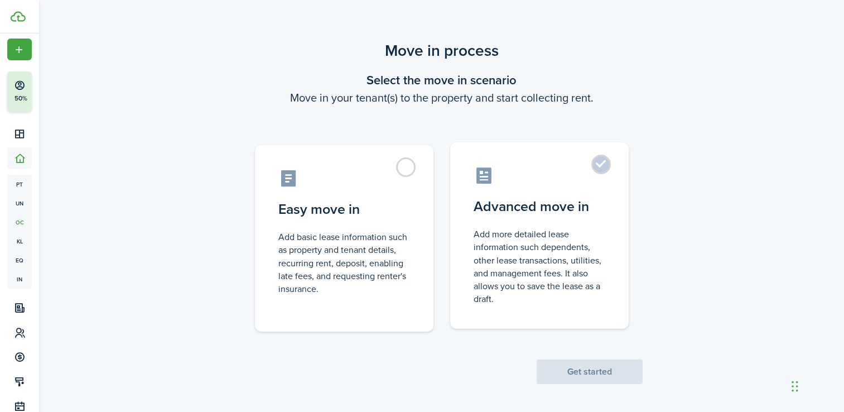
click at [602, 158] on label "Advanced move in Add more detailed lease information such dependents, other lea…" at bounding box center [539, 235] width 178 height 186
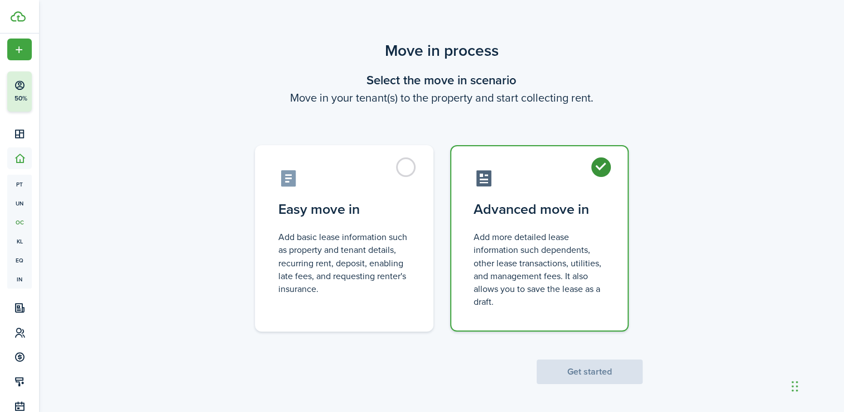
radio input "true"
click at [579, 371] on button "Get started" at bounding box center [590, 371] width 106 height 25
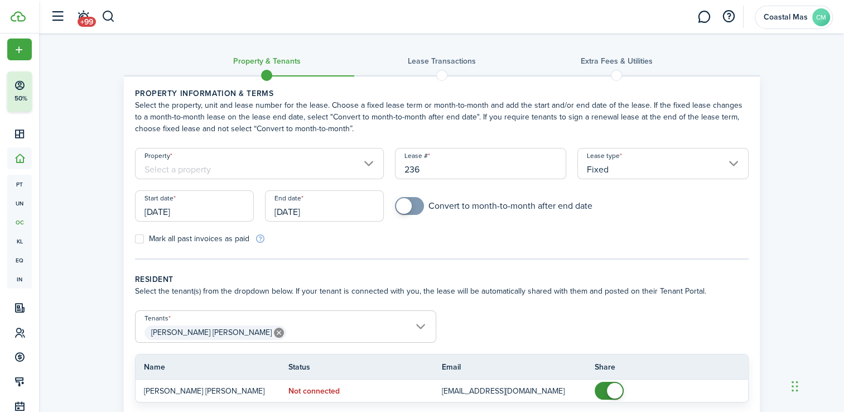
click at [366, 163] on input "Property" at bounding box center [259, 163] width 249 height 31
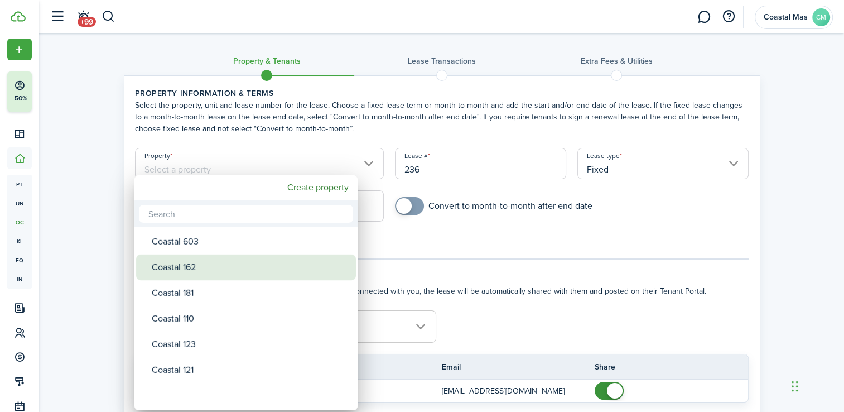
click at [250, 264] on div "Coastal 162" at bounding box center [250, 267] width 197 height 26
type input "Coastal 162"
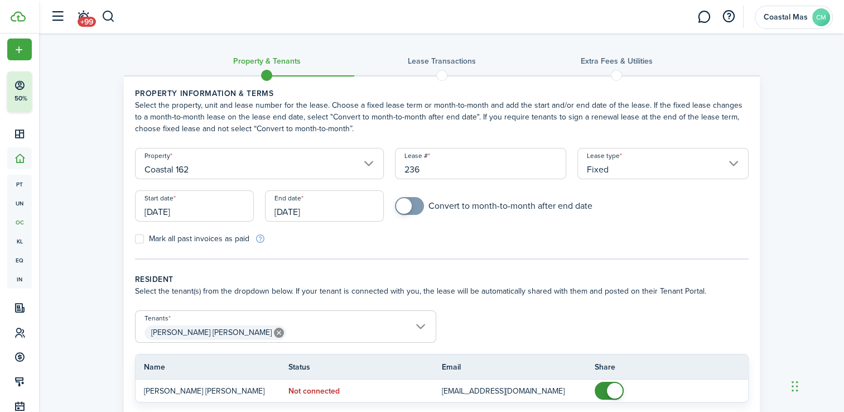
click at [211, 208] on input "[DATE]" at bounding box center [194, 205] width 119 height 31
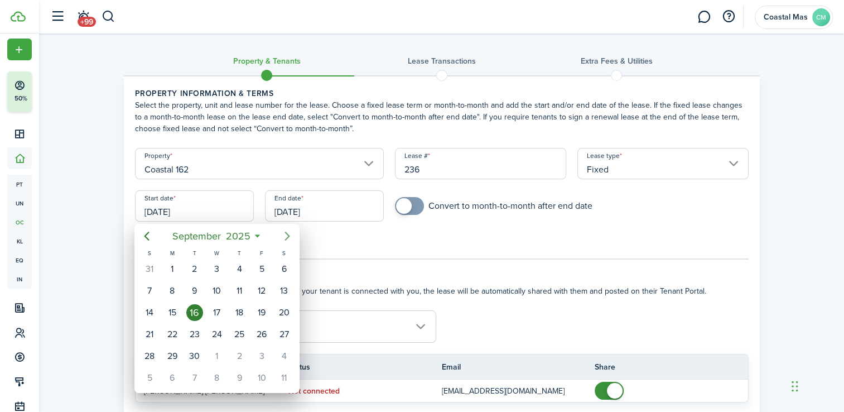
click at [284, 232] on icon "Next page" at bounding box center [287, 235] width 13 height 13
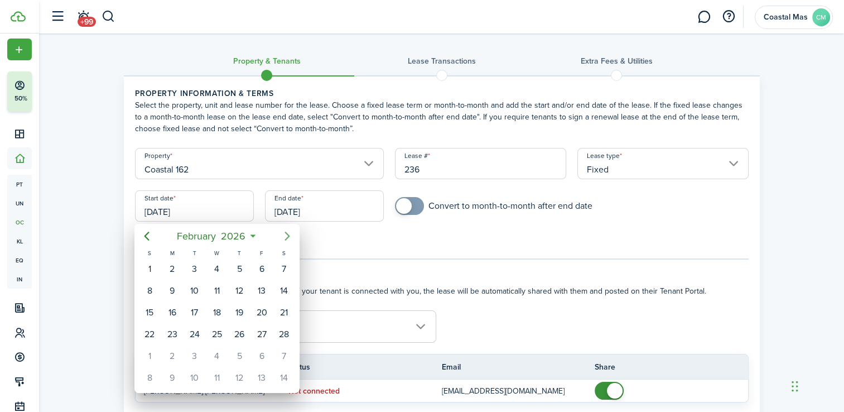
click at [284, 232] on icon "Next page" at bounding box center [287, 235] width 13 height 13
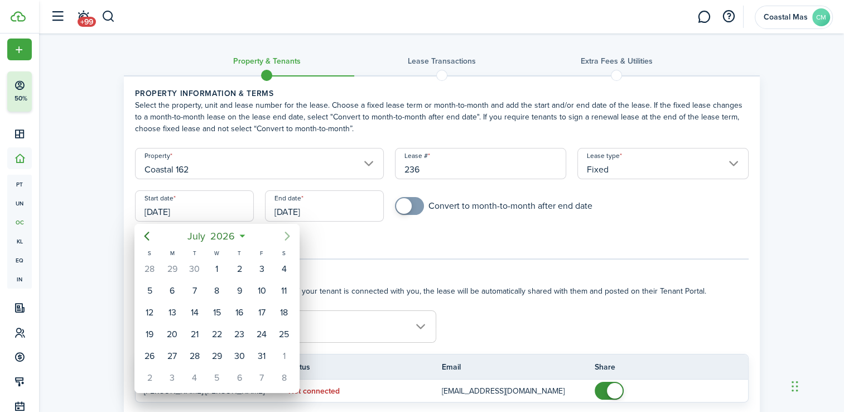
click at [284, 232] on icon "Next page" at bounding box center [287, 235] width 13 height 13
click at [283, 269] on div "1" at bounding box center [284, 268] width 17 height 17
type input "[DATE]"
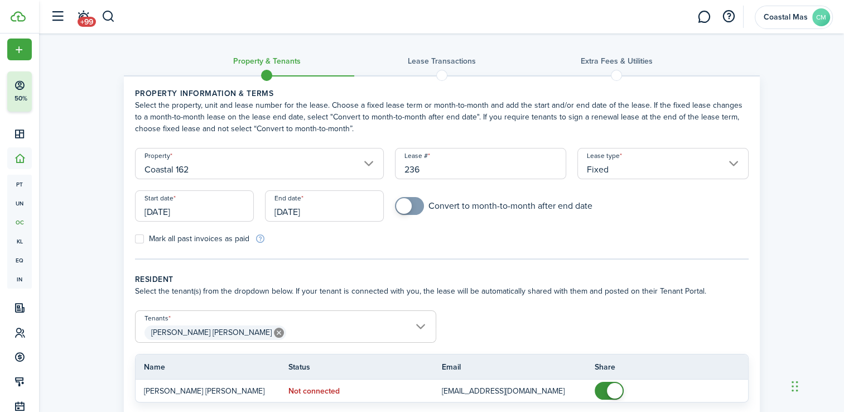
click at [332, 207] on input "[DATE]" at bounding box center [324, 205] width 119 height 31
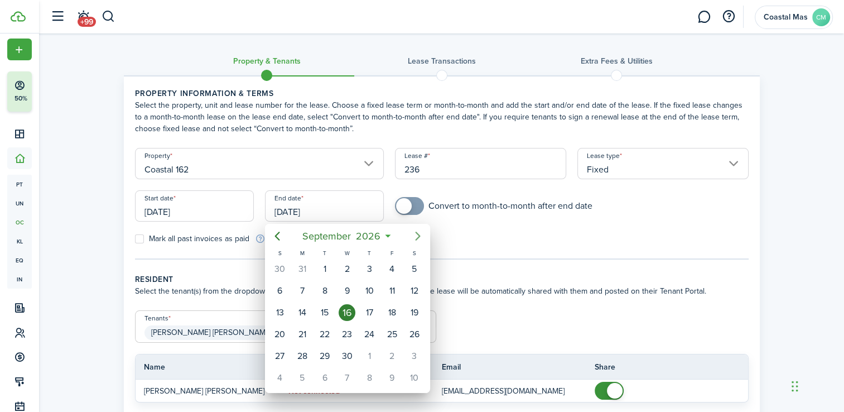
click at [417, 233] on icon "Next page" at bounding box center [417, 235] width 5 height 9
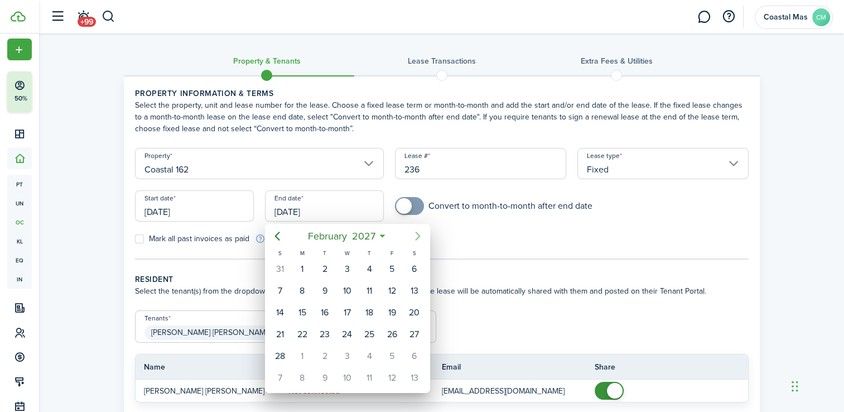
click at [417, 233] on icon "Next page" at bounding box center [417, 235] width 5 height 9
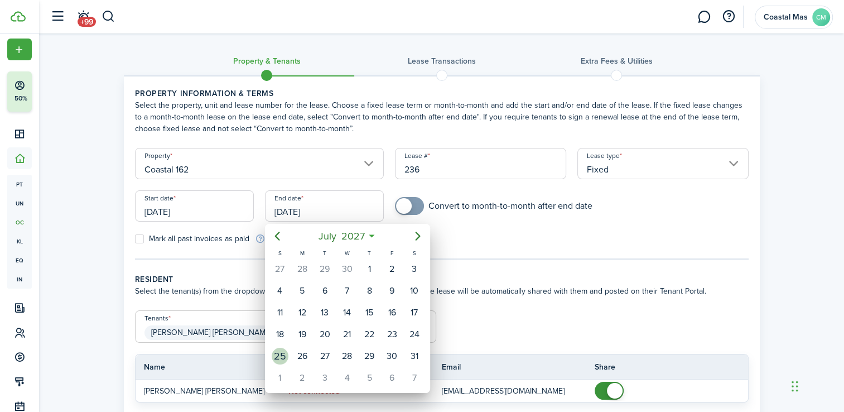
click at [284, 347] on div "25" at bounding box center [280, 355] width 17 height 17
type input "[DATE]"
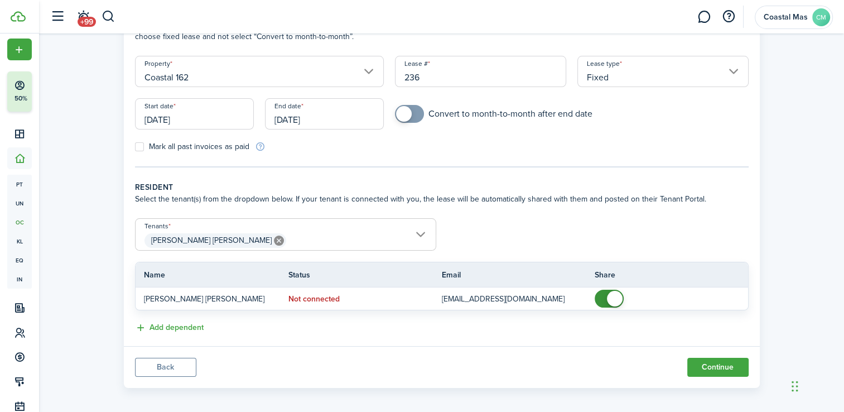
scroll to position [97, 0]
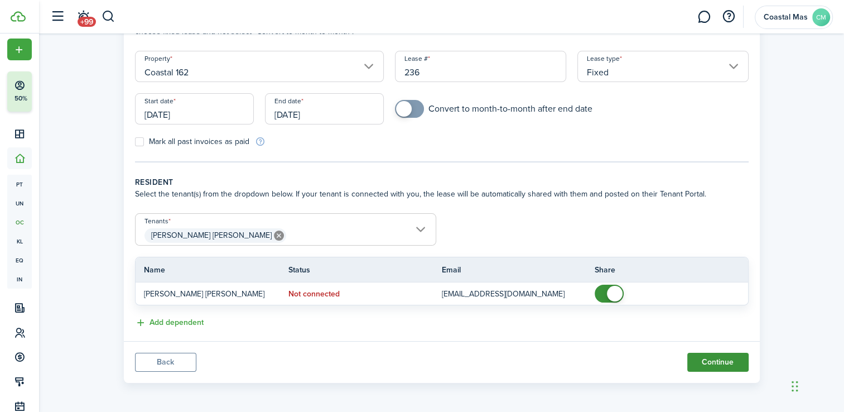
click at [716, 360] on button "Continue" at bounding box center [717, 362] width 61 height 19
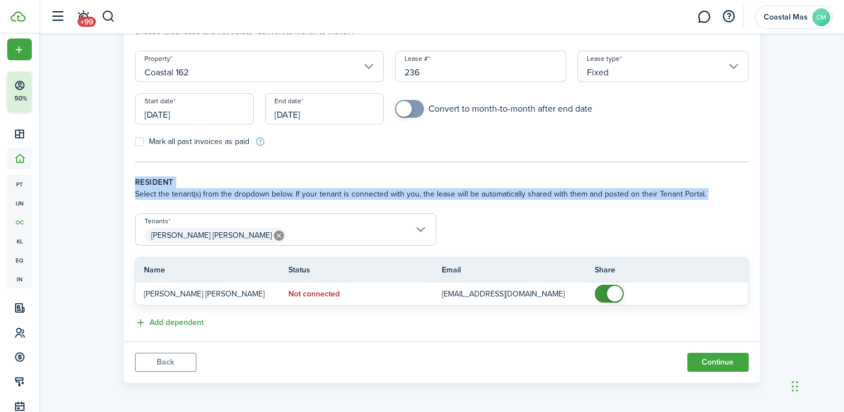
drag, startPoint x: 842, startPoint y: 291, endPoint x: 846, endPoint y: 126, distance: 165.7
click at [844, 126] on html "Create New Finish Account Setup 50% Dashboard Portfolio pt Properties un Units …" at bounding box center [422, 109] width 844 height 412
drag, startPoint x: 846, startPoint y: 126, endPoint x: 832, endPoint y: 210, distance: 85.8
click at [832, 210] on div "Property & Tenants Lease Transactions Extra fees & Utilities Property informati…" at bounding box center [441, 162] width 805 height 452
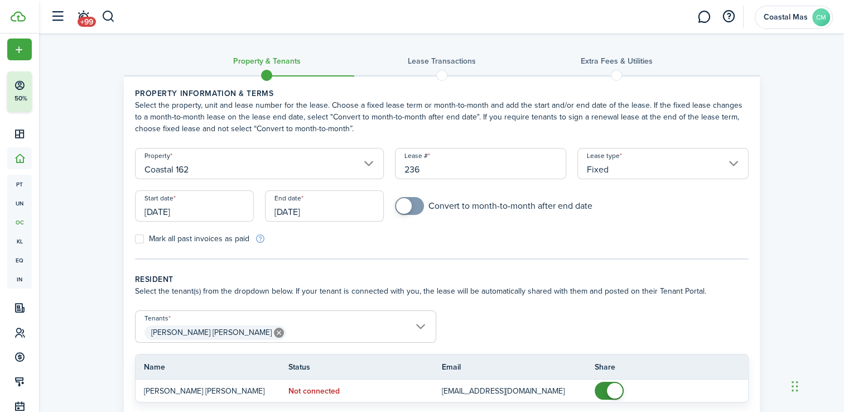
click at [793, 150] on div "Property & Tenants Lease Transactions Extra fees & Utilities Property informati…" at bounding box center [441, 259] width 805 height 452
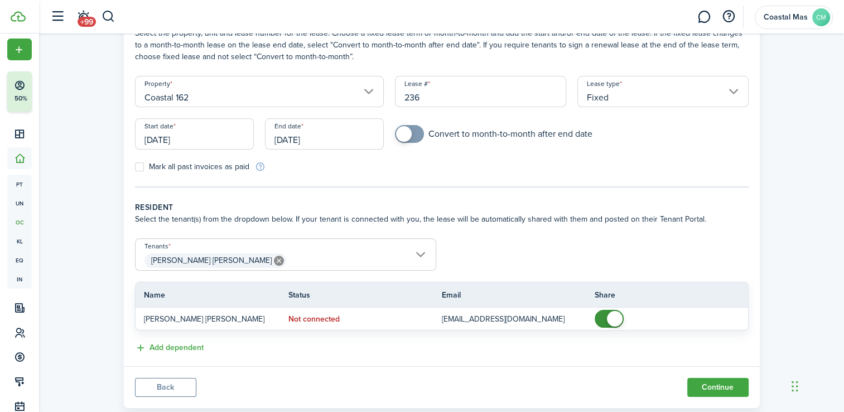
scroll to position [97, 0]
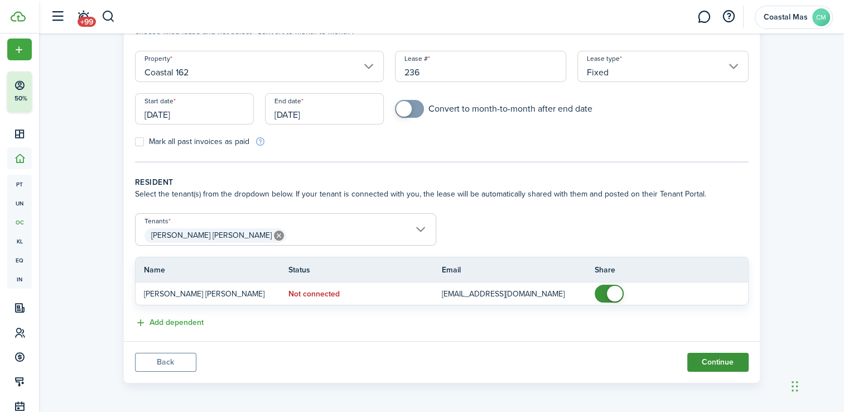
click at [709, 358] on button "Continue" at bounding box center [717, 362] width 61 height 19
click at [162, 363] on button "Back" at bounding box center [165, 362] width 61 height 19
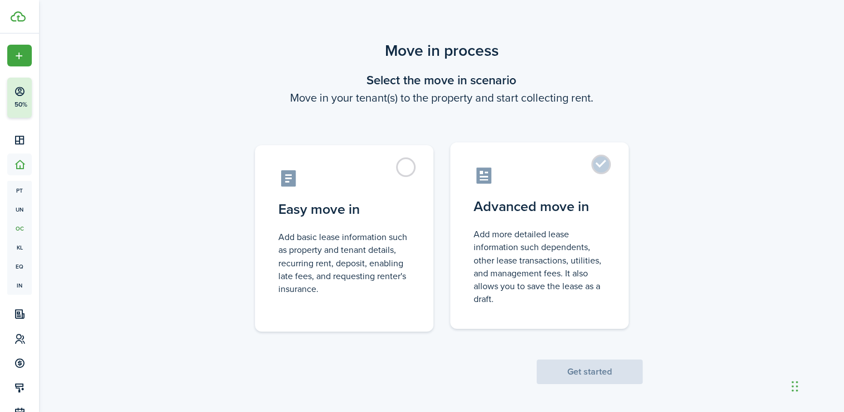
click at [593, 168] on label "Advanced move in Add more detailed lease information such dependents, other lea…" at bounding box center [539, 235] width 178 height 186
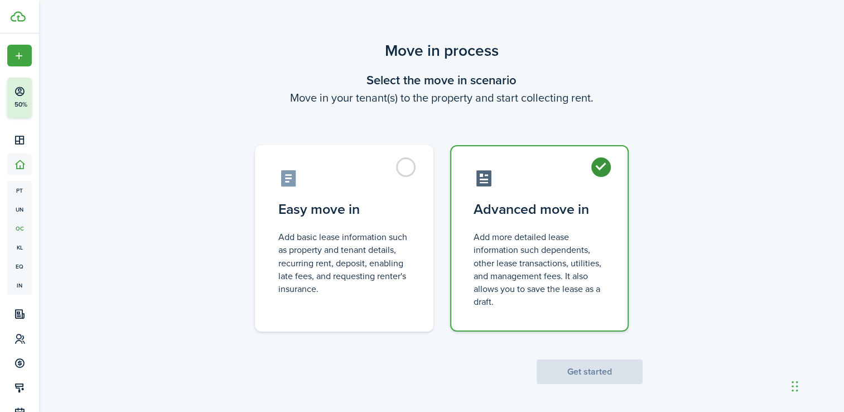
radio input "true"
click at [609, 372] on button "Get started" at bounding box center [590, 371] width 106 height 25
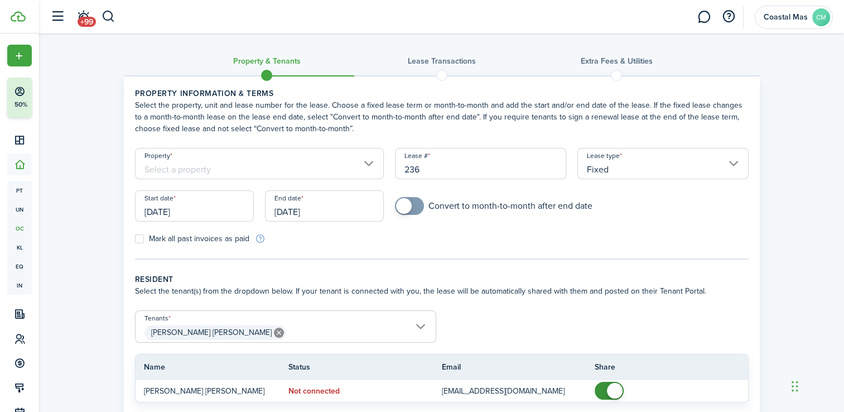
click at [364, 166] on input "Property" at bounding box center [259, 163] width 249 height 31
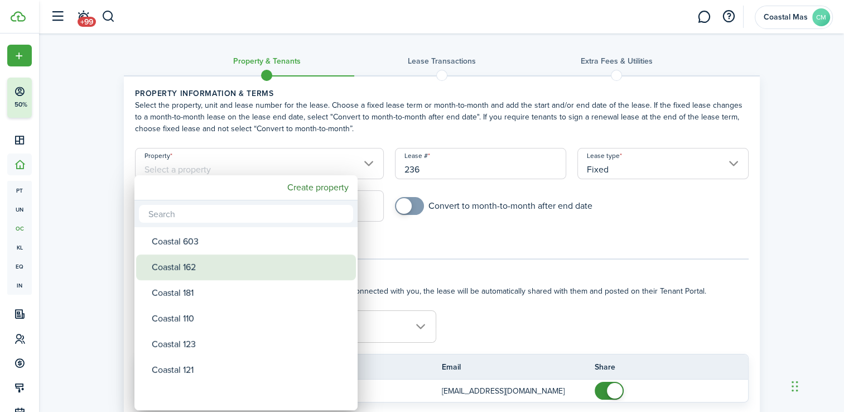
click at [211, 269] on div "Coastal 162" at bounding box center [250, 267] width 197 height 26
type input "Coastal 162"
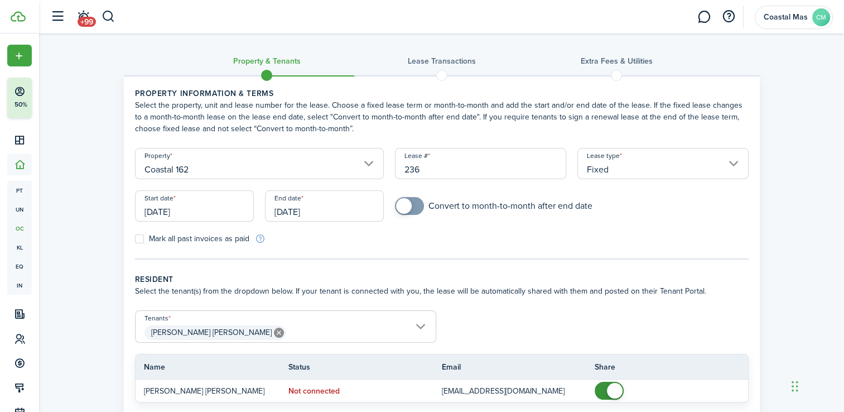
click at [209, 214] on input "[DATE]" at bounding box center [194, 205] width 119 height 31
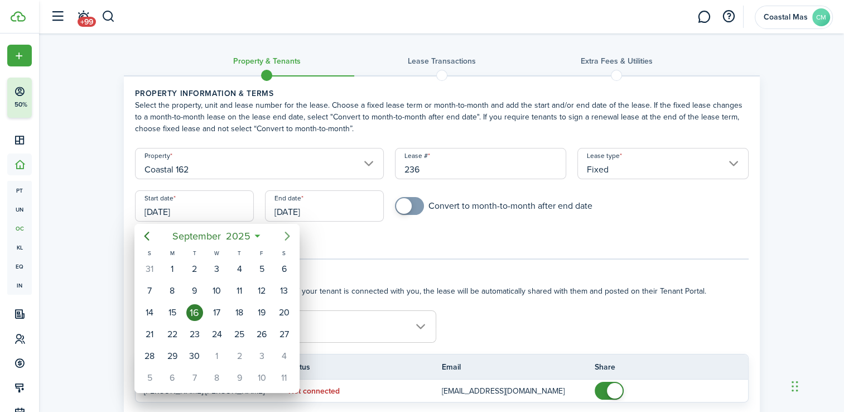
click at [286, 231] on icon "Next page" at bounding box center [287, 235] width 13 height 13
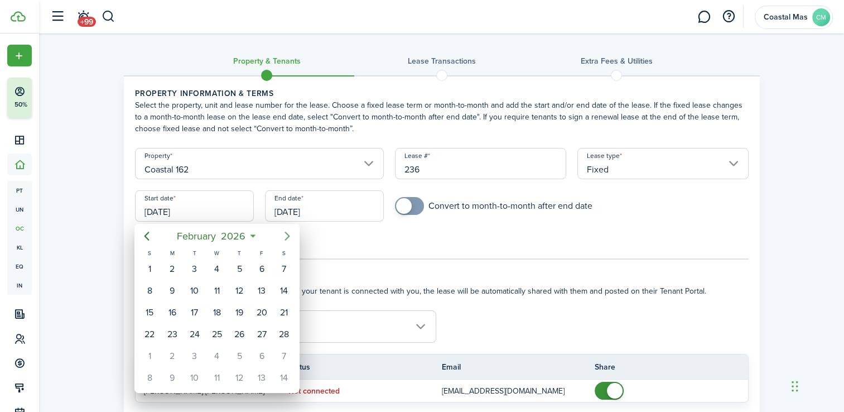
click at [286, 231] on icon "Next page" at bounding box center [287, 235] width 13 height 13
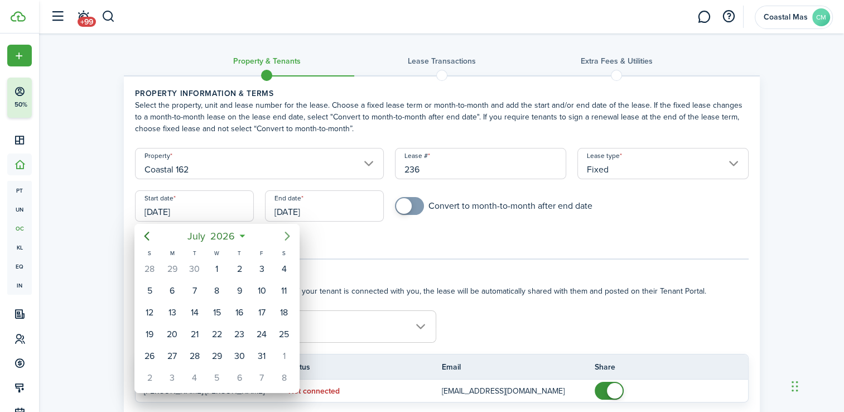
click at [286, 231] on icon "Next page" at bounding box center [287, 235] width 13 height 13
click at [281, 264] on div "1" at bounding box center [284, 268] width 17 height 17
type input "[DATE]"
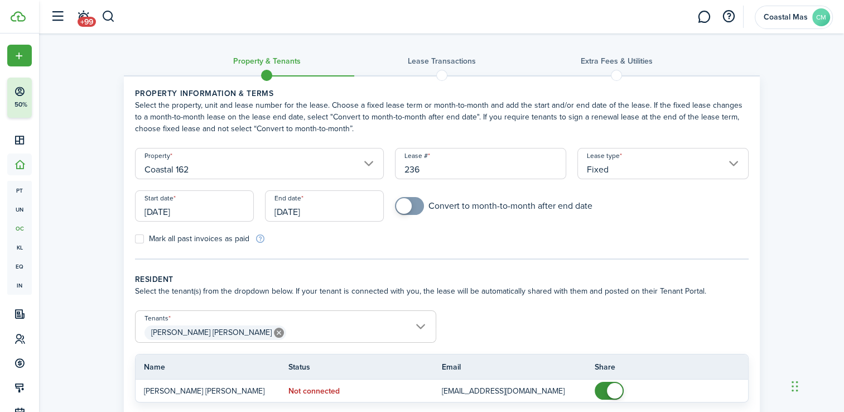
click at [327, 209] on input "[DATE]" at bounding box center [324, 205] width 119 height 31
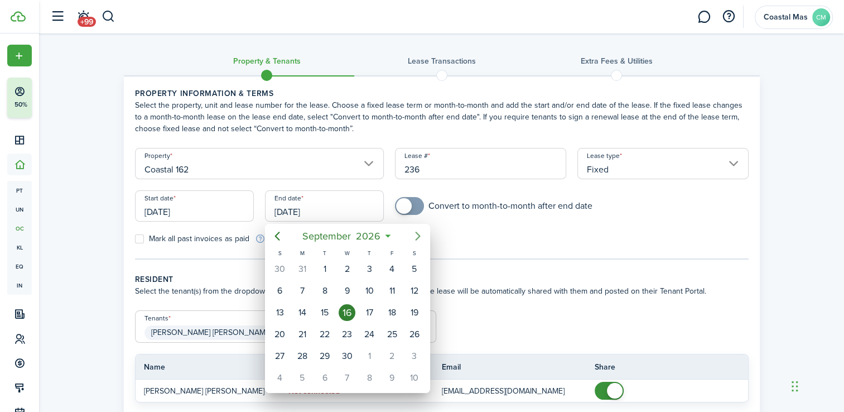
click at [416, 234] on icon "Next page" at bounding box center [417, 235] width 13 height 13
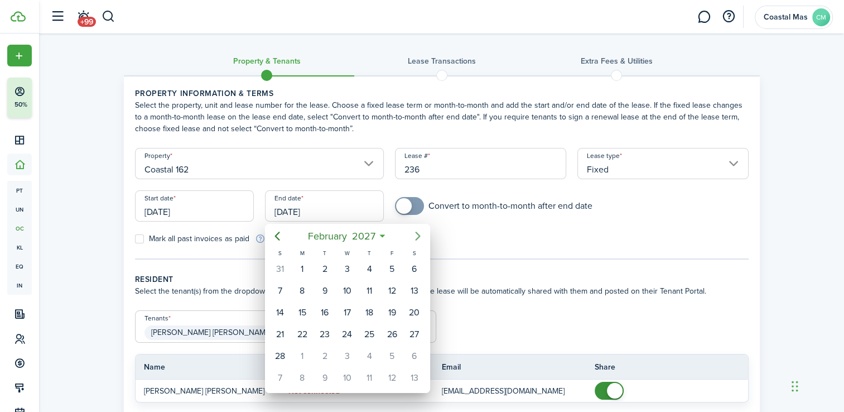
click at [416, 234] on icon "Next page" at bounding box center [417, 235] width 13 height 13
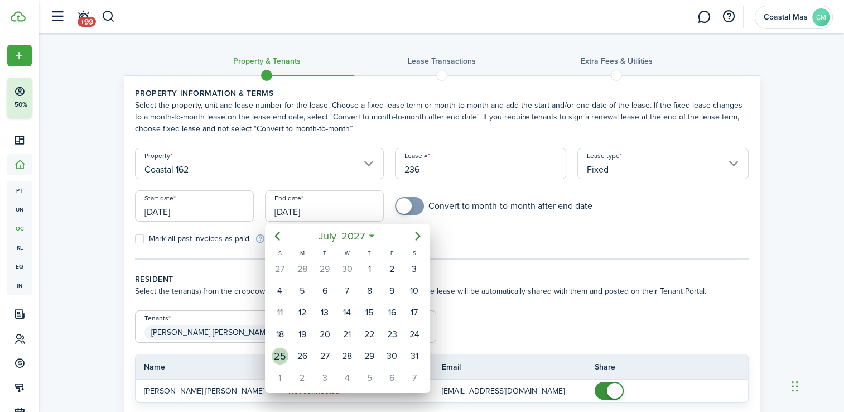
click at [283, 349] on div "25" at bounding box center [280, 355] width 17 height 17
type input "[DATE]"
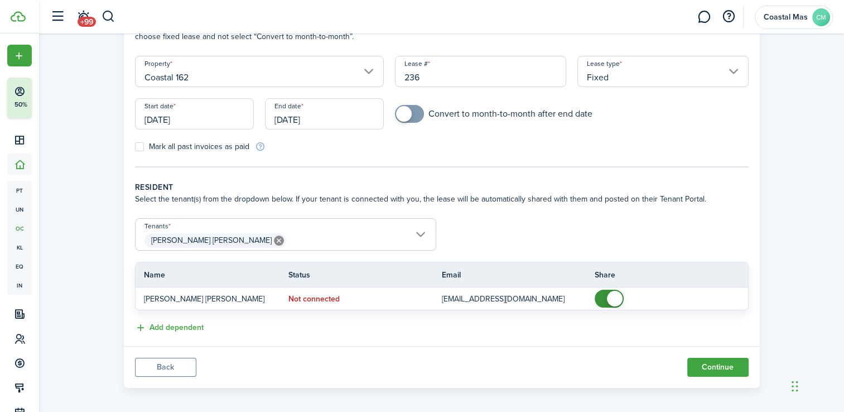
scroll to position [97, 0]
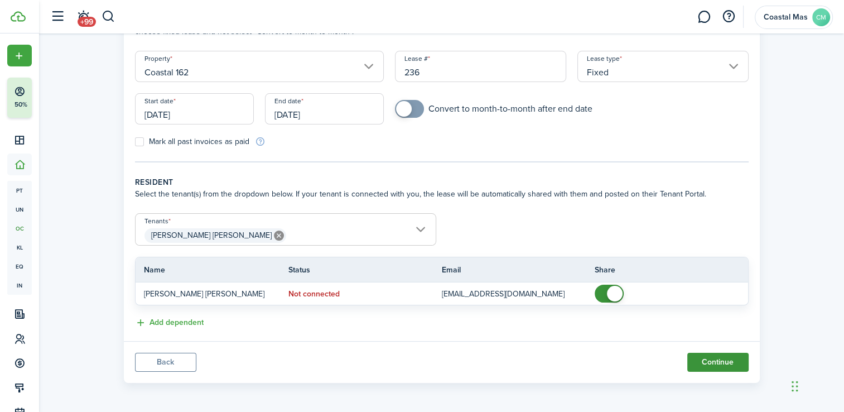
click at [713, 360] on button "Continue" at bounding box center [717, 362] width 61 height 19
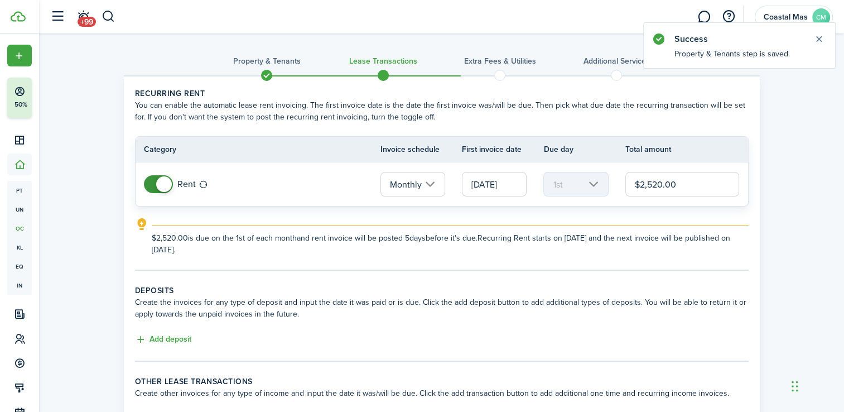
drag, startPoint x: 687, startPoint y: 184, endPoint x: 609, endPoint y: 189, distance: 77.7
click at [609, 189] on tr "Rent Monthly [DATE] 1st $2,520.00" at bounding box center [442, 184] width 612 height 44
type input "$900.00"
click at [571, 270] on panel-main-body "Recurring rent You can enable the automatic lease rent invoicing. The first inv…" at bounding box center [442, 256] width 636 height 360
click at [518, 186] on input "[DATE]" at bounding box center [494, 184] width 65 height 25
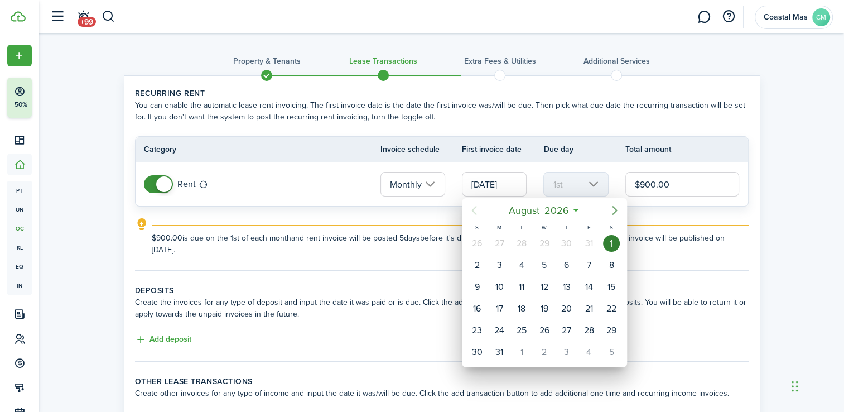
click at [609, 209] on icon "Next page" at bounding box center [614, 210] width 13 height 13
click at [797, 151] on div at bounding box center [422, 206] width 1022 height 590
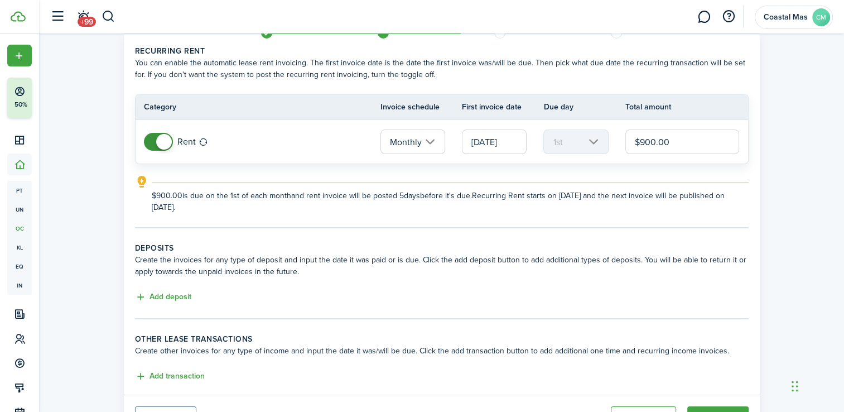
scroll to position [52, 0]
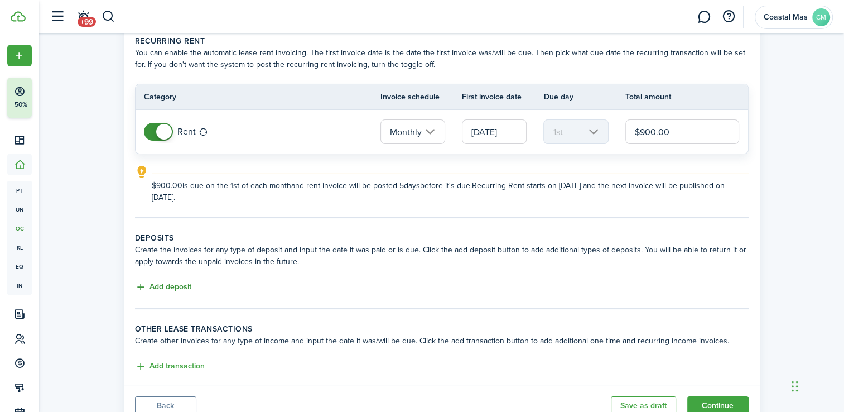
click at [156, 282] on button "Add deposit" at bounding box center [163, 287] width 56 height 13
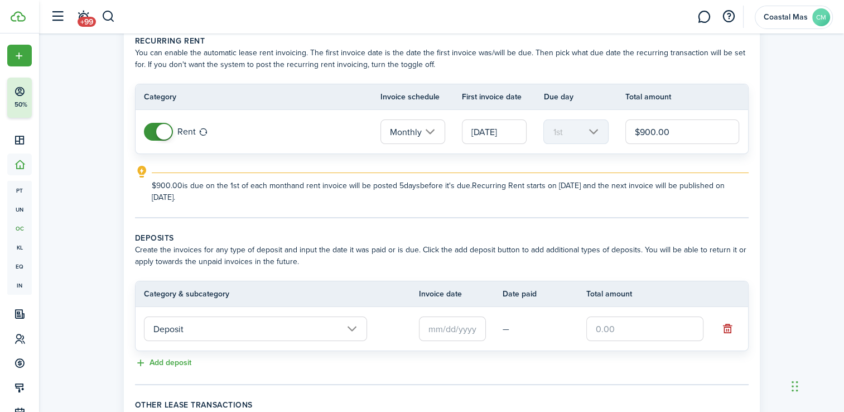
click at [350, 326] on input "Deposit" at bounding box center [255, 328] width 223 height 25
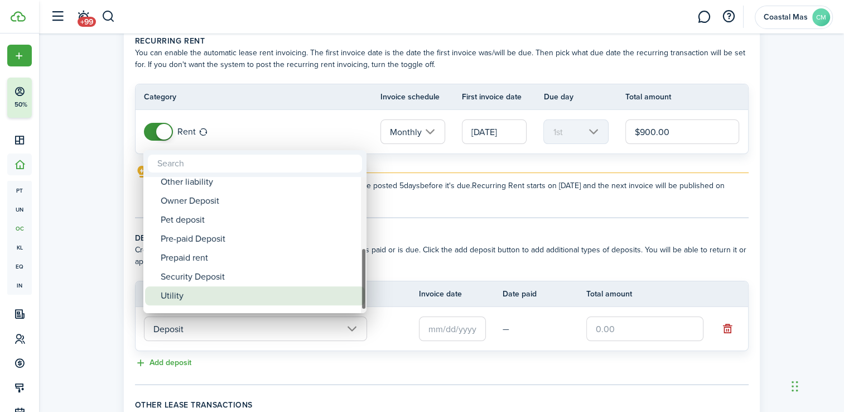
drag, startPoint x: 362, startPoint y: 228, endPoint x: 357, endPoint y: 301, distance: 73.8
click at [357, 301] on mbsc-scrollview-base "Deposit Deposit Cleaning Deposit Deposit Interest Gym & Facility Holding Key La…" at bounding box center [254, 245] width 223 height 134
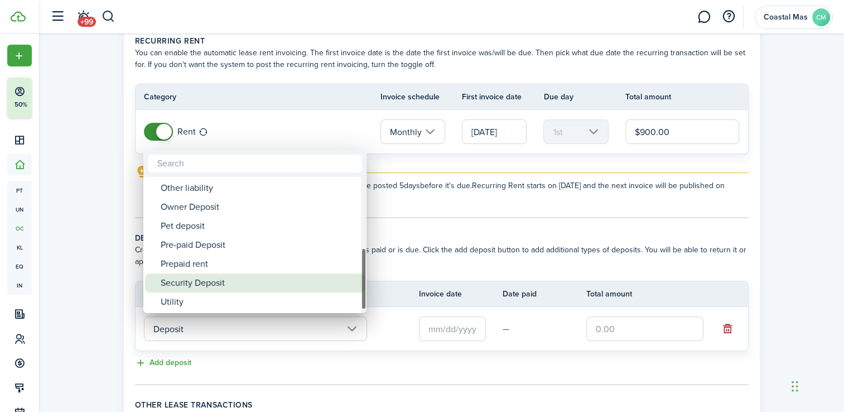
click at [342, 283] on div "Security Deposit" at bounding box center [259, 282] width 197 height 19
type input "Deposit / Security Deposit"
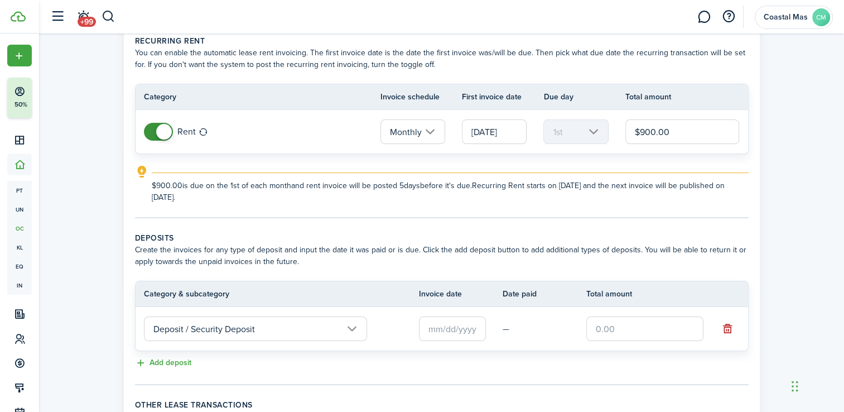
click at [465, 335] on input "text" at bounding box center [452, 328] width 67 height 25
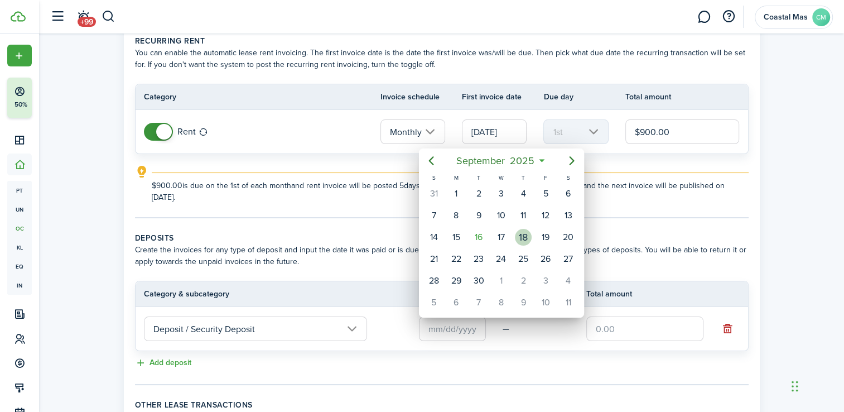
click at [523, 234] on div "18" at bounding box center [523, 237] width 17 height 17
type input "[DATE]"
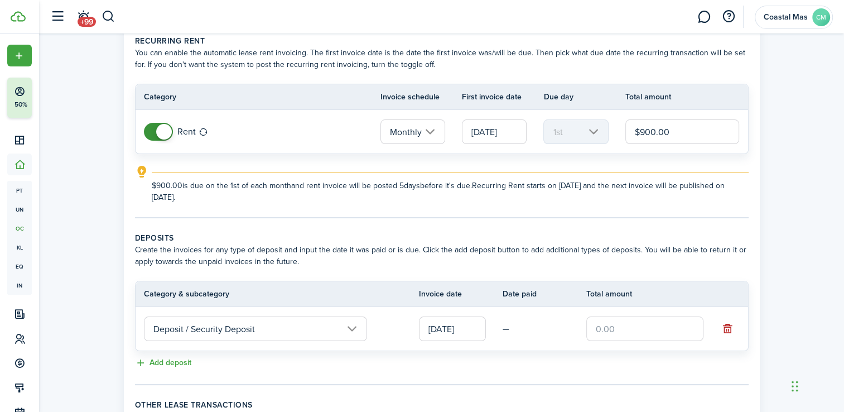
click at [612, 325] on input "text" at bounding box center [644, 328] width 117 height 25
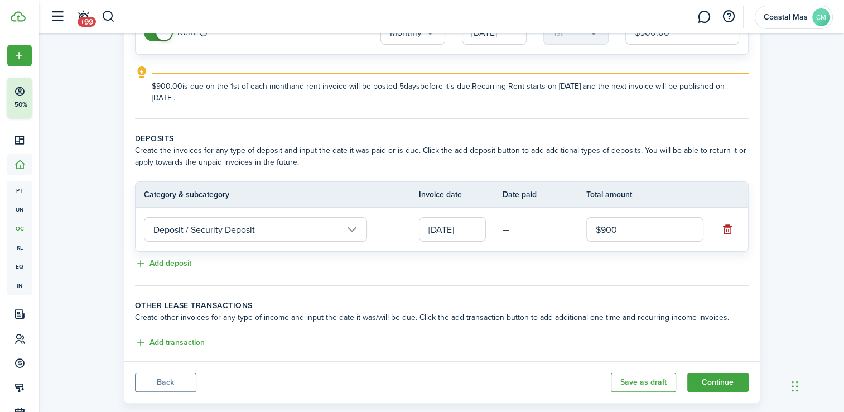
scroll to position [171, 0]
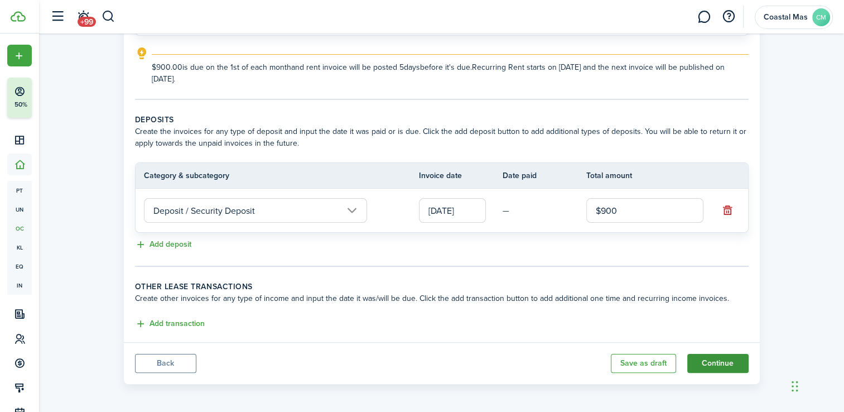
type input "$900.00"
click at [712, 360] on button "Continue" at bounding box center [717, 363] width 61 height 19
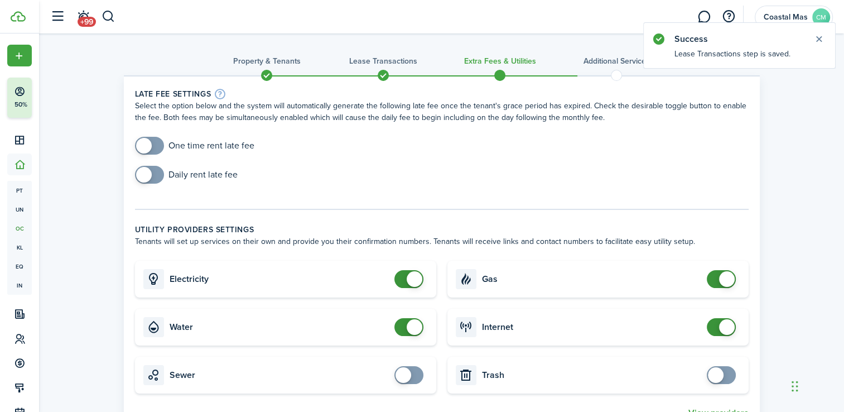
checkbox input "true"
click at [153, 146] on span at bounding box center [149, 146] width 11 height 18
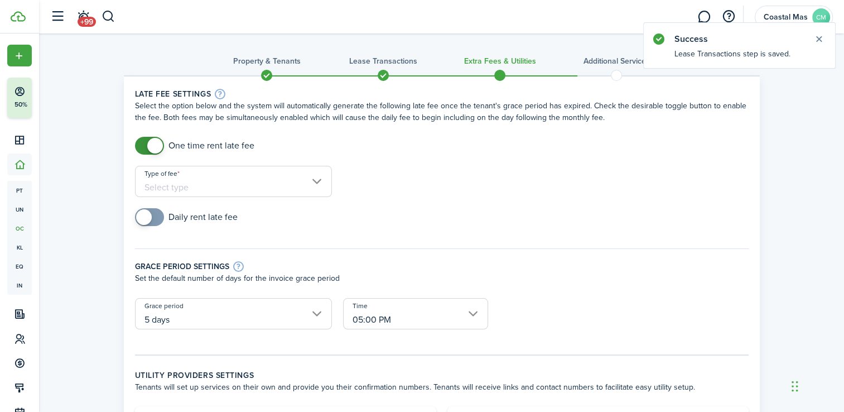
click at [318, 181] on input "Type of fee" at bounding box center [233, 181] width 197 height 31
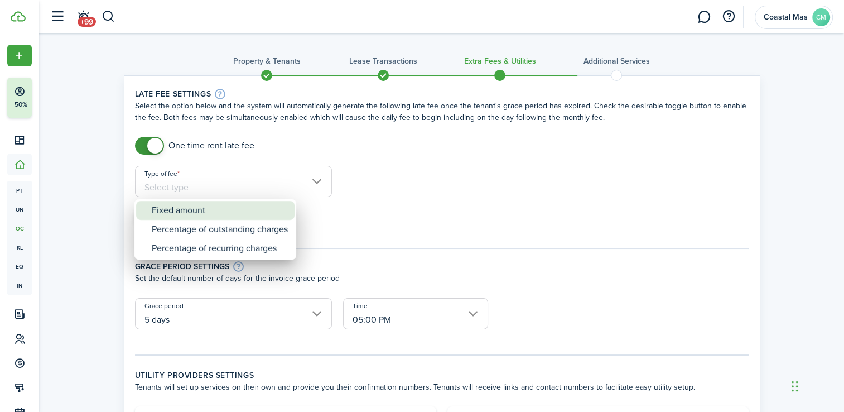
click at [248, 205] on div "Fixed amount" at bounding box center [220, 210] width 136 height 19
type input "Fixed amount"
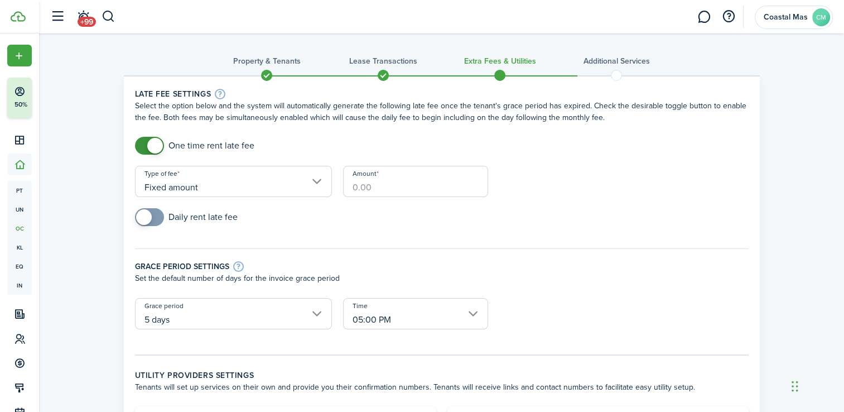
click at [431, 184] on input "Amount" at bounding box center [415, 181] width 145 height 31
checkbox input "true"
click at [155, 220] on span at bounding box center [149, 217] width 11 height 18
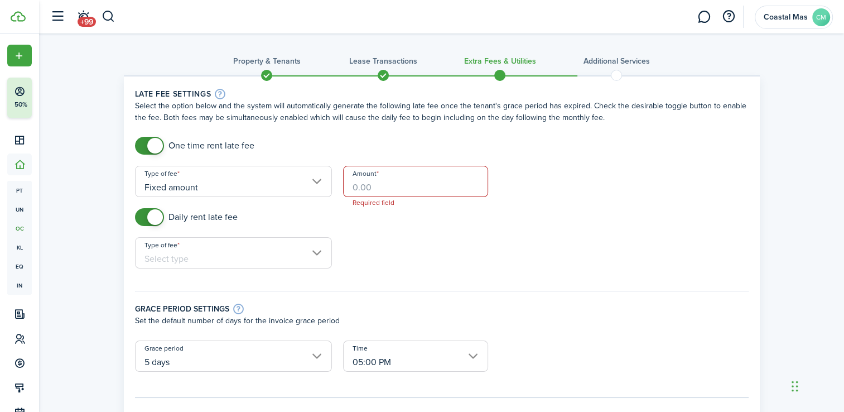
checkbox input "false"
click at [146, 144] on span at bounding box center [149, 146] width 11 height 18
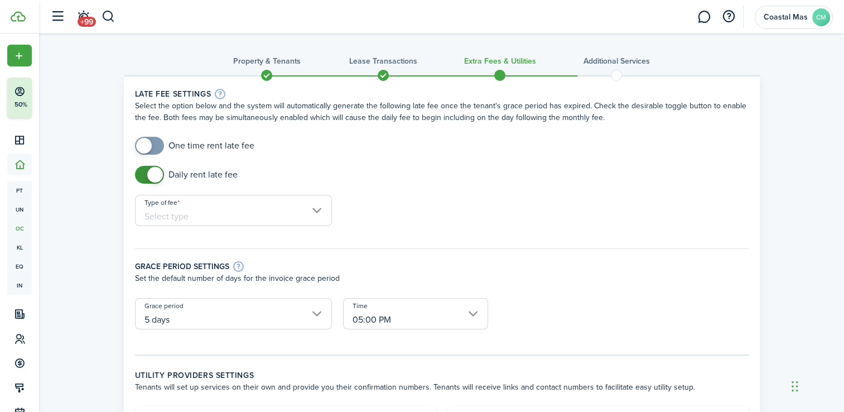
click at [317, 209] on input "Type of fee" at bounding box center [233, 210] width 197 height 31
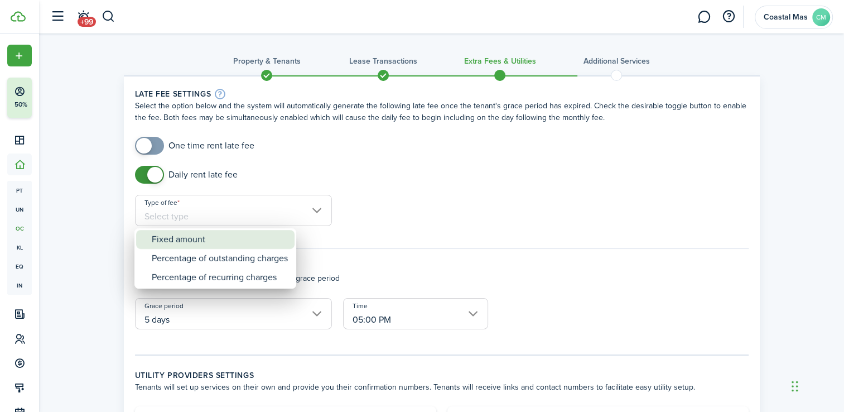
click at [232, 238] on div "Fixed amount" at bounding box center [220, 239] width 136 height 19
type input "Fixed amount"
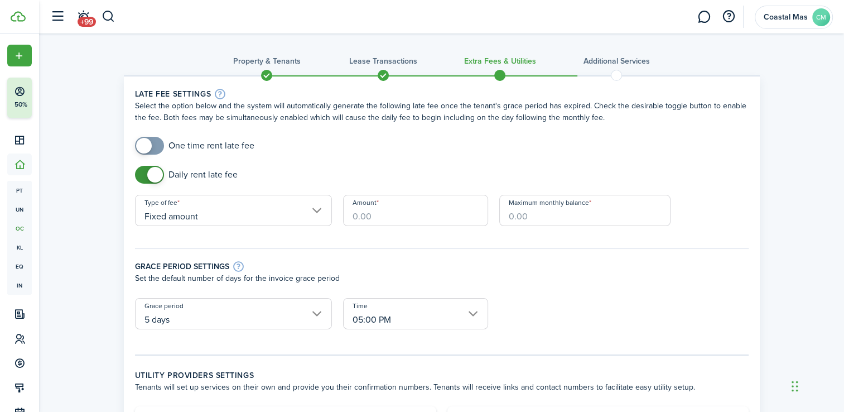
click at [377, 214] on input "Amount" at bounding box center [415, 210] width 145 height 31
type input "$25.00"
type input "$200.00"
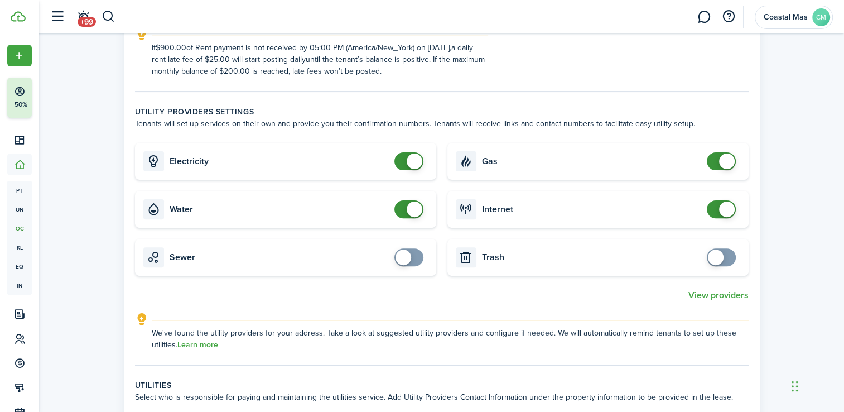
scroll to position [315, 0]
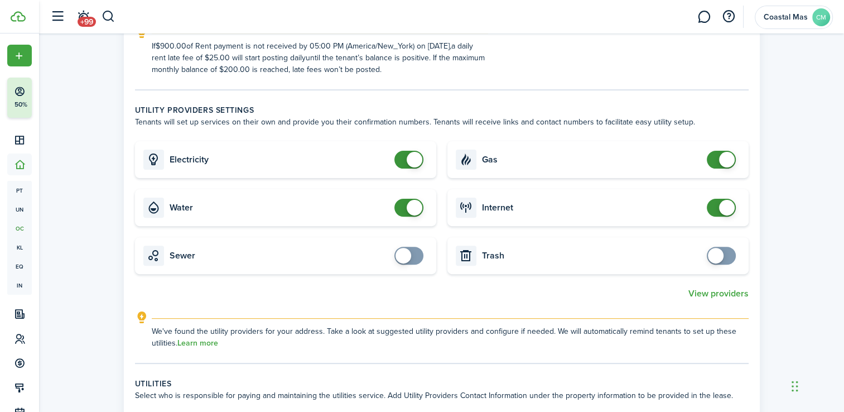
checkbox input "false"
click at [716, 157] on span at bounding box center [721, 160] width 11 height 18
checkbox input "true"
click at [414, 255] on span at bounding box center [408, 256] width 11 height 18
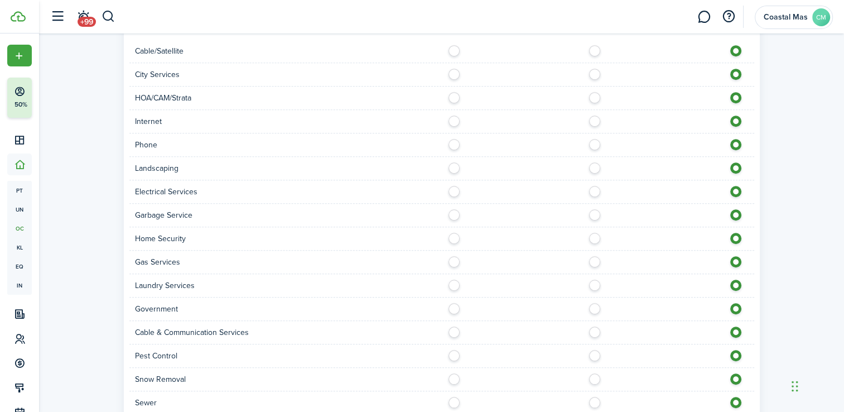
scroll to position [745, 0]
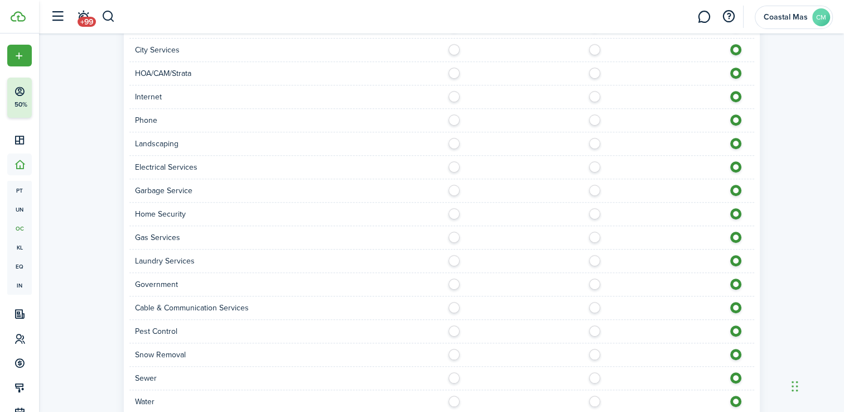
click at [455, 143] on label at bounding box center [457, 141] width 20 height 6
radio input "true"
click at [455, 187] on label at bounding box center [457, 188] width 20 height 6
radio input "true"
click at [596, 167] on label at bounding box center [598, 164] width 20 height 6
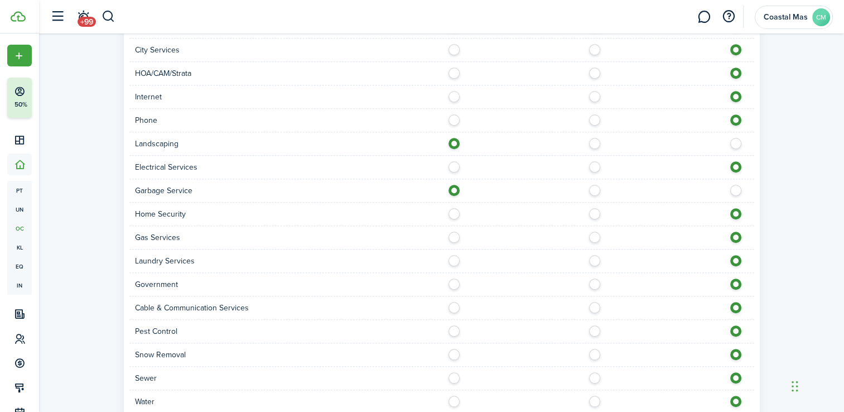
radio input "true"
click at [594, 96] on label at bounding box center [598, 94] width 20 height 6
radio input "true"
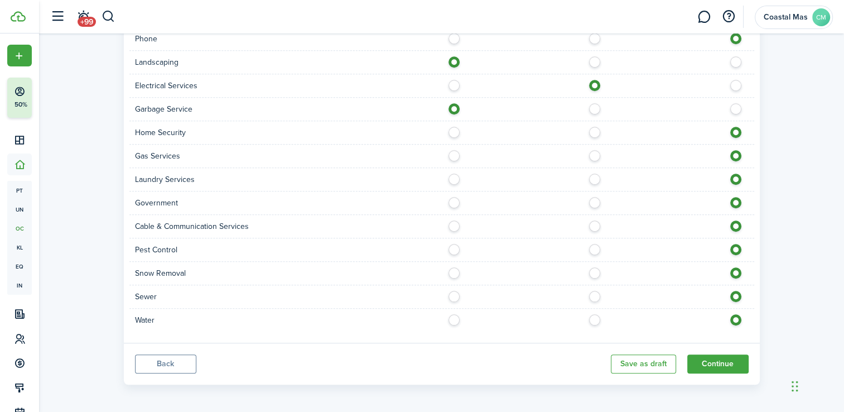
click at [593, 319] on label at bounding box center [598, 317] width 20 height 6
radio input "true"
click at [593, 295] on label at bounding box center [598, 294] width 20 height 6
radio input "true"
click at [728, 354] on button "Continue" at bounding box center [717, 363] width 61 height 19
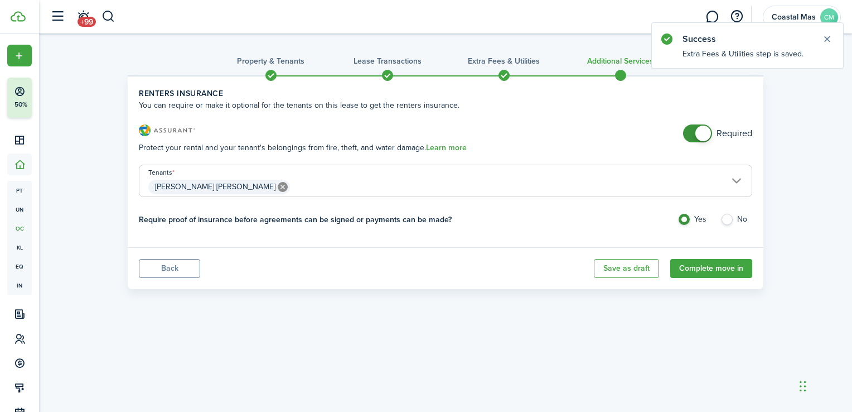
checkbox input "false"
click at [692, 133] on span at bounding box center [697, 133] width 11 height 18
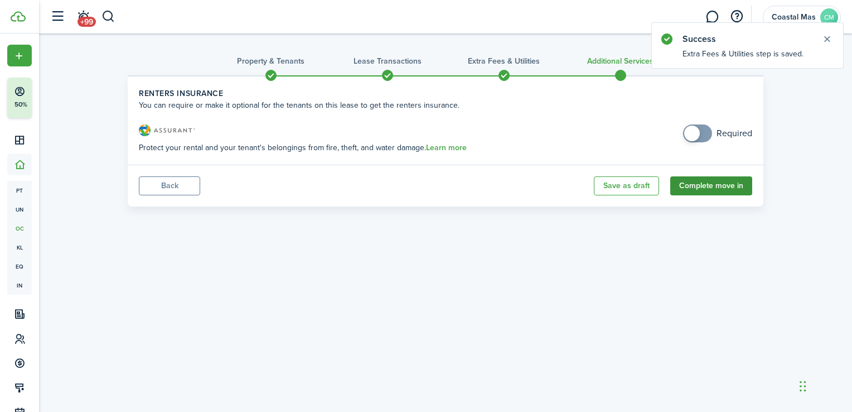
click at [716, 182] on button "Complete move in" at bounding box center [711, 185] width 82 height 19
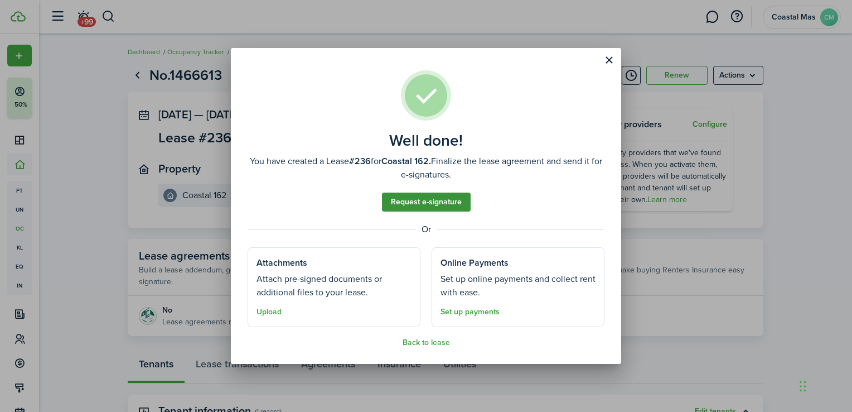
click at [437, 195] on link "Request e-signature" at bounding box center [426, 201] width 89 height 19
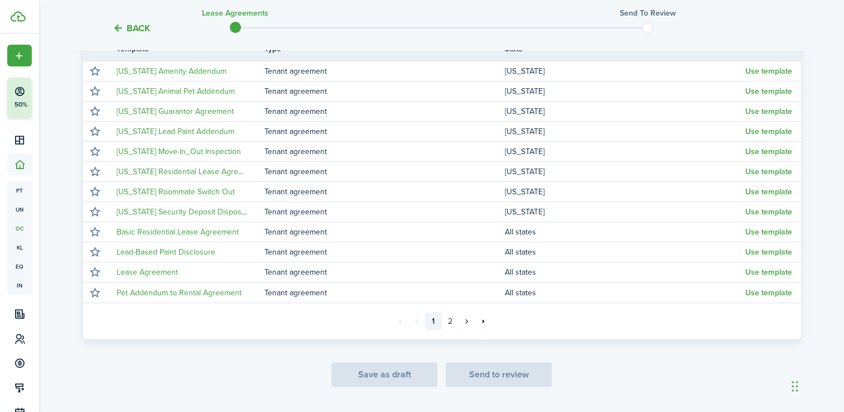
scroll to position [239, 0]
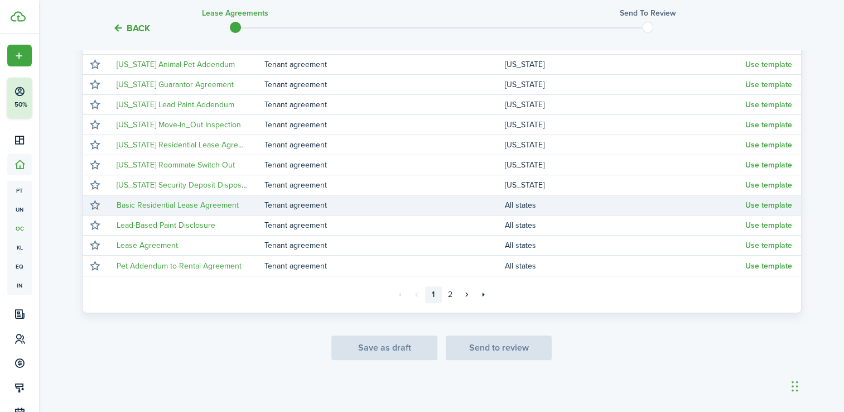
click at [764, 196] on tr "Basic Residential Lease Agreement Tenant agreement All states Use template" at bounding box center [442, 205] width 718 height 20
click at [765, 202] on button "Use template" at bounding box center [768, 205] width 47 height 9
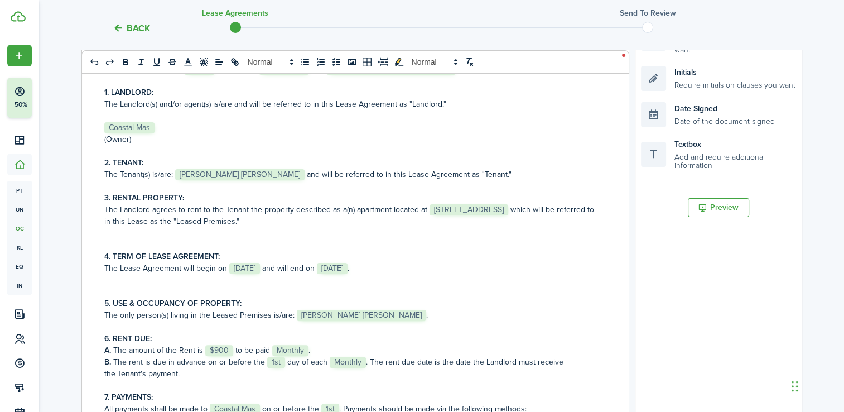
click at [152, 124] on span "Coastal Mas" at bounding box center [129, 127] width 50 height 11
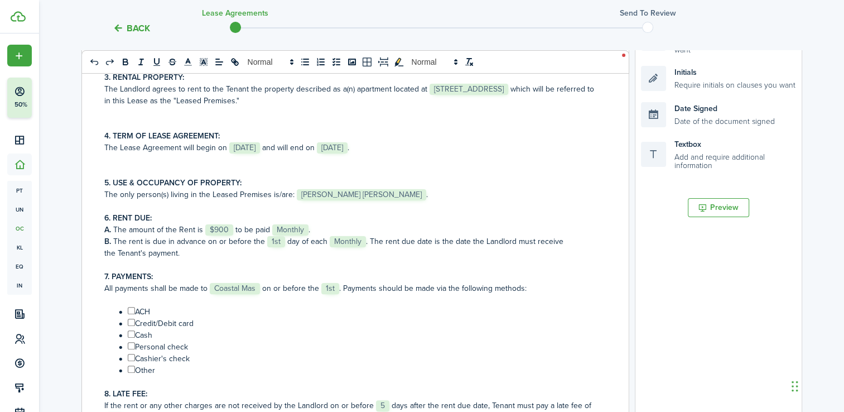
scroll to position [132, 0]
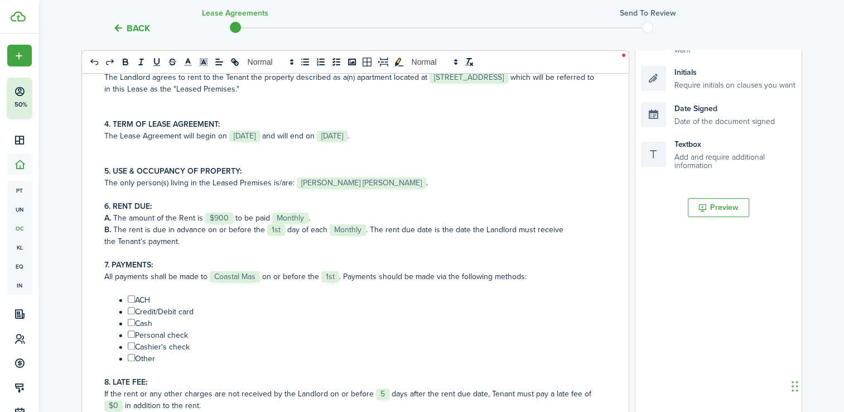
click at [257, 275] on span "Coastal Mas" at bounding box center [235, 276] width 50 height 11
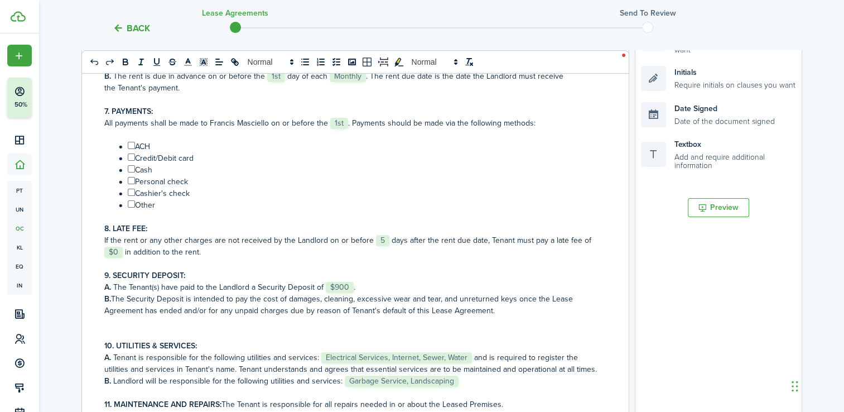
scroll to position [287, 0]
click at [120, 250] on span "$0" at bounding box center [113, 250] width 18 height 11
click at [117, 250] on span "$0" at bounding box center [113, 250] width 18 height 11
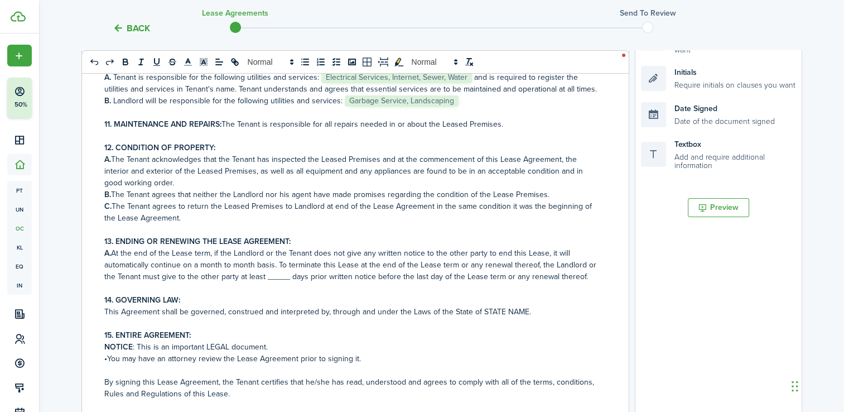
scroll to position [577, 0]
click at [530, 311] on p "This Agreement shall be governed, construed and interpreted by, through and und…" at bounding box center [351, 312] width 494 height 12
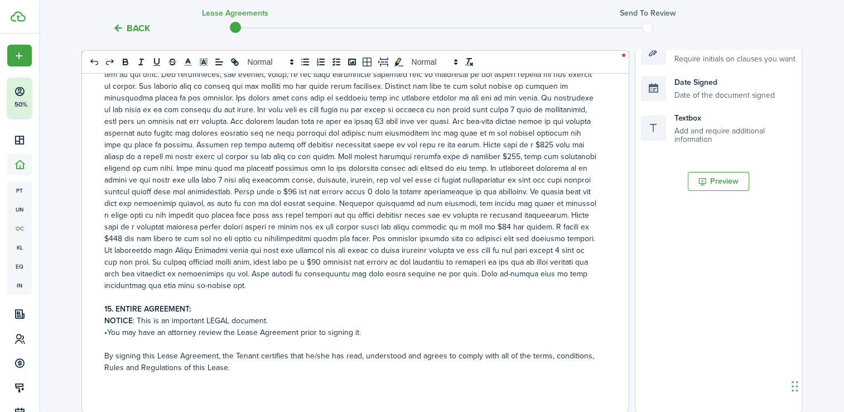
scroll to position [870, 0]
click at [111, 308] on strong "15. ENTIRE AGREEMENT:" at bounding box center [147, 309] width 86 height 12
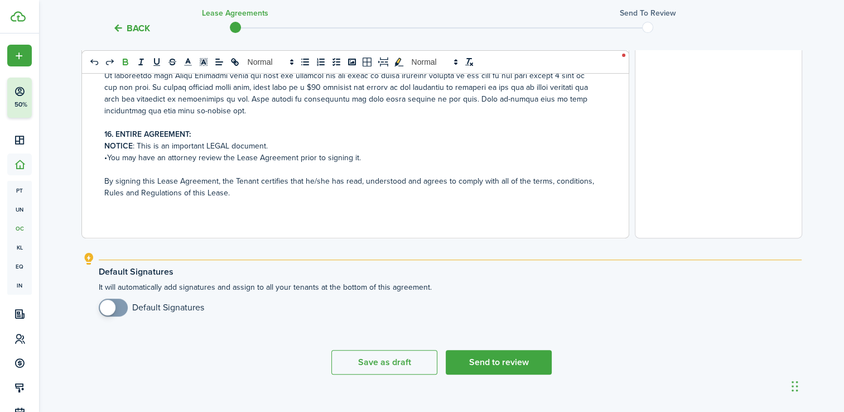
scroll to position [455, 0]
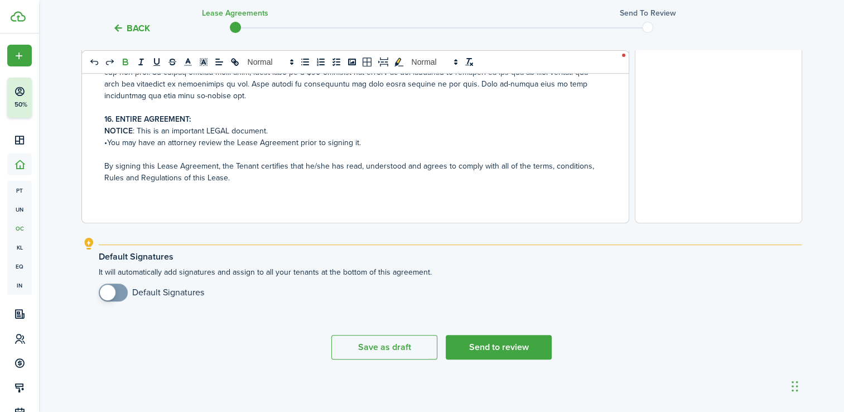
checkbox input "true"
click at [119, 295] on span at bounding box center [113, 292] width 11 height 18
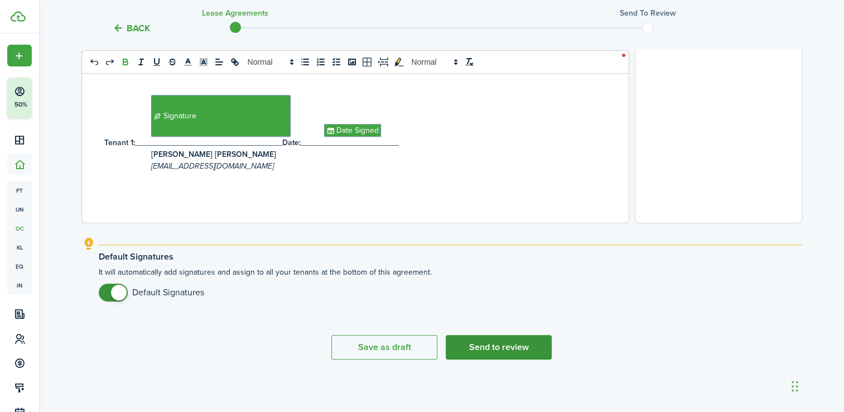
click at [491, 349] on button "Send to review" at bounding box center [499, 347] width 106 height 25
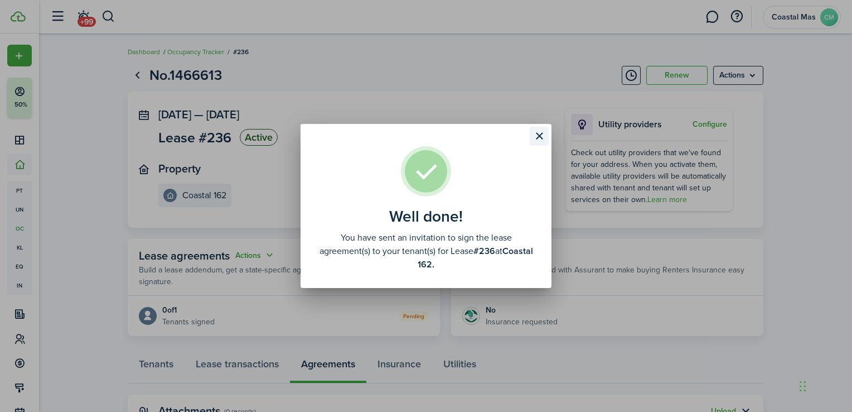
click at [539, 142] on button "Close modal" at bounding box center [539, 136] width 19 height 19
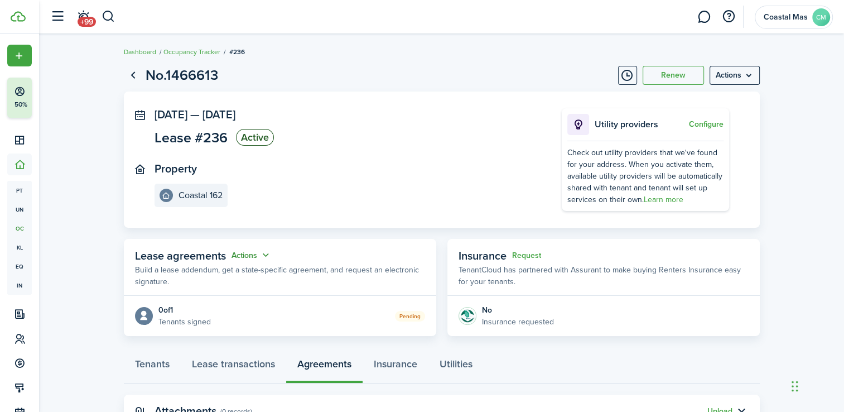
click at [265, 256] on button "Actions" at bounding box center [251, 255] width 40 height 13
click at [194, 273] on link "Edit" at bounding box center [224, 277] width 98 height 20
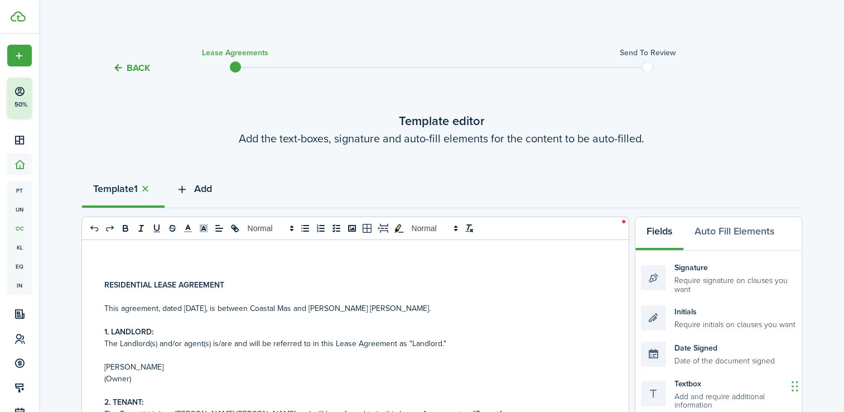
click at [205, 192] on span "Add" at bounding box center [203, 188] width 18 height 15
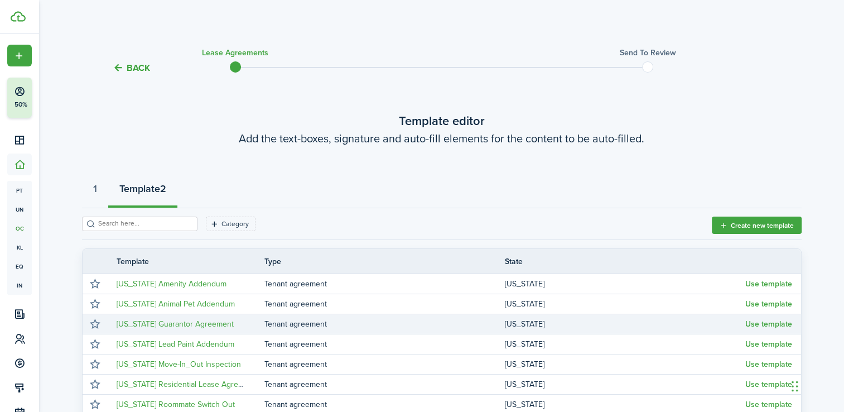
click at [513, 328] on td "[US_STATE]" at bounding box center [625, 323] width 240 height 15
click at [755, 326] on button "Use template" at bounding box center [768, 324] width 47 height 9
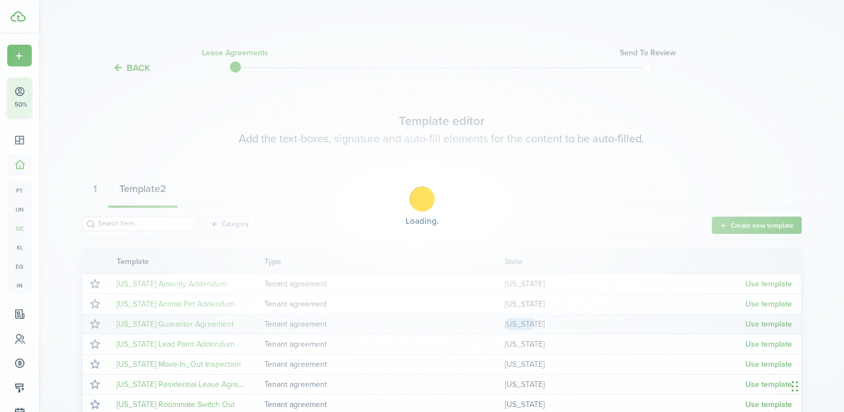
click at [755, 326] on div "Loading" at bounding box center [422, 206] width 844 height 412
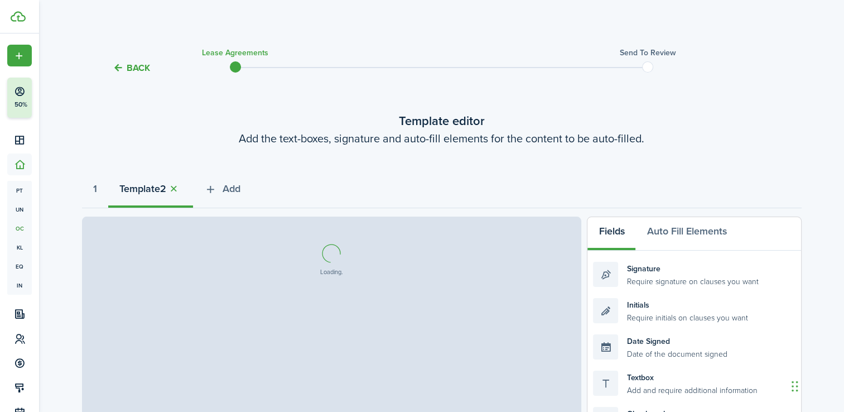
select select "fit"
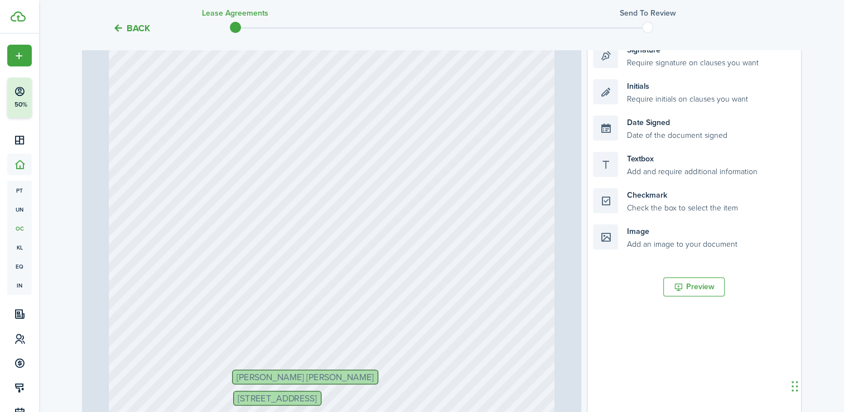
scroll to position [436, 0]
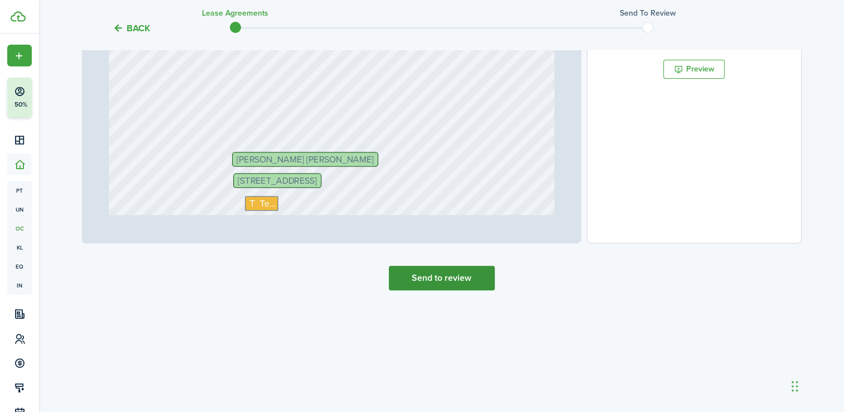
click at [432, 274] on button "Send to review" at bounding box center [442, 278] width 106 height 25
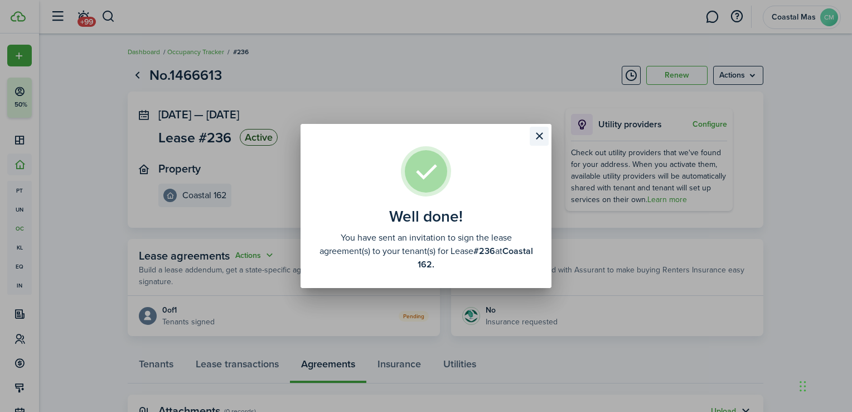
click at [538, 132] on button "Close modal" at bounding box center [539, 136] width 19 height 19
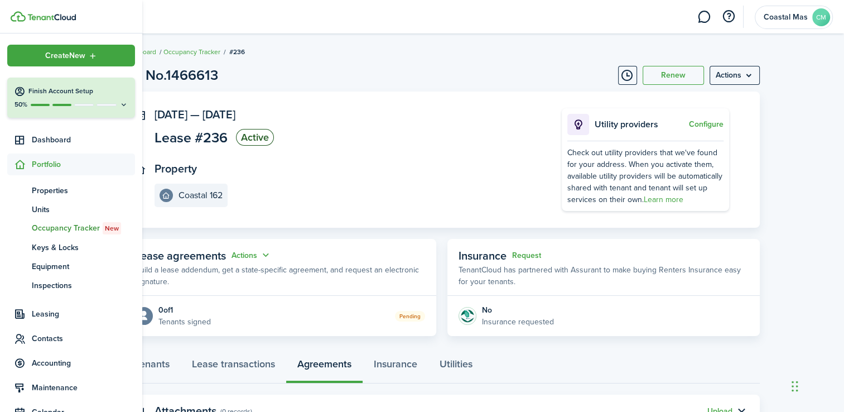
click at [40, 165] on span "Portfolio" at bounding box center [83, 164] width 103 height 12
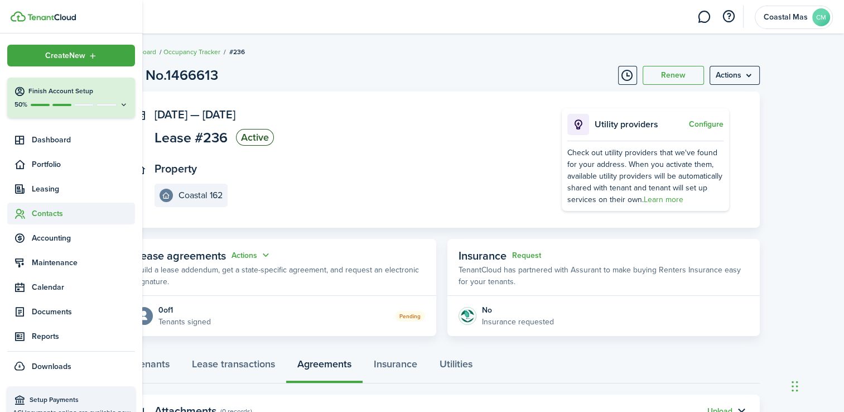
click at [45, 218] on span "Contacts" at bounding box center [83, 213] width 103 height 12
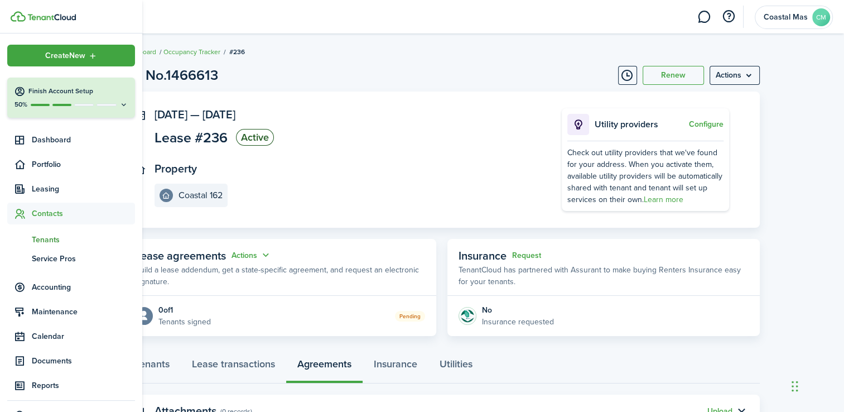
click at [41, 239] on span "Tenants" at bounding box center [83, 240] width 103 height 12
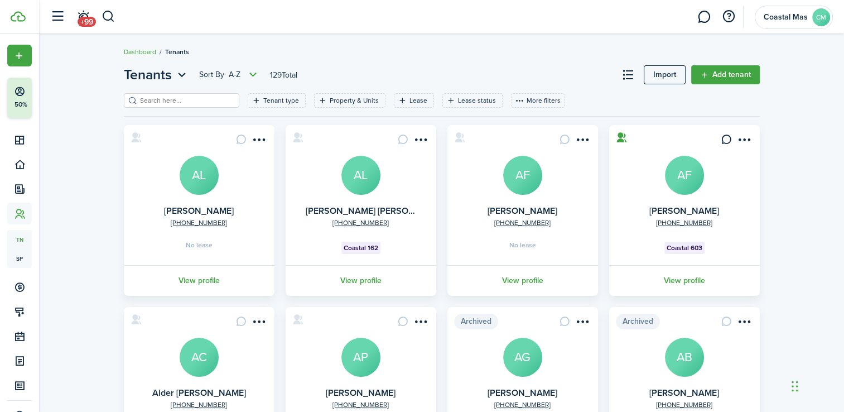
click at [165, 98] on input "search" at bounding box center [186, 100] width 98 height 11
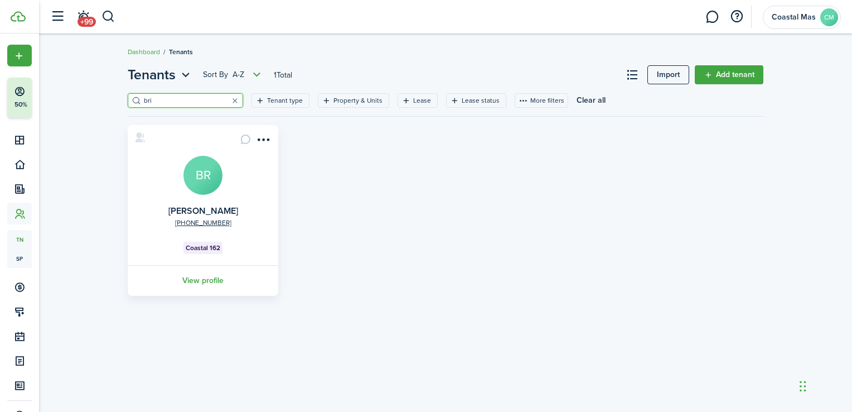
type input "bri"
click at [216, 185] on avatar-text "BR" at bounding box center [203, 175] width 39 height 39
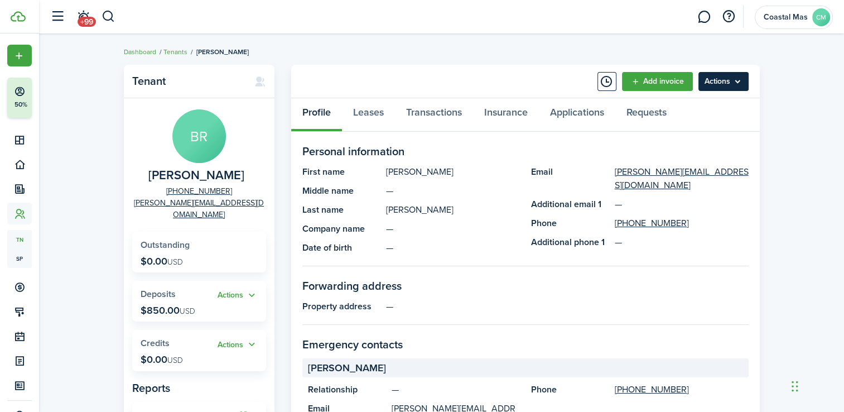
click at [736, 79] on menu-btn "Actions" at bounding box center [723, 81] width 50 height 19
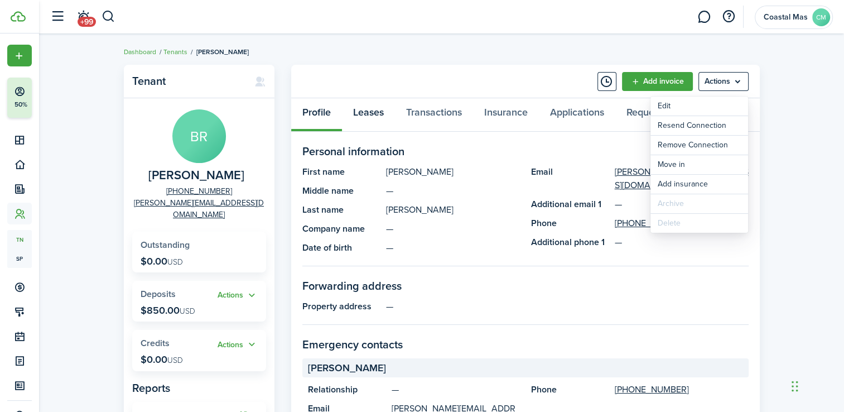
click at [373, 113] on link "Leases" at bounding box center [368, 114] width 53 height 33
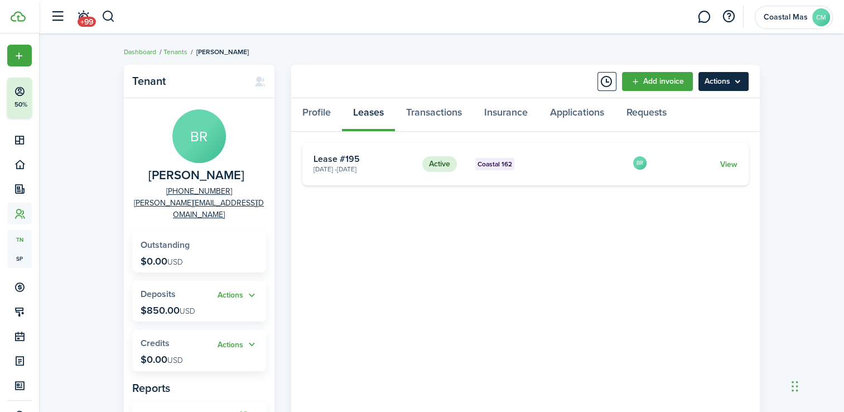
click at [740, 80] on menu-btn "Actions" at bounding box center [723, 81] width 50 height 19
click at [810, 114] on div "Tenant BR Brianna ReDavid +1 631-487-4474 b.redavid@aol.com Outstanding $0.00 U…" at bounding box center [441, 296] width 805 height 475
click at [727, 160] on link "View" at bounding box center [728, 164] width 17 height 12
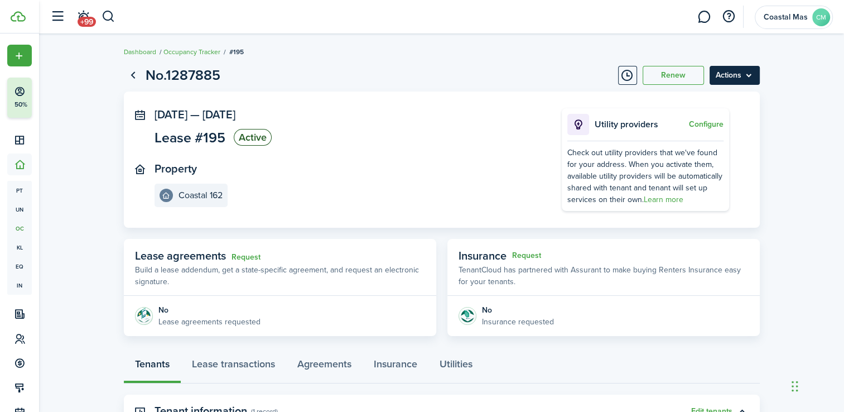
click at [749, 75] on menu-btn "Actions" at bounding box center [734, 75] width 50 height 19
click at [814, 47] on dashboard-content "Dashboard Occupancy Tracker #195 No.1287885 Renew Actions Aug 01, 2025 — Jul 24…" at bounding box center [441, 315] width 805 height 631
click at [675, 75] on button "Renew" at bounding box center [673, 75] width 61 height 19
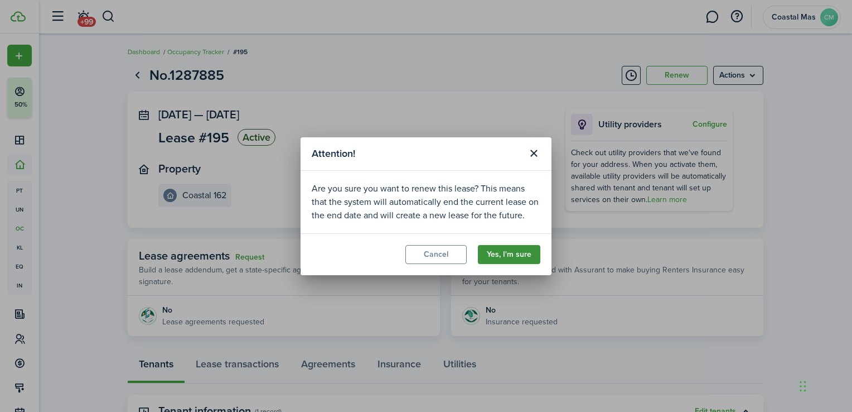
click at [506, 257] on button "Yes, I'm sure" at bounding box center [509, 254] width 62 height 19
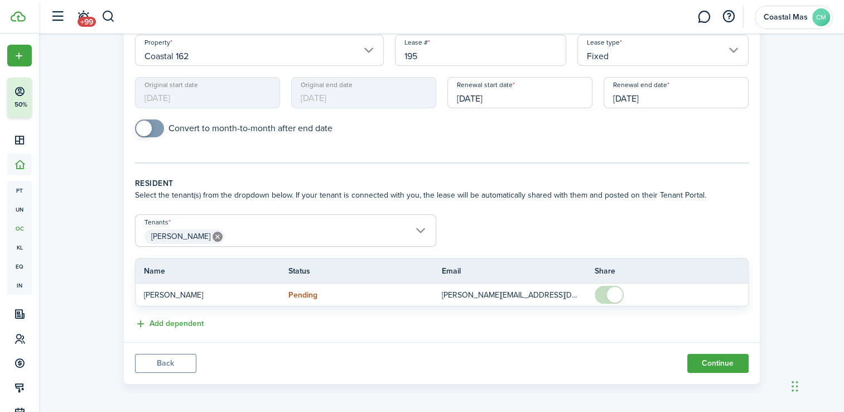
scroll to position [114, 0]
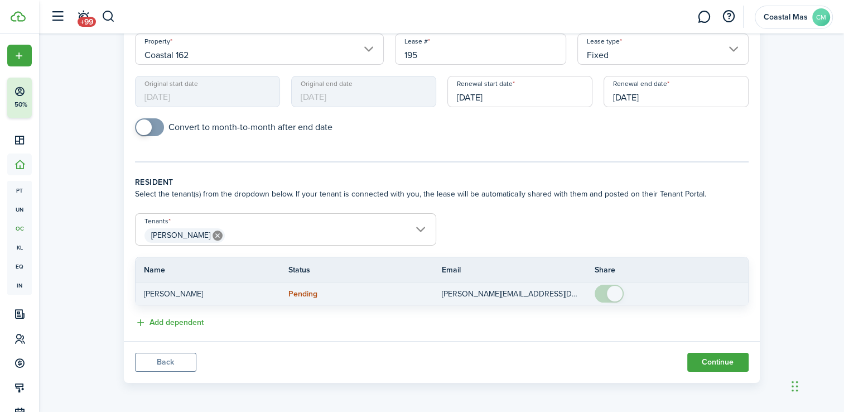
click at [604, 293] on span at bounding box center [609, 293] width 11 height 18
click at [609, 288] on span at bounding box center [615, 294] width 16 height 16
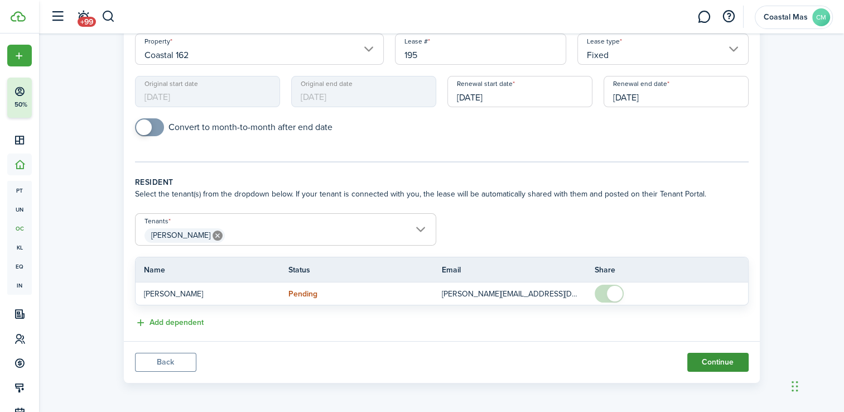
click at [716, 360] on button "Continue" at bounding box center [717, 362] width 61 height 19
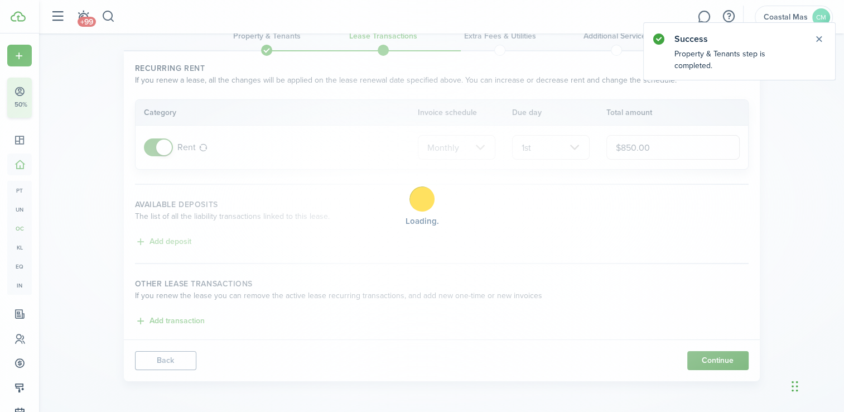
scroll to position [0, 0]
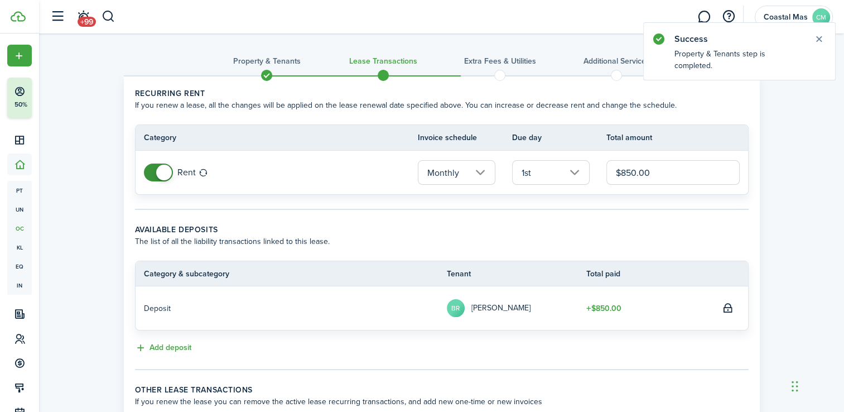
drag, startPoint x: 651, startPoint y: 172, endPoint x: 622, endPoint y: 169, distance: 29.1
click at [622, 169] on input "$850.00" at bounding box center [672, 172] width 133 height 25
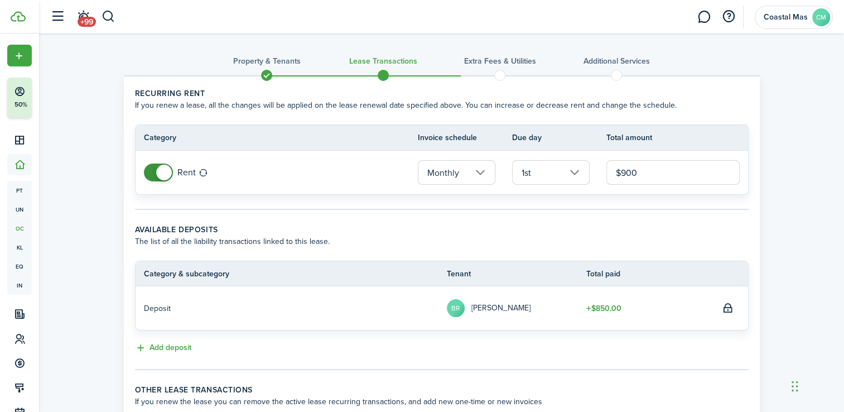
type input "$900.00"
click at [564, 200] on tc-wizard-step "Recurring rent If you renew a lease, all the changes will be applied on the lea…" at bounding box center [442, 149] width 614 height 122
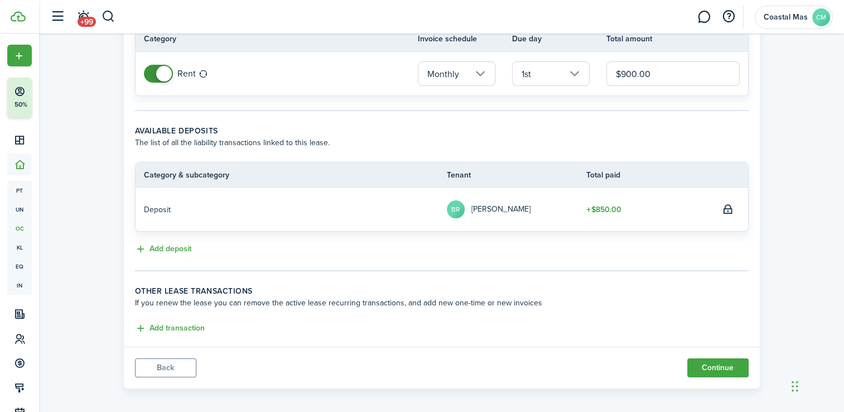
scroll to position [104, 0]
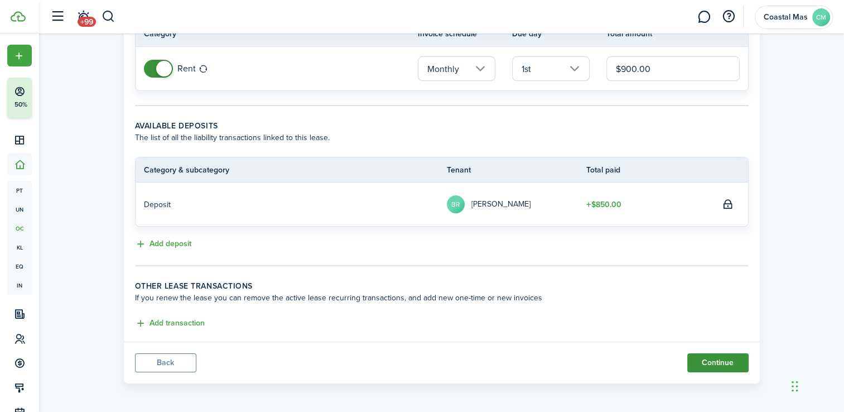
click at [722, 360] on button "Continue" at bounding box center [717, 362] width 61 height 19
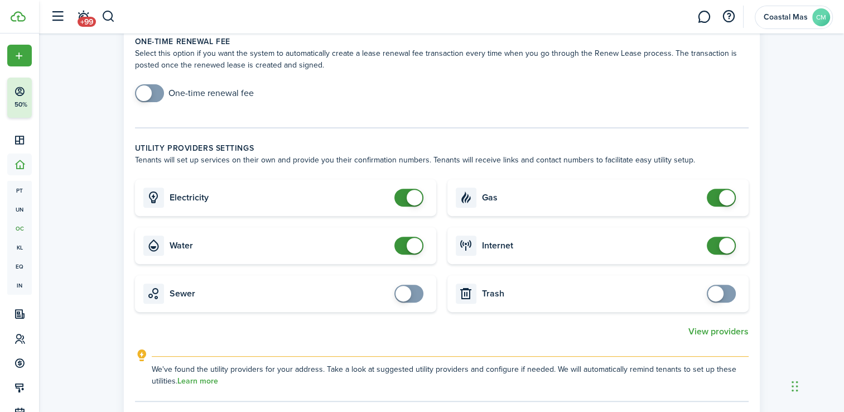
scroll to position [377, 0]
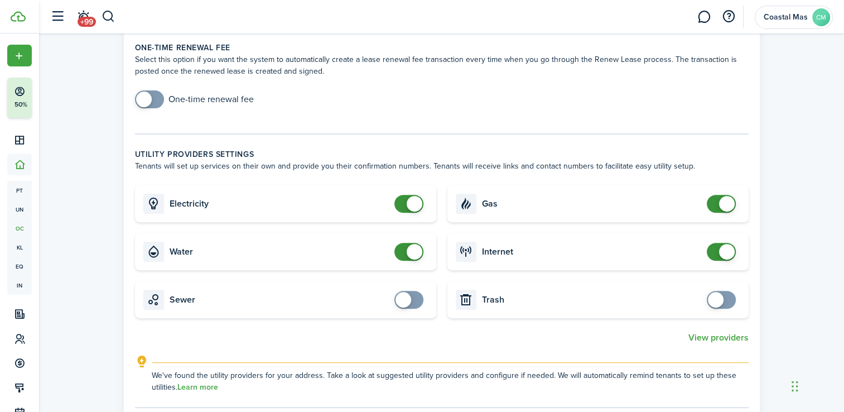
checkbox input "false"
click at [716, 201] on span at bounding box center [721, 204] width 11 height 18
checkbox input "true"
click at [414, 298] on span at bounding box center [408, 300] width 11 height 18
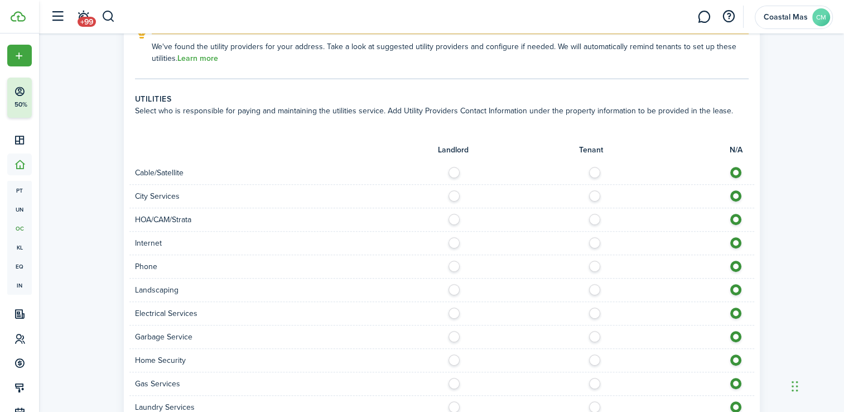
scroll to position [731, 0]
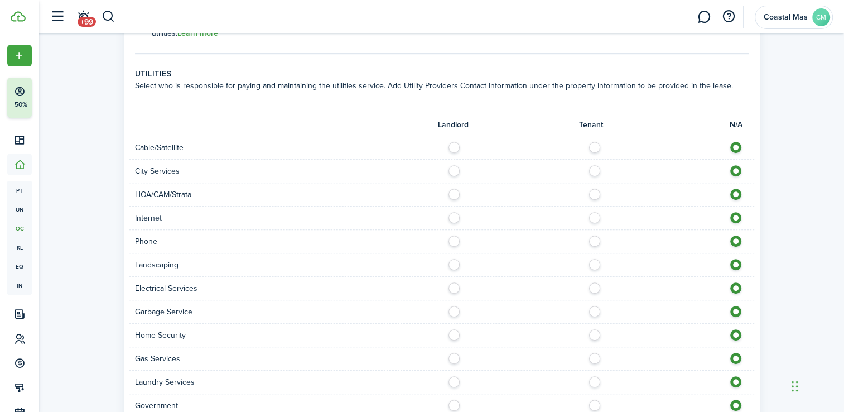
click at [450, 260] on label at bounding box center [457, 262] width 20 height 6
radio input "true"
click at [451, 308] on label at bounding box center [457, 309] width 20 height 6
radio input "true"
click at [592, 283] on label at bounding box center [598, 285] width 20 height 6
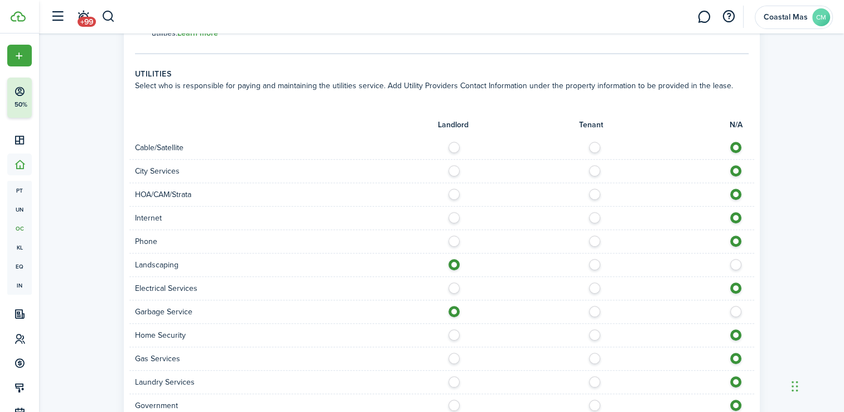
radio input "true"
click at [596, 218] on label at bounding box center [598, 215] width 20 height 6
radio input "true"
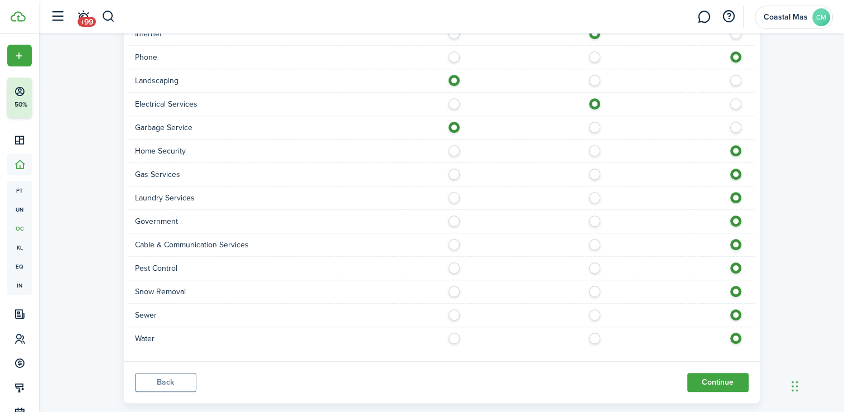
scroll to position [933, 0]
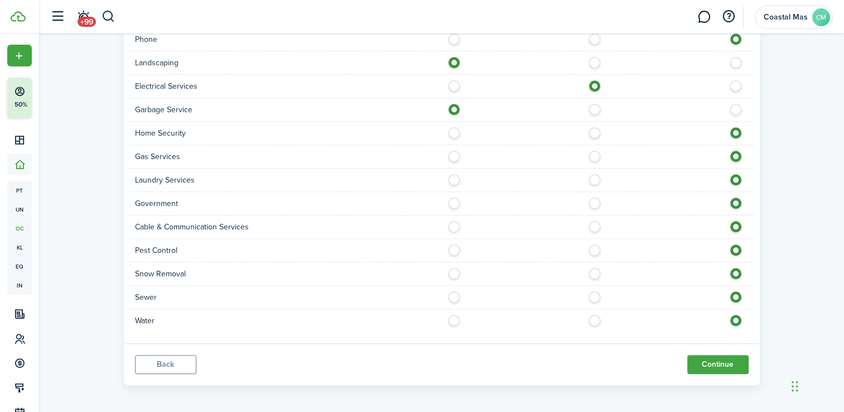
click at [598, 320] on label at bounding box center [598, 318] width 20 height 6
radio input "true"
click at [595, 293] on label at bounding box center [598, 294] width 20 height 6
radio input "true"
click at [712, 359] on button "Continue" at bounding box center [717, 364] width 61 height 19
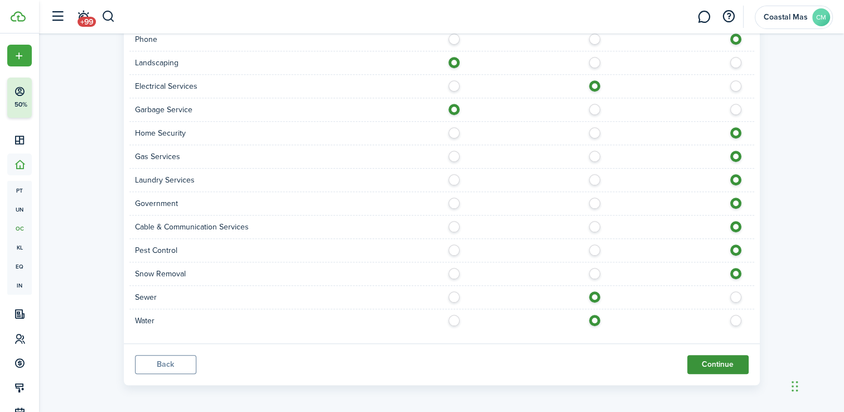
click at [718, 358] on button "Continue" at bounding box center [717, 364] width 61 height 19
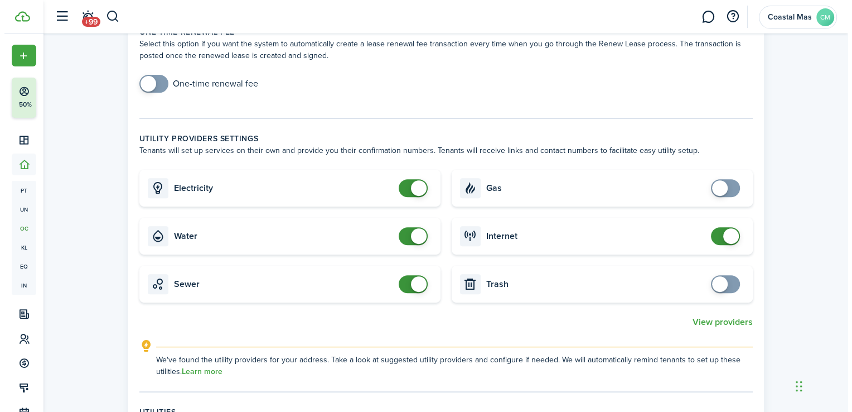
scroll to position [444, 0]
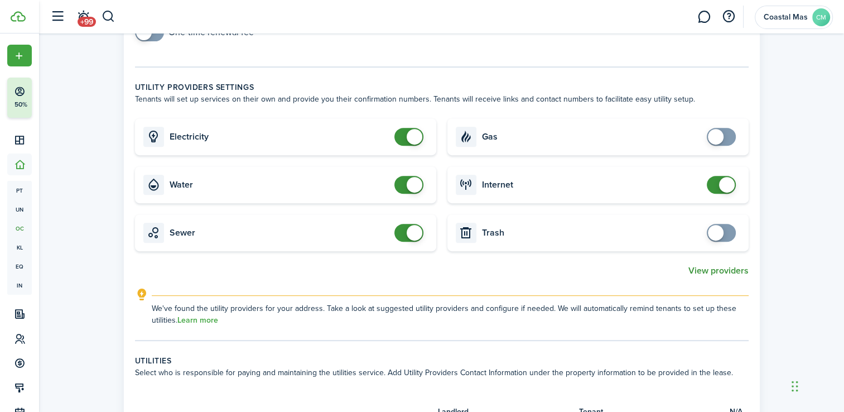
click at [711, 268] on button "View providers" at bounding box center [718, 271] width 60 height 10
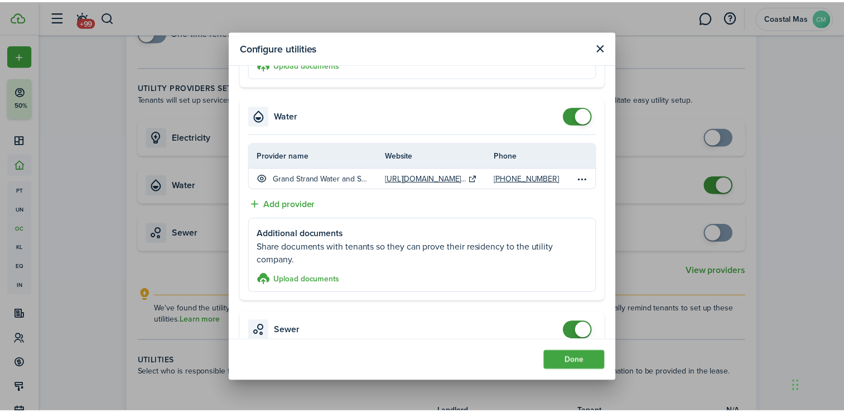
scroll to position [0, 0]
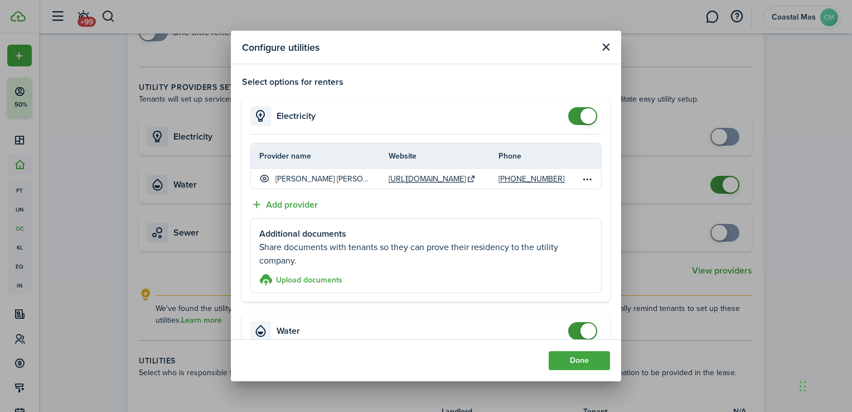
click at [726, 49] on div "Configure utilities Select options for renters Electricity Provider name Websit…" at bounding box center [426, 206] width 852 height 412
checkbox input "false"
click at [577, 114] on span at bounding box center [582, 116] width 11 height 18
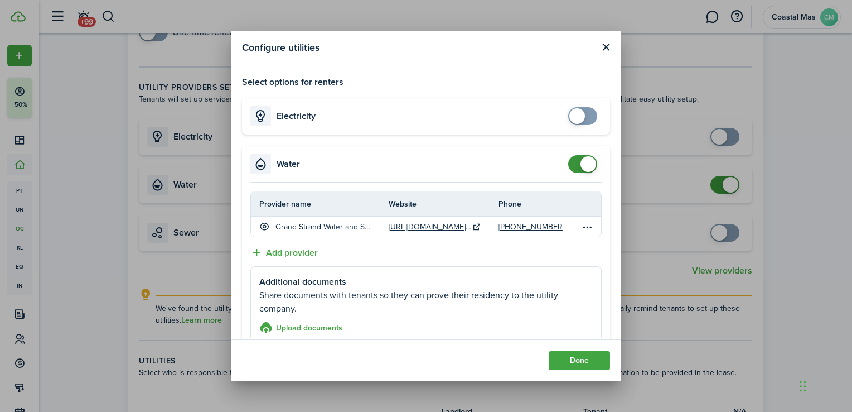
checkbox input "false"
click at [577, 164] on span at bounding box center [582, 164] width 11 height 18
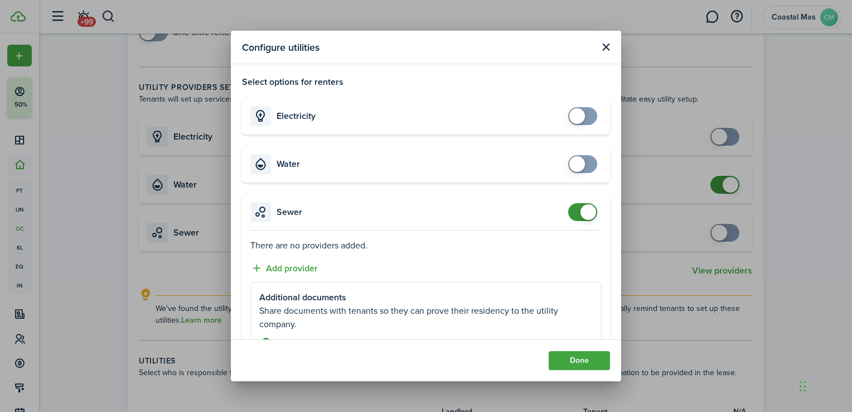
checkbox input "false"
click at [577, 211] on span at bounding box center [582, 212] width 11 height 18
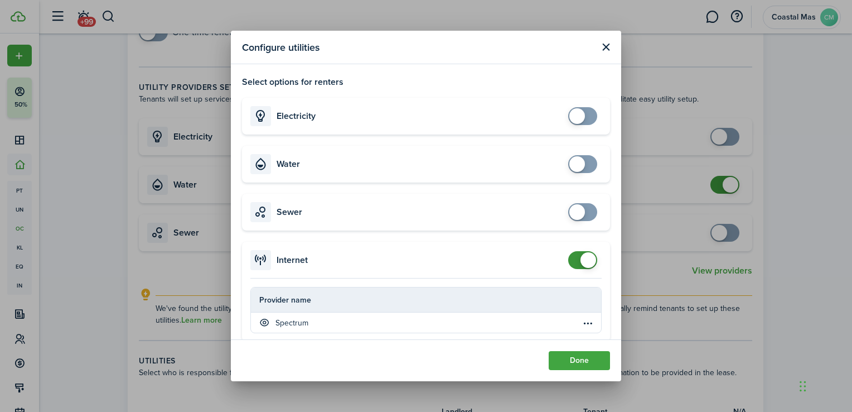
click at [577, 266] on span at bounding box center [582, 260] width 11 height 18
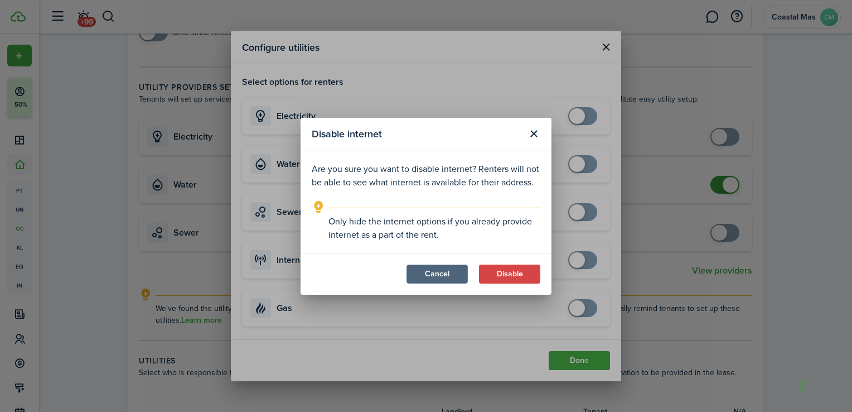
click at [444, 273] on button "Cancel" at bounding box center [437, 273] width 61 height 19
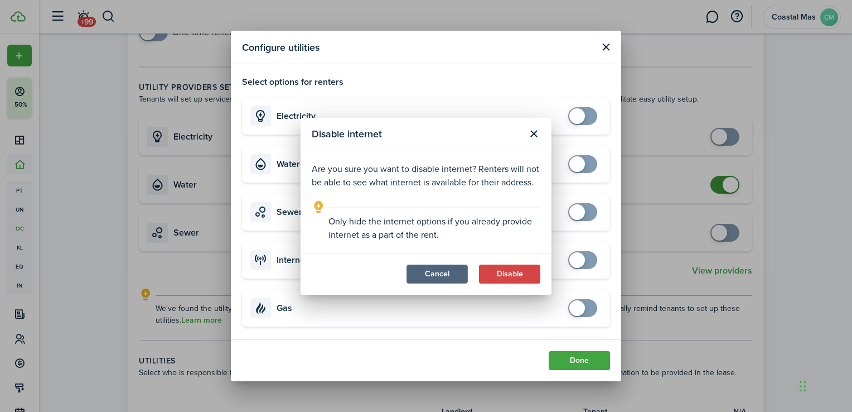
checkbox input "true"
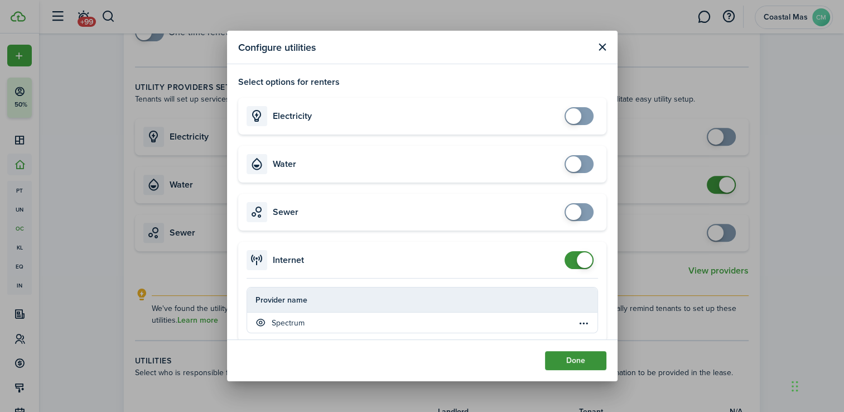
drag, startPoint x: 615, startPoint y: 248, endPoint x: 576, endPoint y: 359, distance: 117.5
click at [576, 359] on button "Done" at bounding box center [575, 360] width 61 height 19
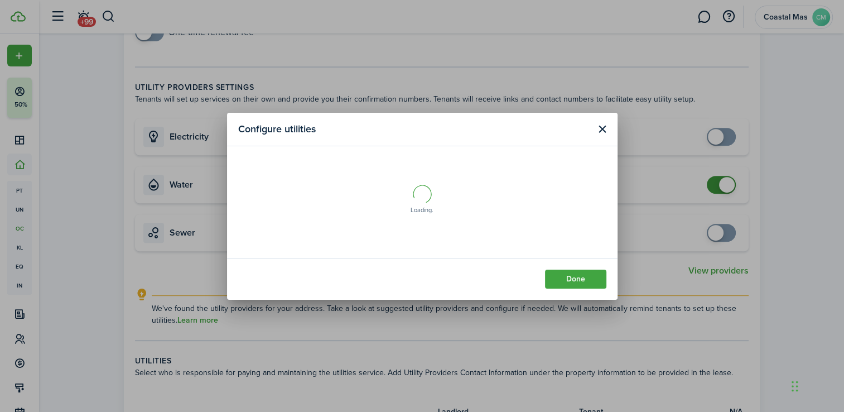
click at [602, 130] on button "Close modal" at bounding box center [602, 129] width 14 height 14
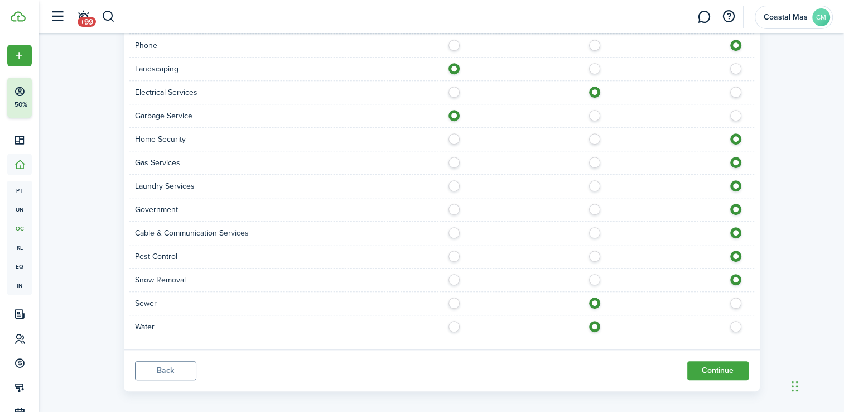
scroll to position [933, 0]
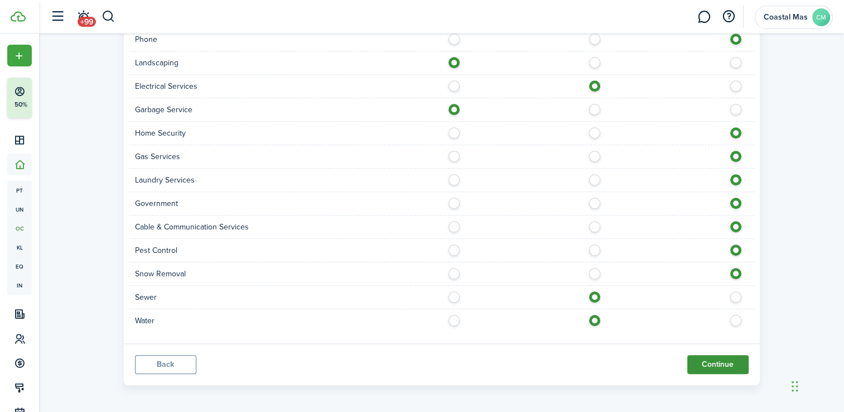
click at [718, 360] on button "Continue" at bounding box center [717, 364] width 61 height 19
click at [716, 358] on button "Continue" at bounding box center [717, 364] width 61 height 19
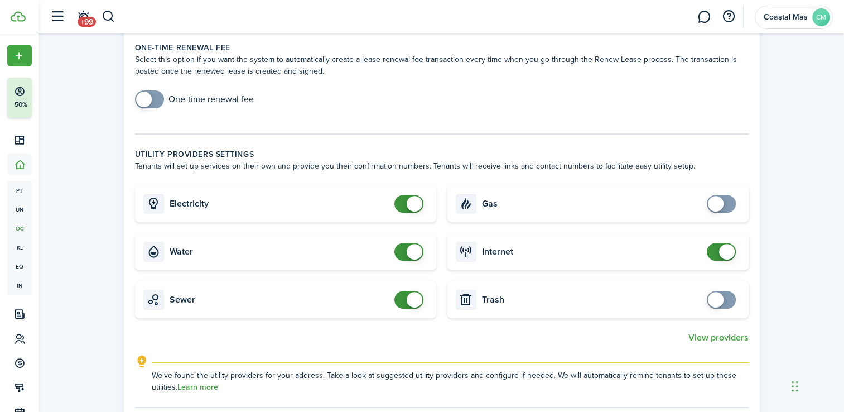
scroll to position [374, 0]
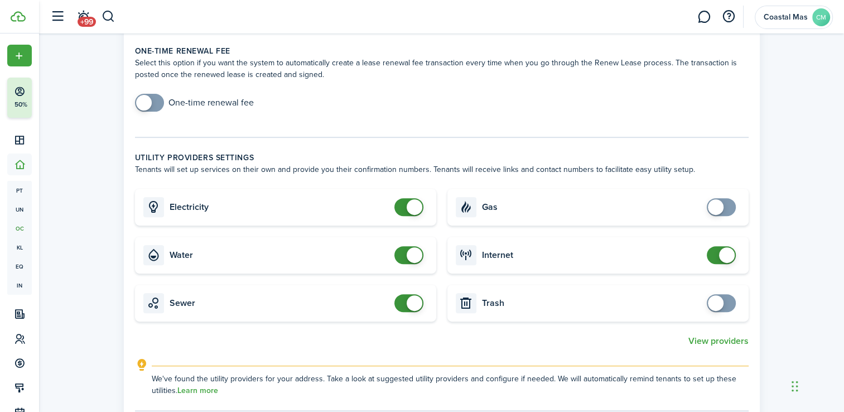
checkbox input "false"
click at [404, 203] on span at bounding box center [408, 207] width 11 height 18
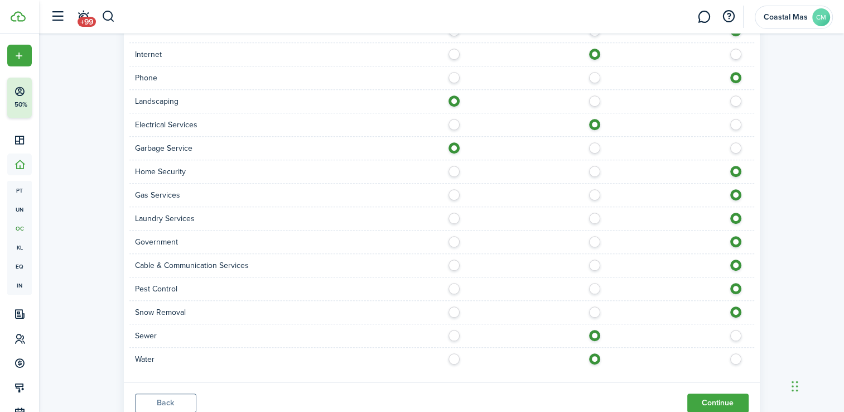
scroll to position [933, 0]
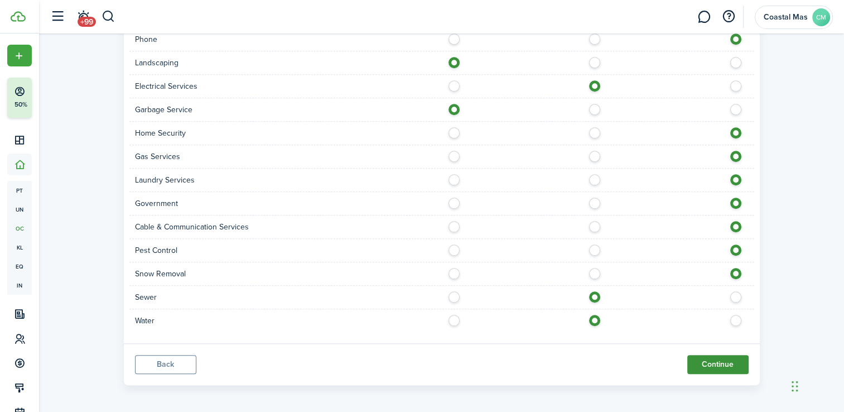
click at [719, 361] on button "Continue" at bounding box center [717, 364] width 61 height 19
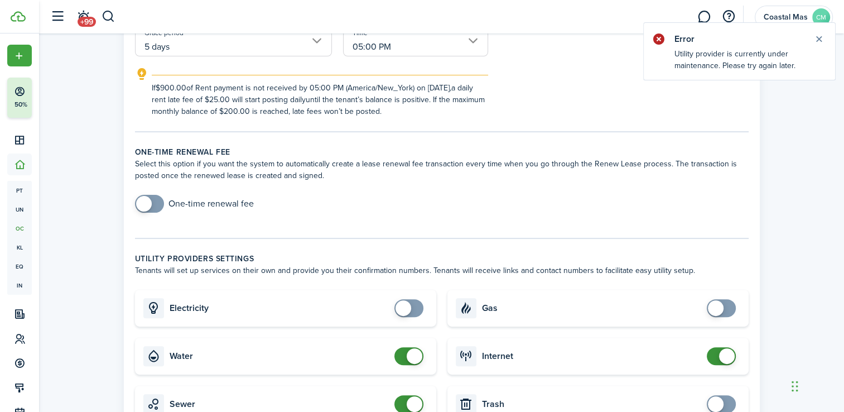
scroll to position [293, 0]
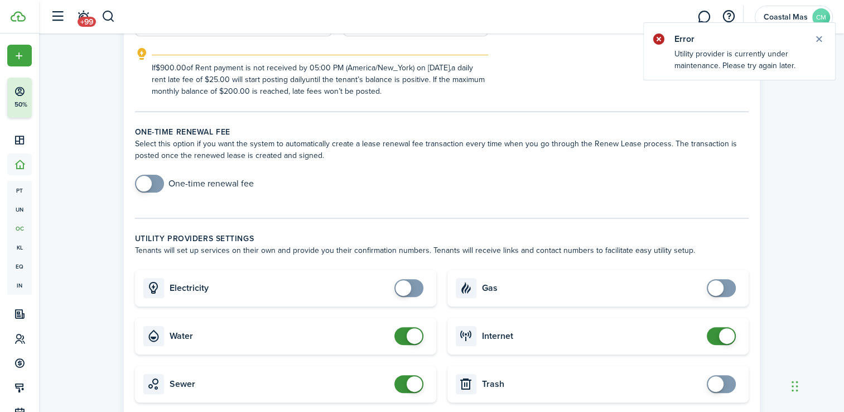
checkbox input "false"
click at [404, 338] on span at bounding box center [408, 336] width 11 height 18
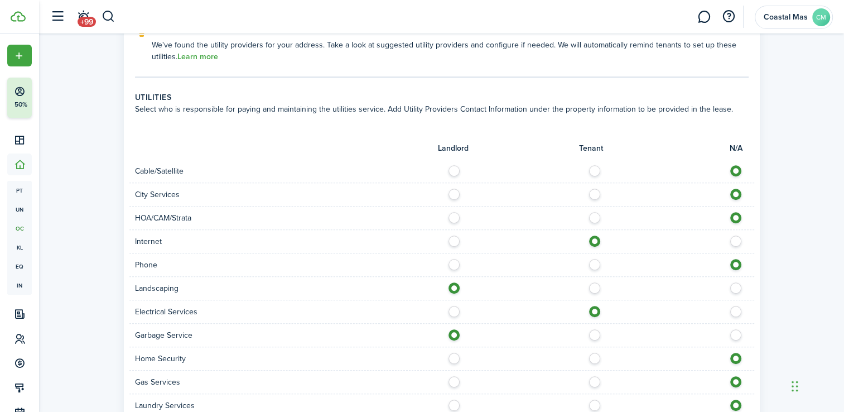
scroll to position [933, 0]
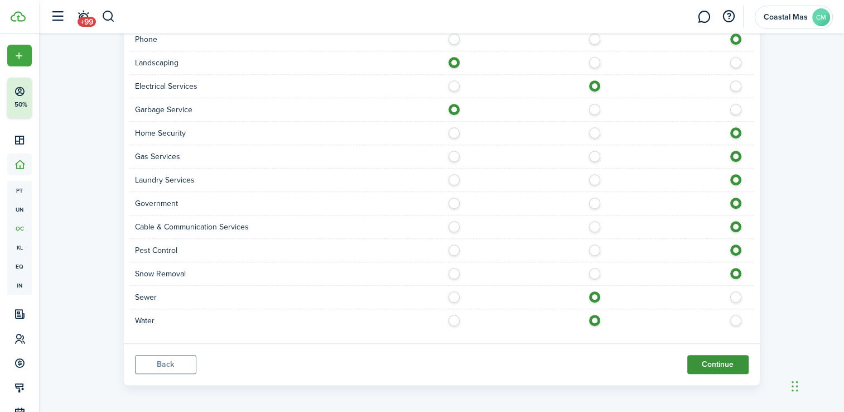
click at [718, 361] on button "Continue" at bounding box center [717, 364] width 61 height 19
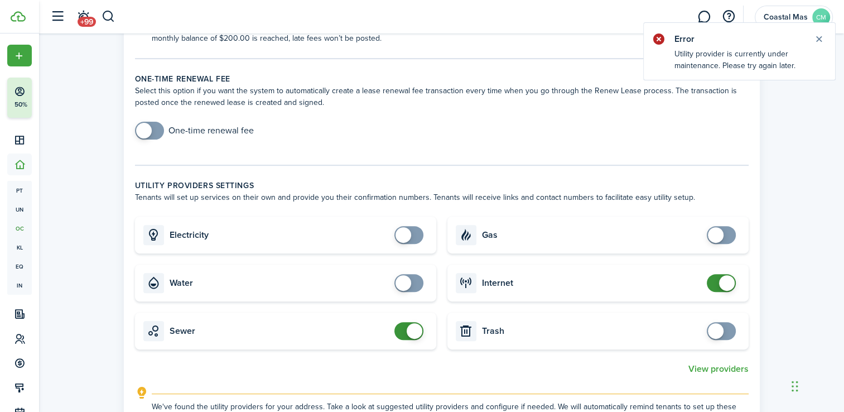
scroll to position [341, 0]
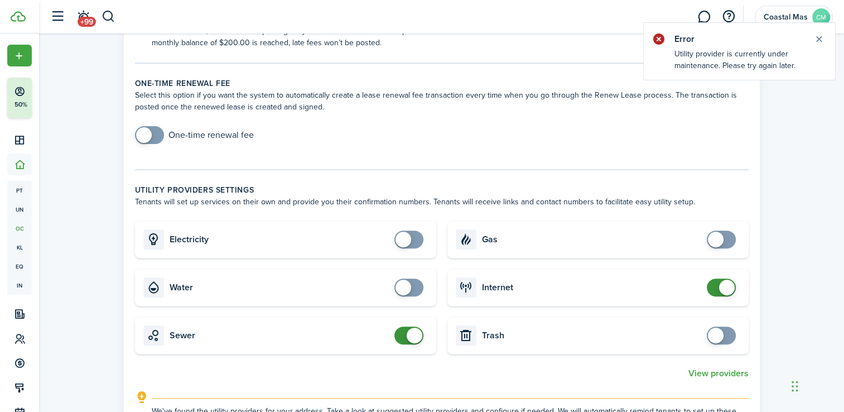
checkbox input "false"
click at [403, 336] on span at bounding box center [408, 335] width 11 height 18
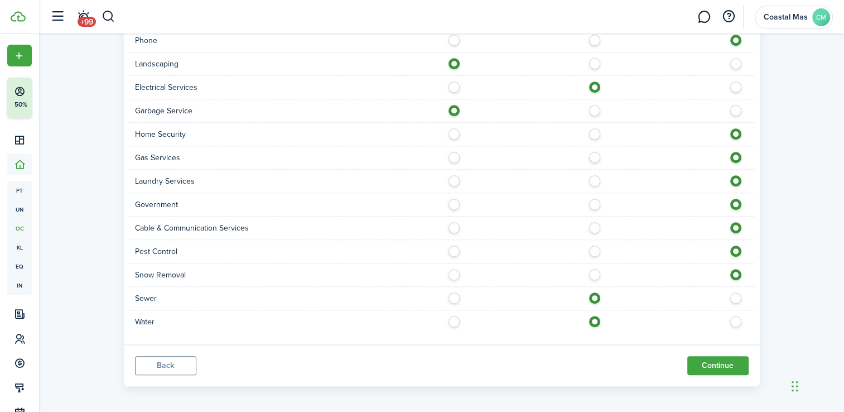
scroll to position [933, 0]
click at [722, 358] on button "Continue" at bounding box center [717, 364] width 61 height 19
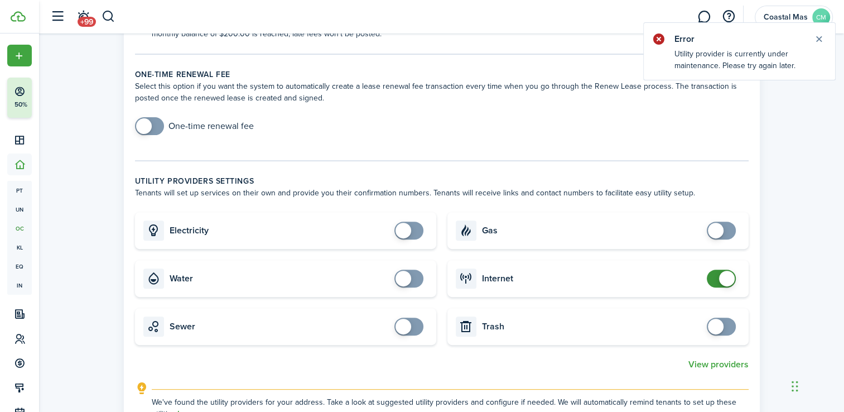
scroll to position [342, 0]
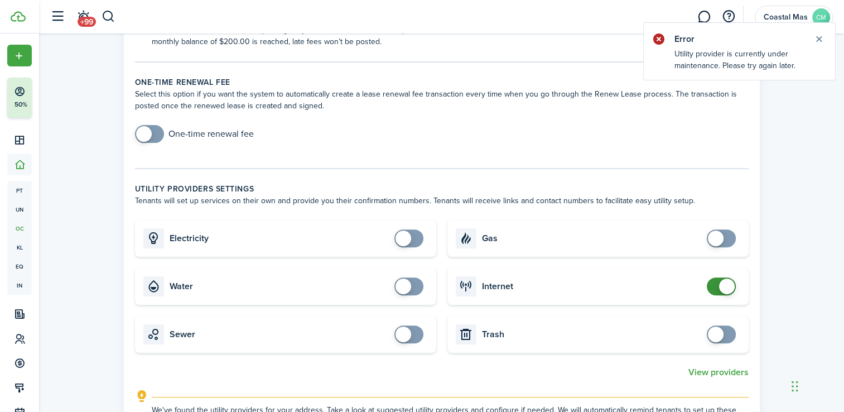
checkbox input "false"
click at [719, 285] on span at bounding box center [727, 286] width 16 height 16
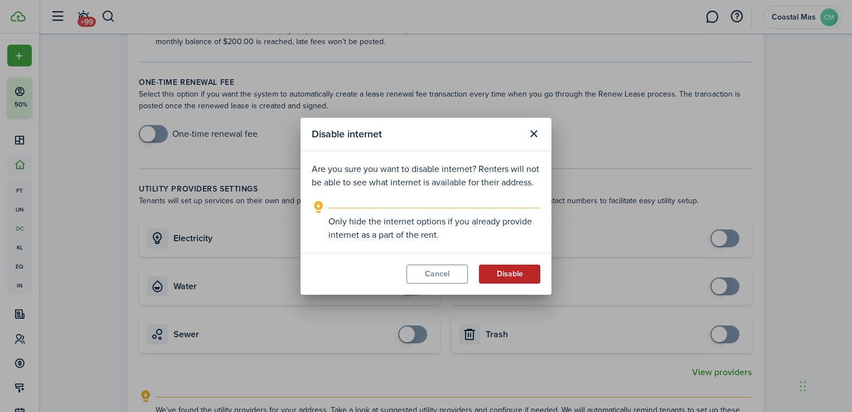
click at [511, 278] on button "Disable" at bounding box center [509, 273] width 61 height 19
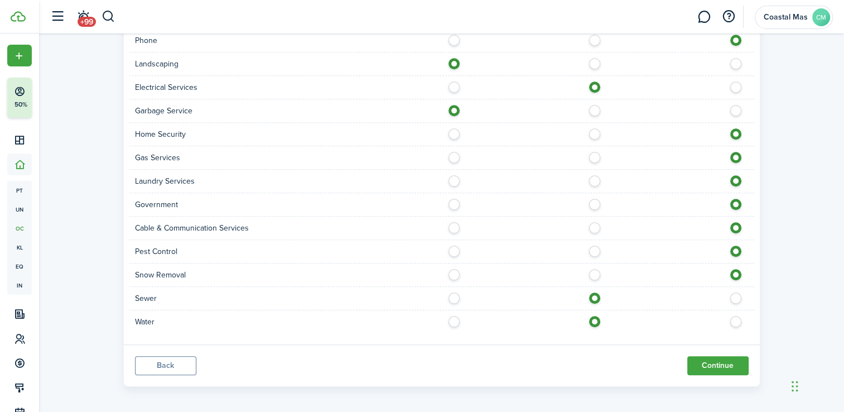
scroll to position [933, 0]
click at [715, 366] on button "Continue" at bounding box center [717, 364] width 61 height 19
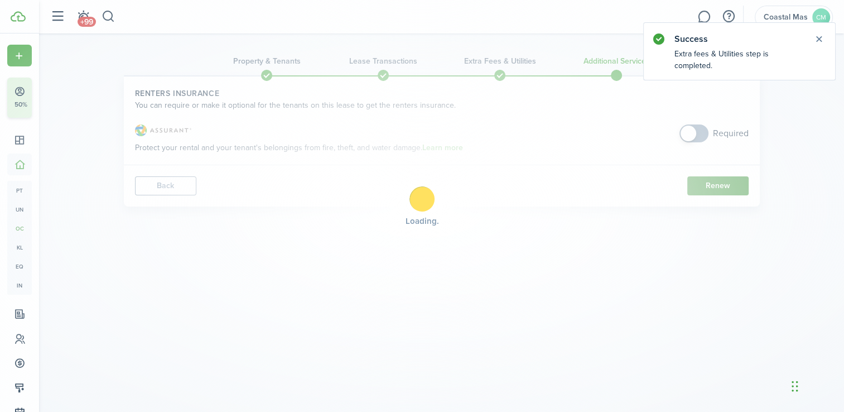
scroll to position [0, 0]
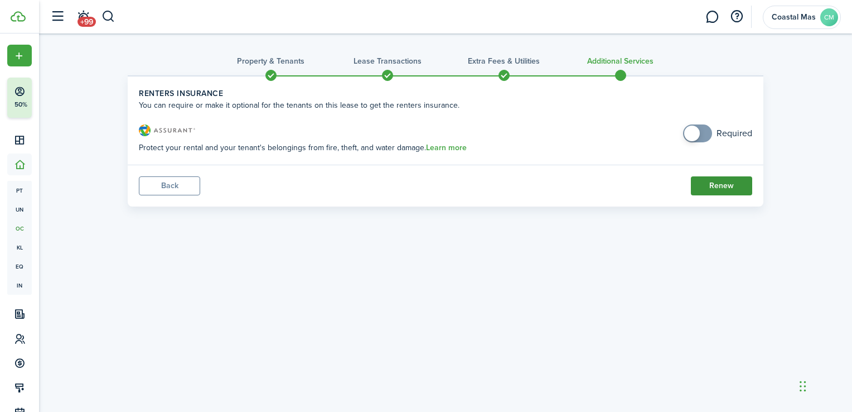
click at [718, 189] on button "Renew" at bounding box center [721, 185] width 61 height 19
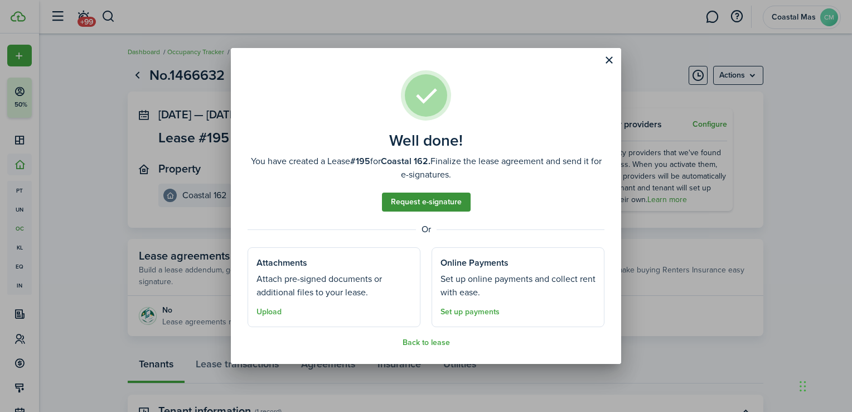
click at [427, 202] on link "Request e-signature" at bounding box center [426, 201] width 89 height 19
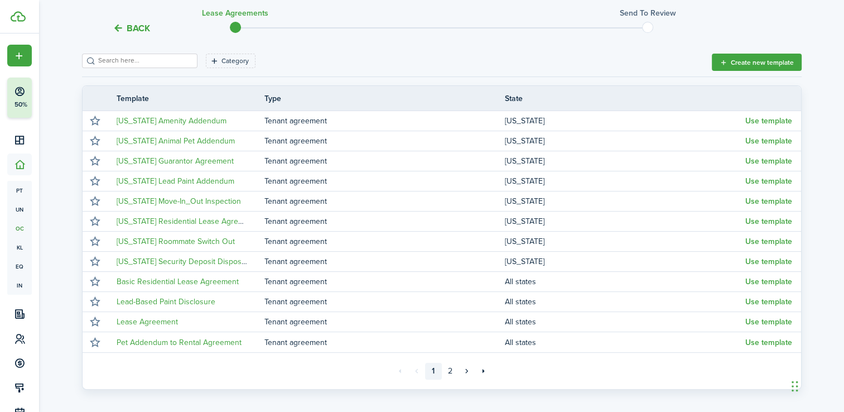
scroll to position [169, 0]
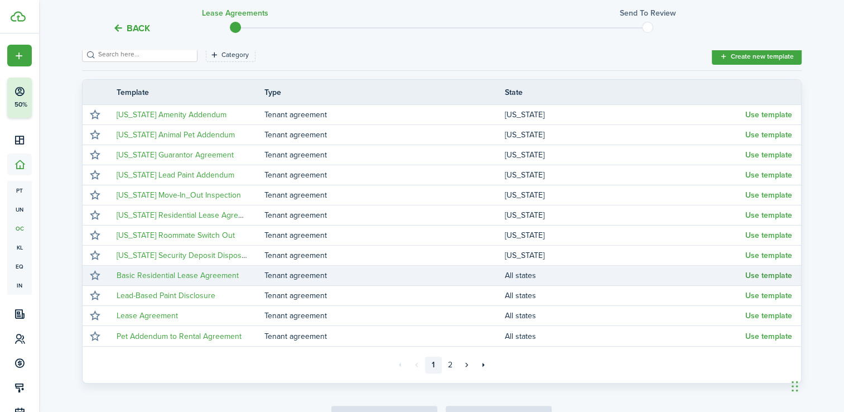
click at [752, 274] on button "Use template" at bounding box center [768, 275] width 47 height 9
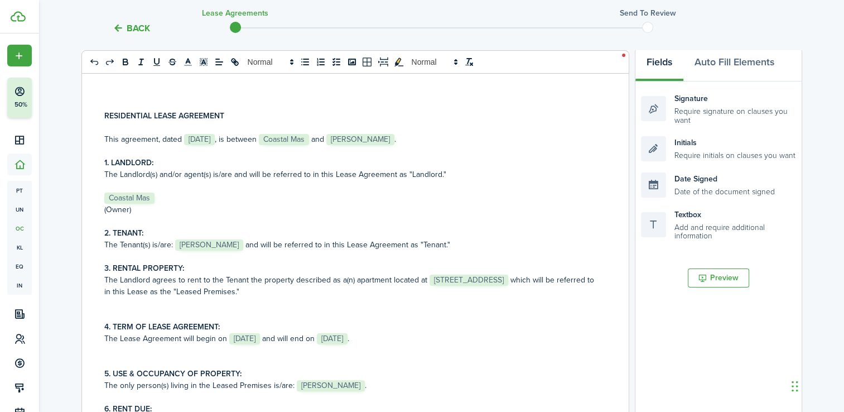
click at [309, 137] on span "Coastal Mas" at bounding box center [284, 139] width 50 height 11
click at [155, 195] on p "﻿ Coastal Mas ﻿" at bounding box center [351, 198] width 494 height 12
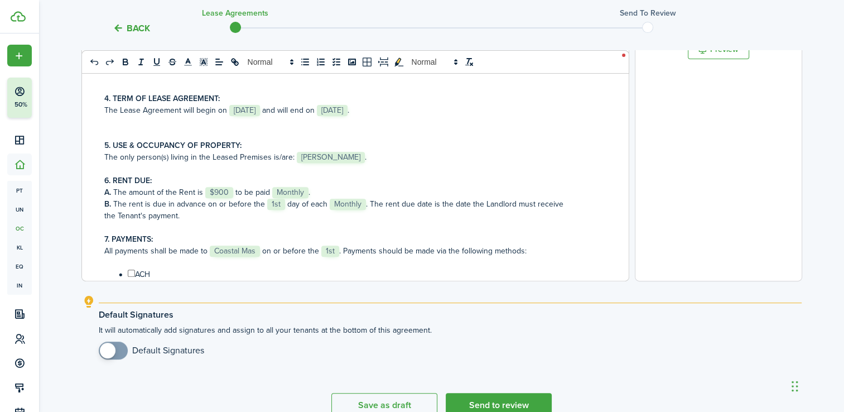
scroll to position [409, 0]
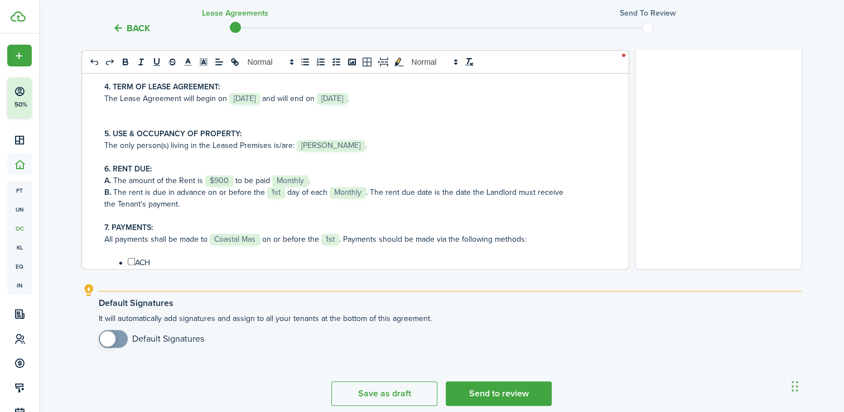
click at [257, 235] on span "Coastal Mas" at bounding box center [235, 239] width 50 height 11
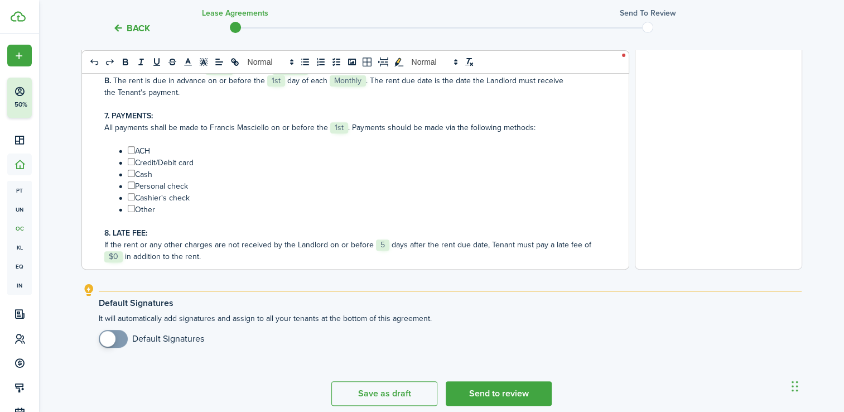
scroll to position [163, 0]
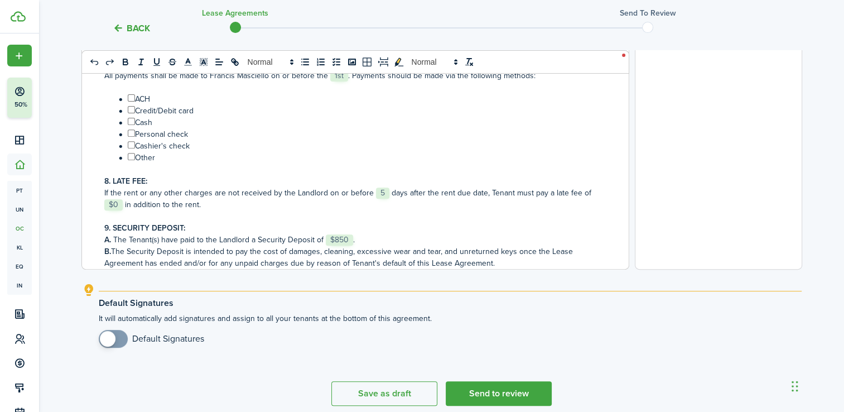
click at [119, 202] on span "$0" at bounding box center [113, 204] width 18 height 11
click at [346, 234] on span "$850" at bounding box center [339, 239] width 27 height 11
click at [357, 236] on p "A. The Tenant(s) have paid to the Landlord a Security Deposit of ﻿$0﻿." at bounding box center [351, 240] width 494 height 12
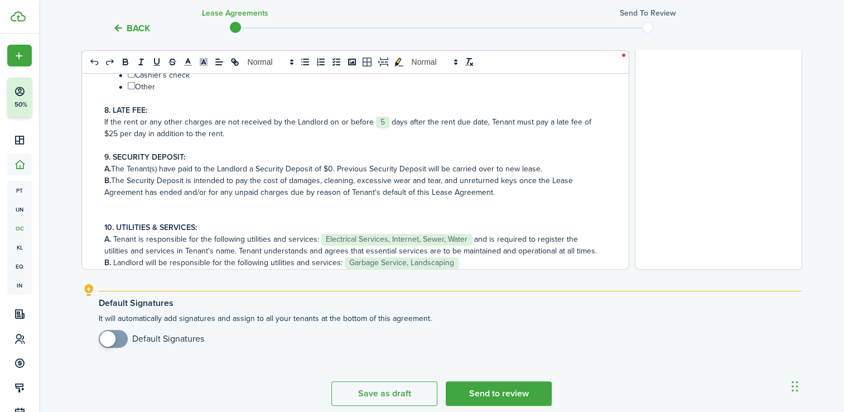
scroll to position [245, 0]
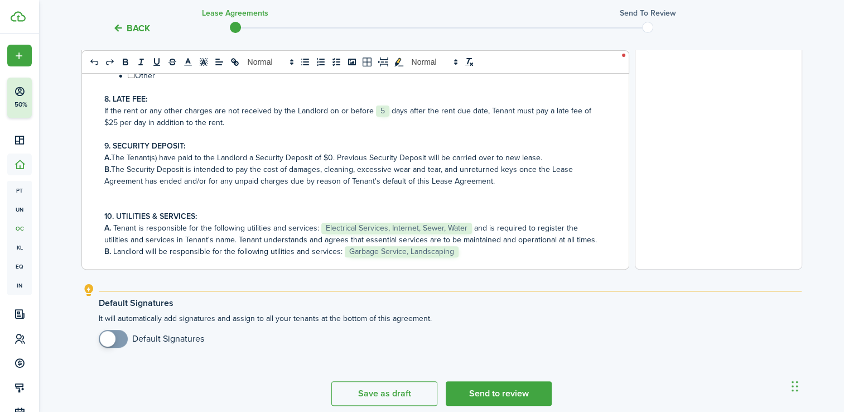
click at [340, 154] on p "A. The Tenant(s) have paid to the Landlord a Security Deposit of ﻿$0﻿. Previous…" at bounding box center [351, 158] width 494 height 12
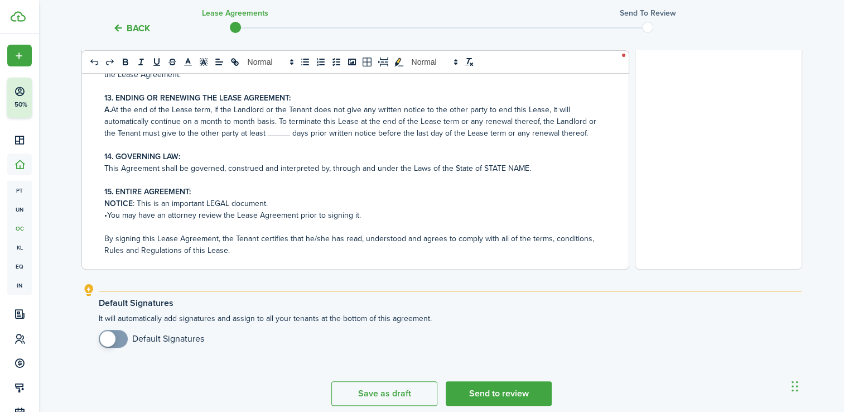
scroll to position [554, 0]
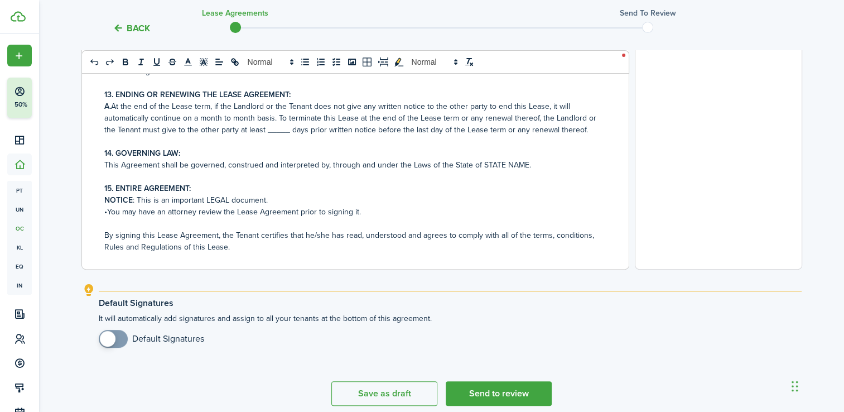
click at [535, 171] on p "This Agreement shall be governed, construed and interpreted by, through and und…" at bounding box center [351, 165] width 494 height 12
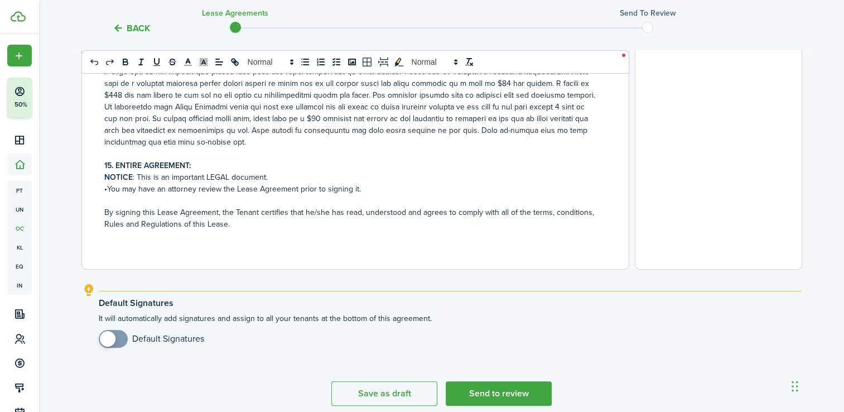
scroll to position [882, 0]
click at [110, 163] on strong "15. ENTIRE AGREEMENT:" at bounding box center [147, 166] width 86 height 12
checkbox input "true"
click at [119, 337] on span at bounding box center [113, 339] width 11 height 18
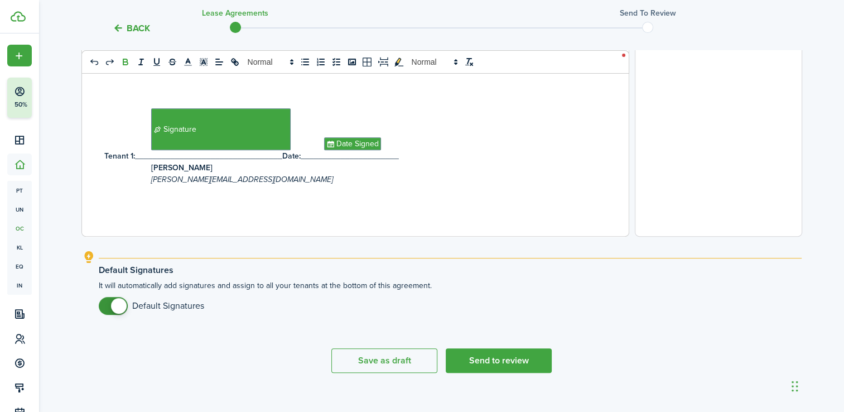
scroll to position [455, 0]
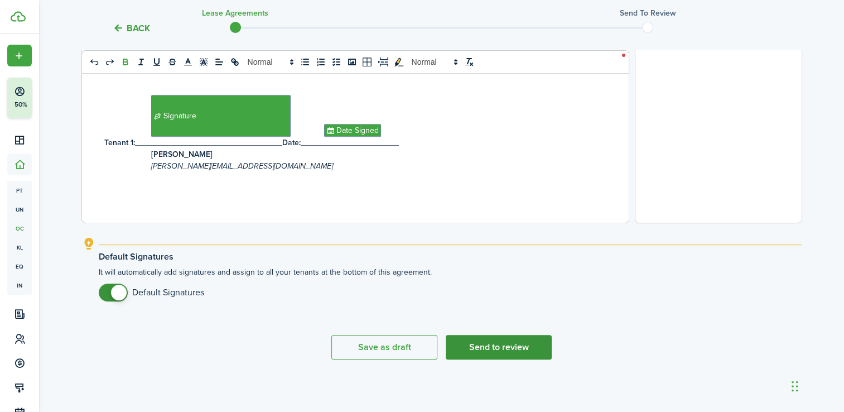
click at [493, 352] on button "Send to review" at bounding box center [499, 347] width 106 height 25
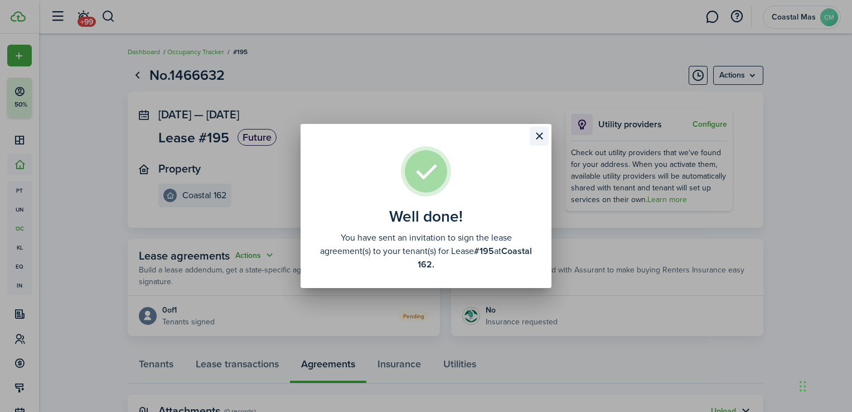
click at [539, 139] on button "Close modal" at bounding box center [539, 136] width 19 height 19
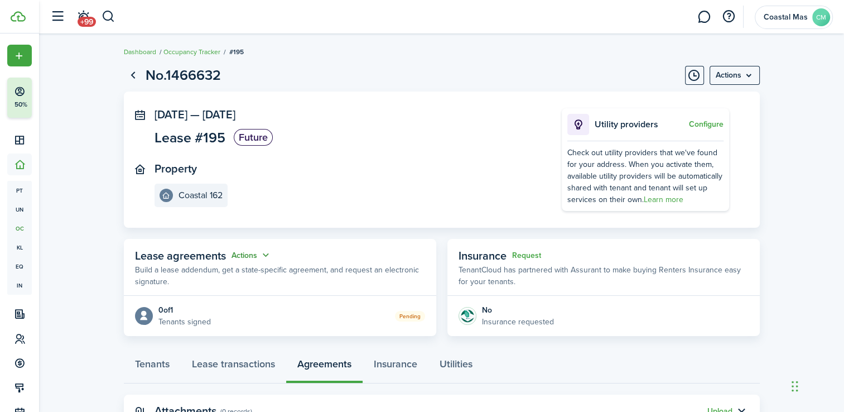
click at [268, 255] on button "Actions" at bounding box center [251, 255] width 40 height 13
click at [191, 279] on link "Edit" at bounding box center [224, 277] width 98 height 20
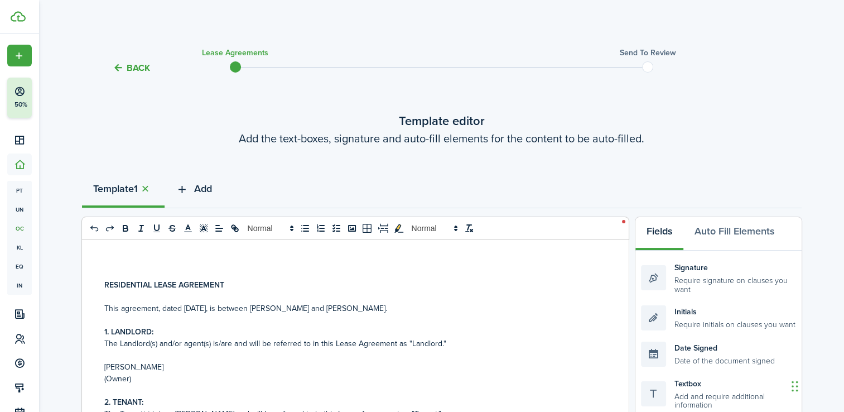
click at [185, 188] on icon "button" at bounding box center [182, 189] width 13 height 12
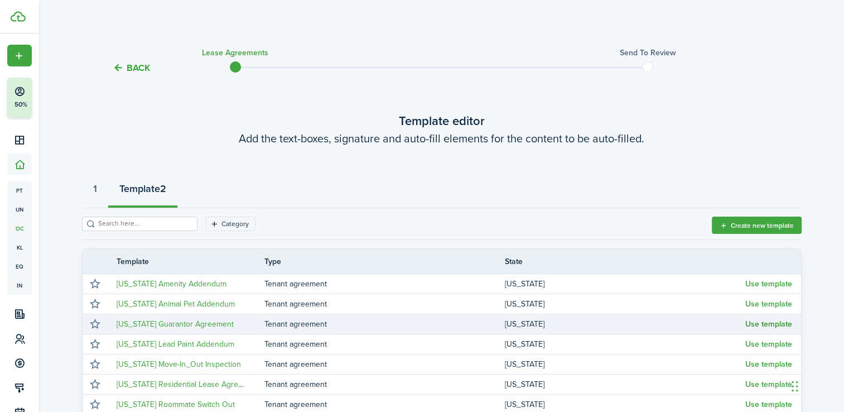
click at [773, 325] on button "Use template" at bounding box center [768, 324] width 47 height 9
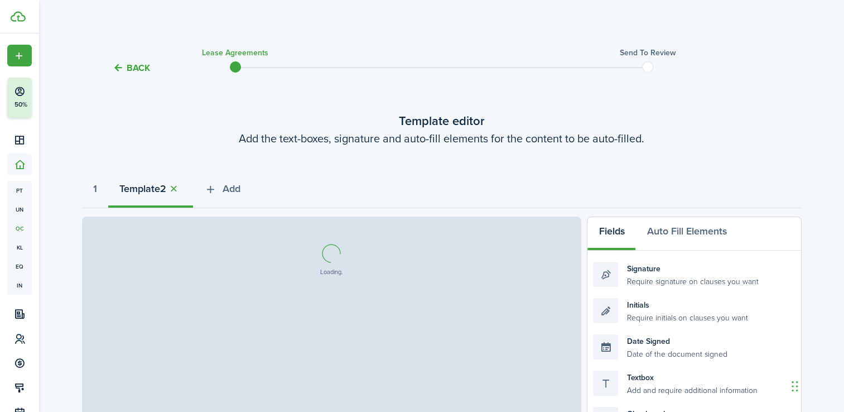
select select "fit"
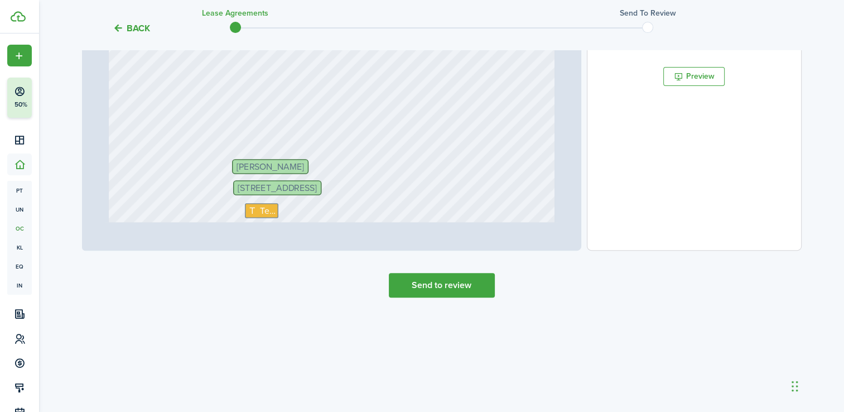
scroll to position [428, 0]
click at [436, 282] on button "Send to review" at bounding box center [442, 286] width 106 height 25
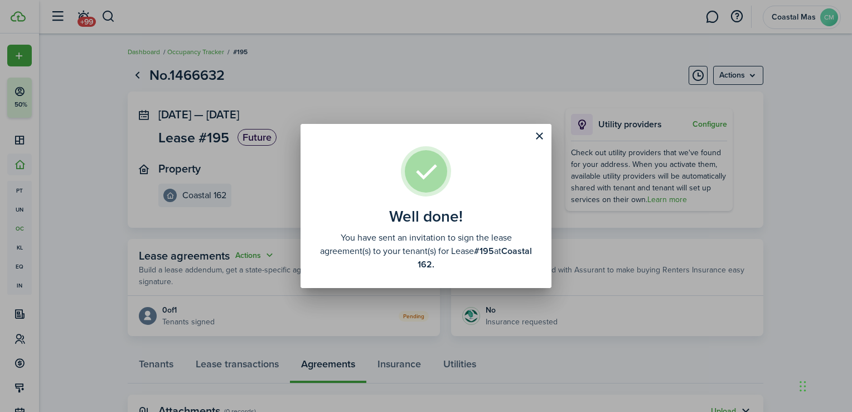
click at [412, 75] on div "Well done! You have sent an invitation to sign the lease agreement(s) to your t…" at bounding box center [426, 206] width 852 height 412
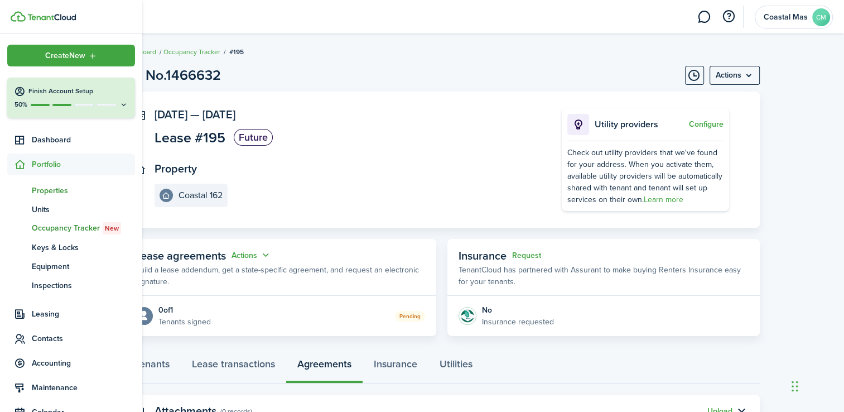
click at [47, 186] on span "Properties" at bounding box center [83, 191] width 103 height 12
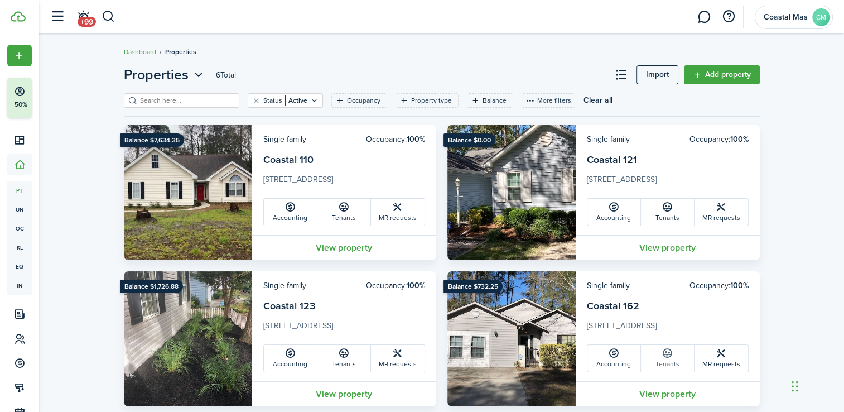
click at [660, 359] on link "Tenants" at bounding box center [668, 358] width 54 height 27
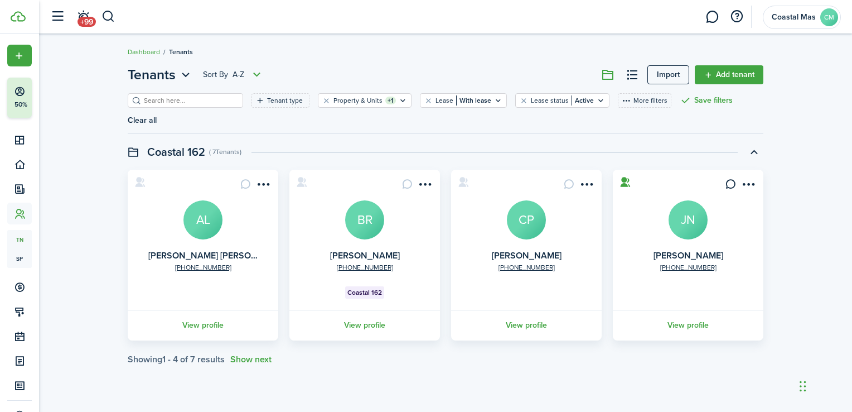
click at [209, 210] on avatar-text "AL" at bounding box center [203, 219] width 39 height 39
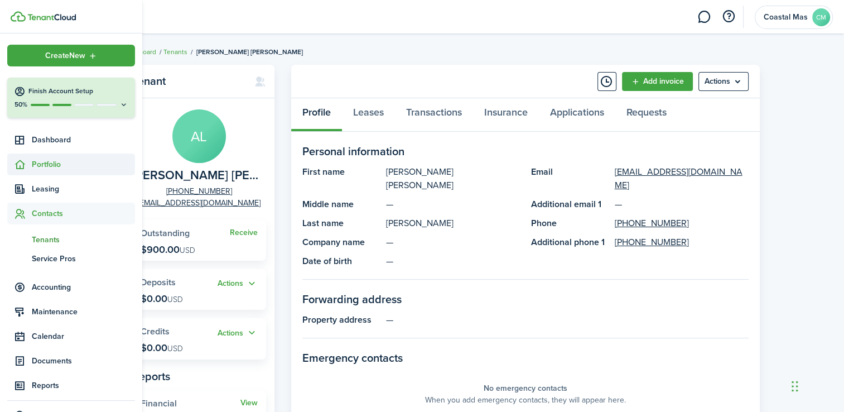
click at [51, 168] on span "Portfolio" at bounding box center [83, 164] width 103 height 12
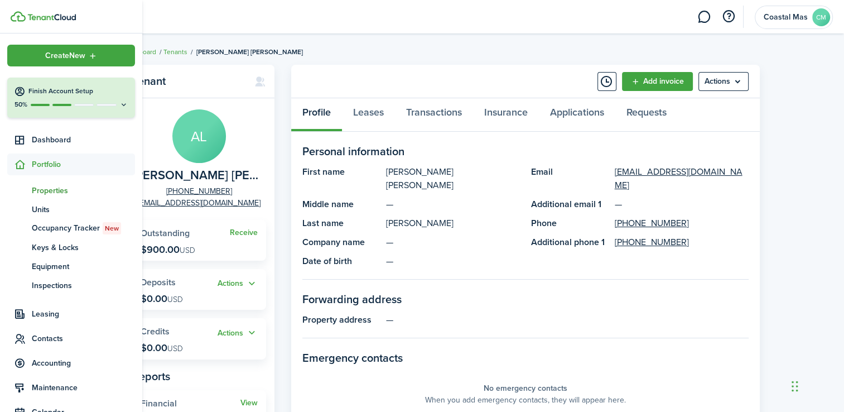
click at [46, 192] on span "Properties" at bounding box center [83, 191] width 103 height 12
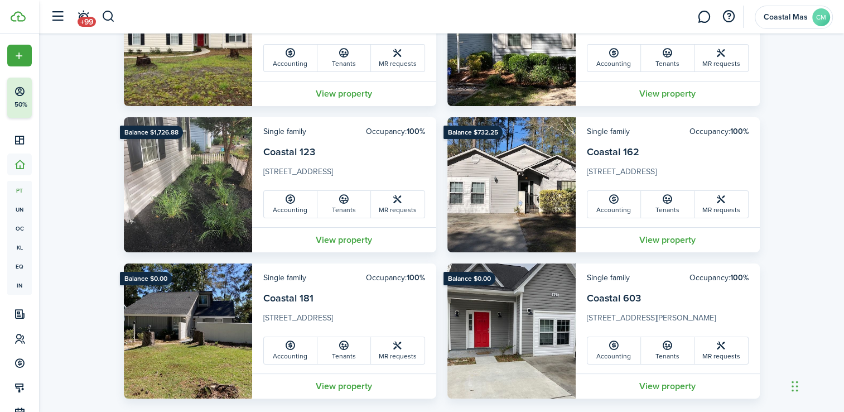
scroll to position [154, 0]
click at [662, 206] on link "Tenants" at bounding box center [668, 204] width 54 height 27
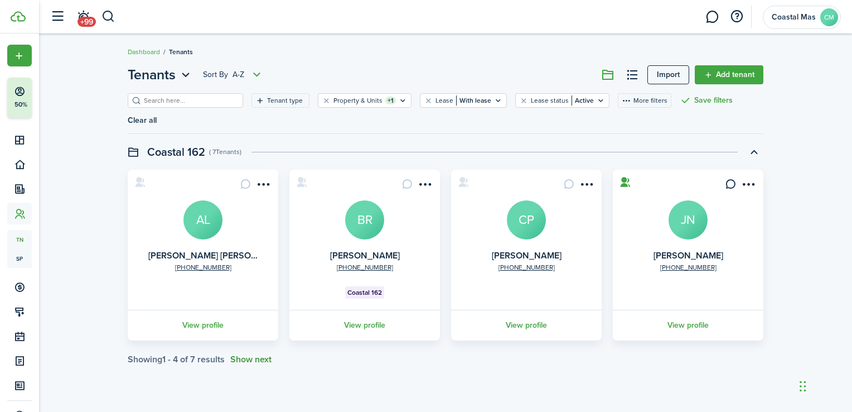
click at [248, 354] on button "Show next" at bounding box center [250, 359] width 41 height 10
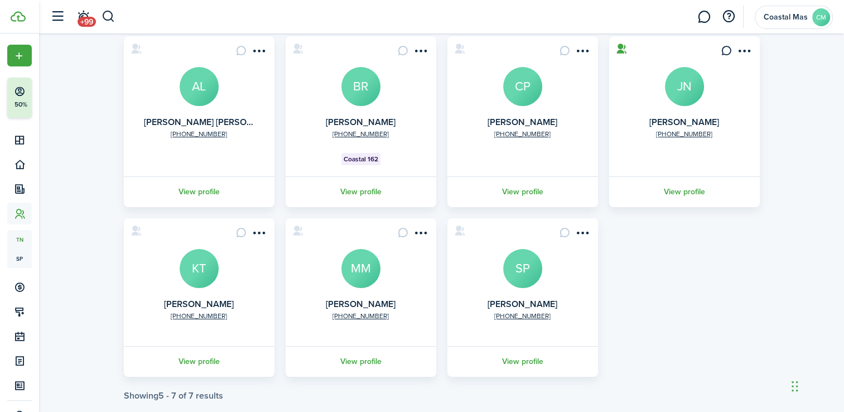
scroll to position [135, 0]
